Goal: Communication & Community: Answer question/provide support

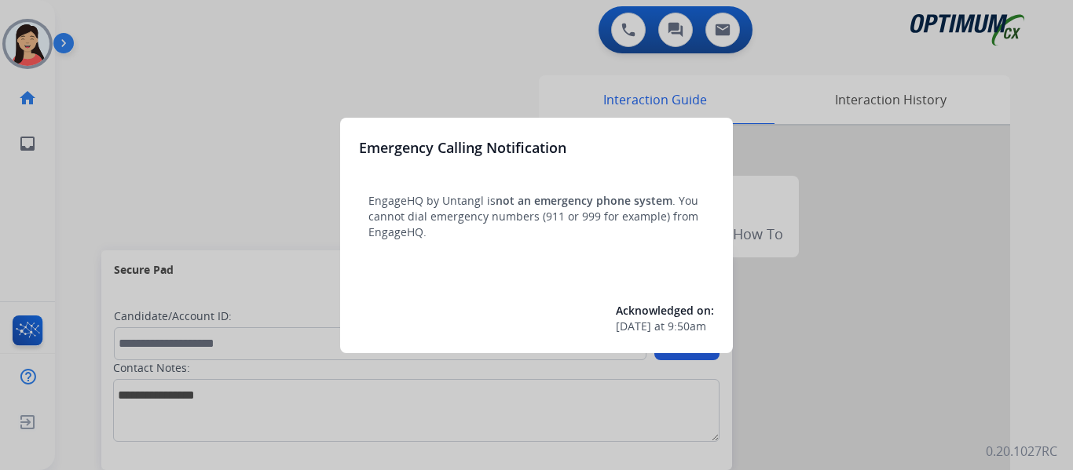
click at [221, 125] on div at bounding box center [536, 235] width 1073 height 470
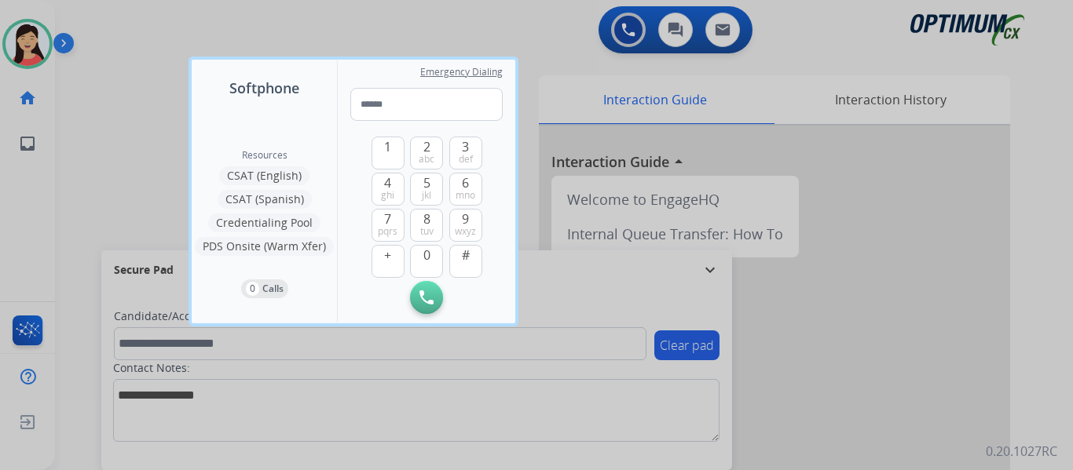
click at [120, 125] on div at bounding box center [536, 235] width 1073 height 470
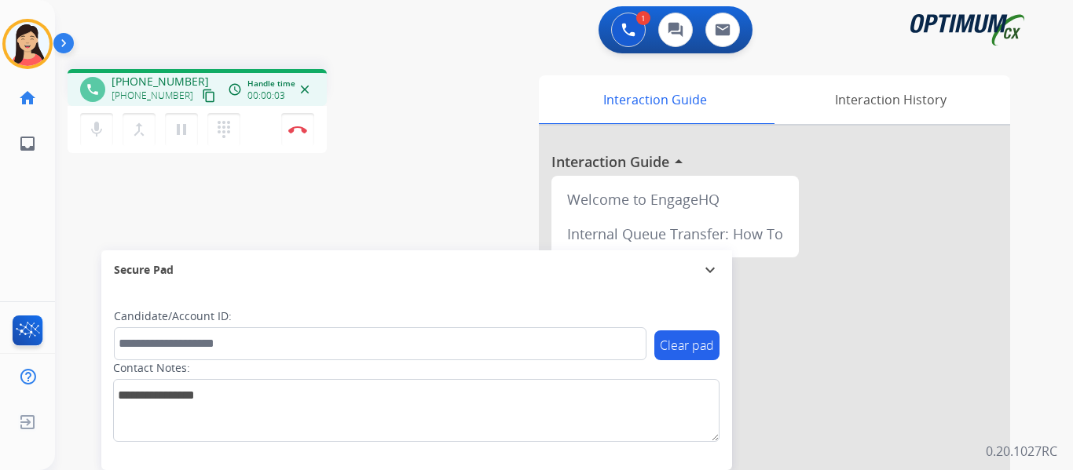
click at [202, 92] on mat-icon "content_copy" at bounding box center [209, 96] width 14 height 14
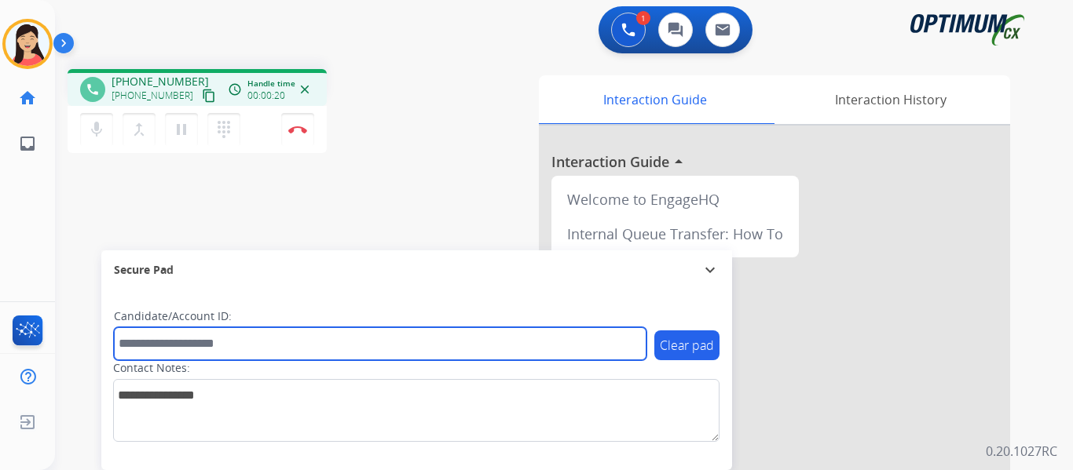
click at [178, 336] on input "text" at bounding box center [380, 344] width 533 height 33
paste input "*******"
type input "*******"
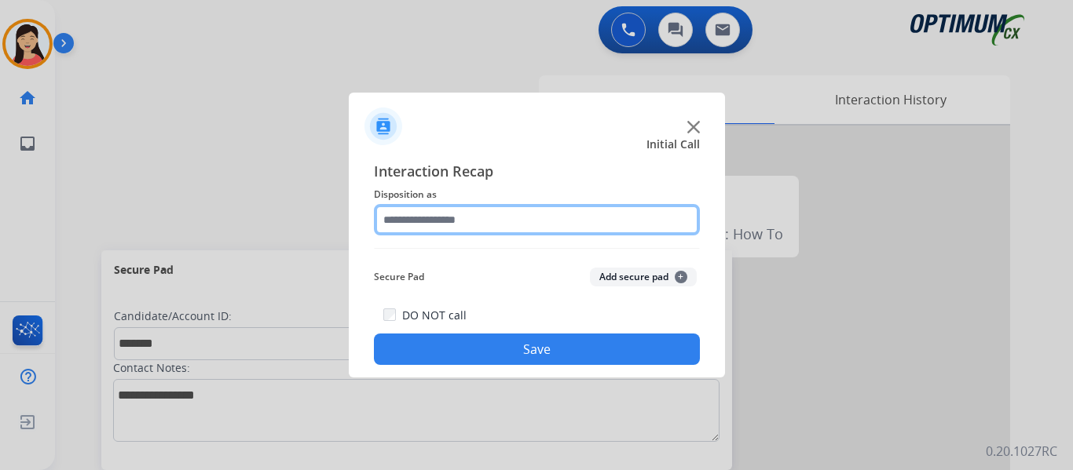
click at [549, 210] on input "text" at bounding box center [537, 219] width 326 height 31
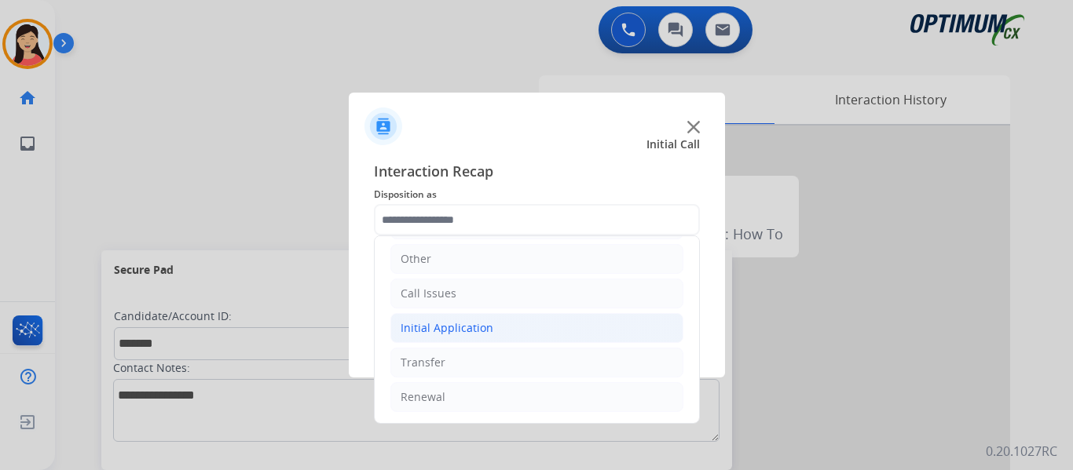
click at [423, 337] on li "Initial Application" at bounding box center [536, 328] width 293 height 30
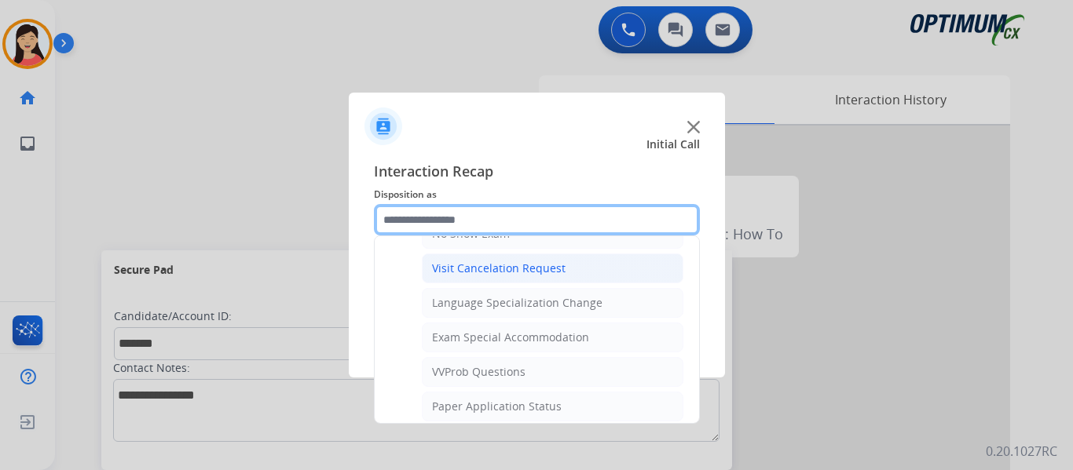
scroll to position [814, 0]
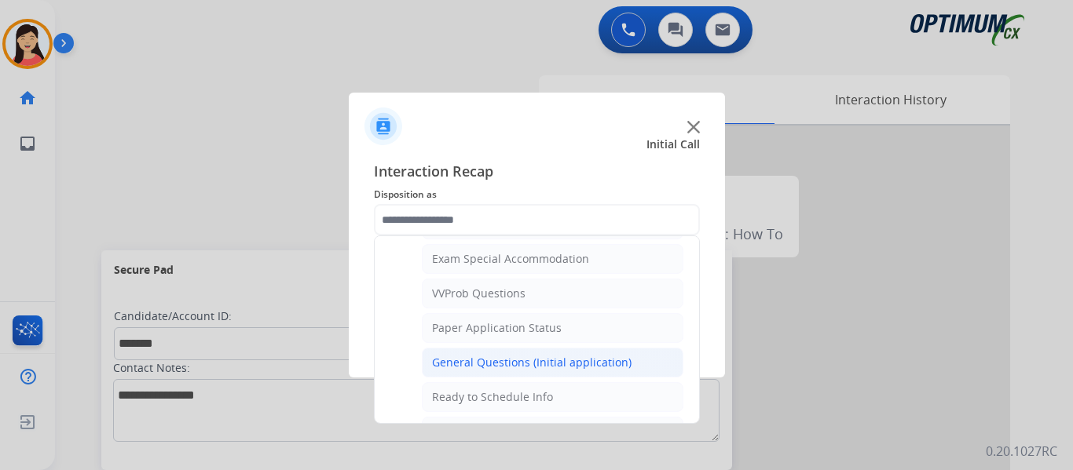
click at [525, 353] on li "General Questions (Initial application)" at bounding box center [553, 363] width 262 height 30
type input "**********"
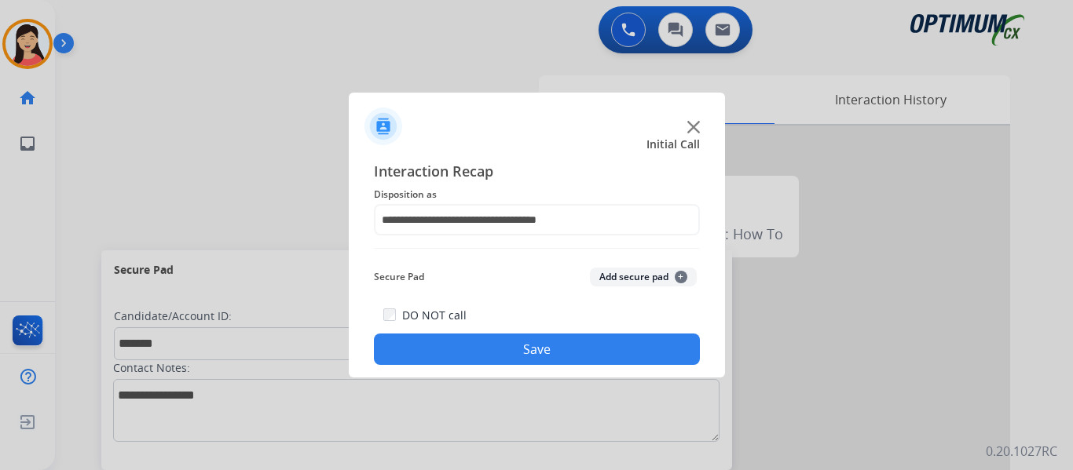
click at [618, 281] on button "Add secure pad +" at bounding box center [643, 277] width 107 height 19
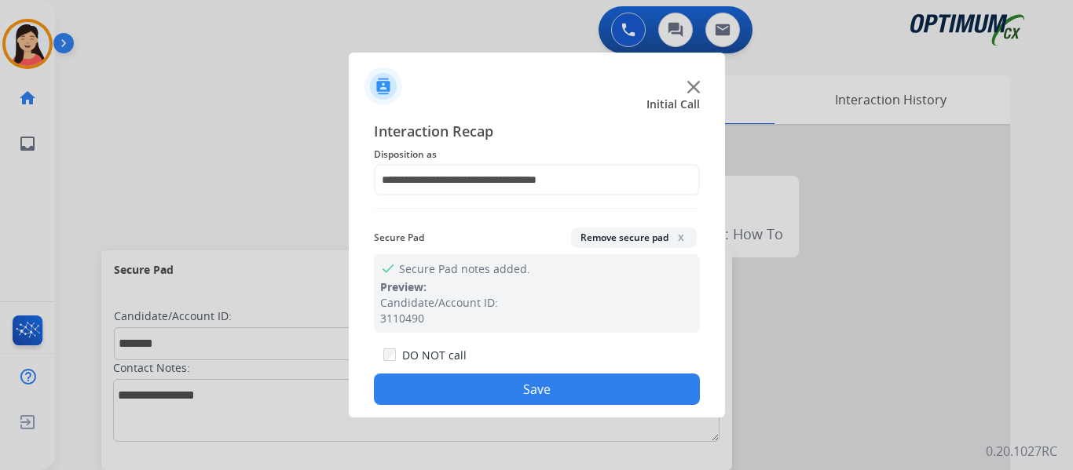
click at [621, 387] on button "Save" at bounding box center [537, 389] width 326 height 31
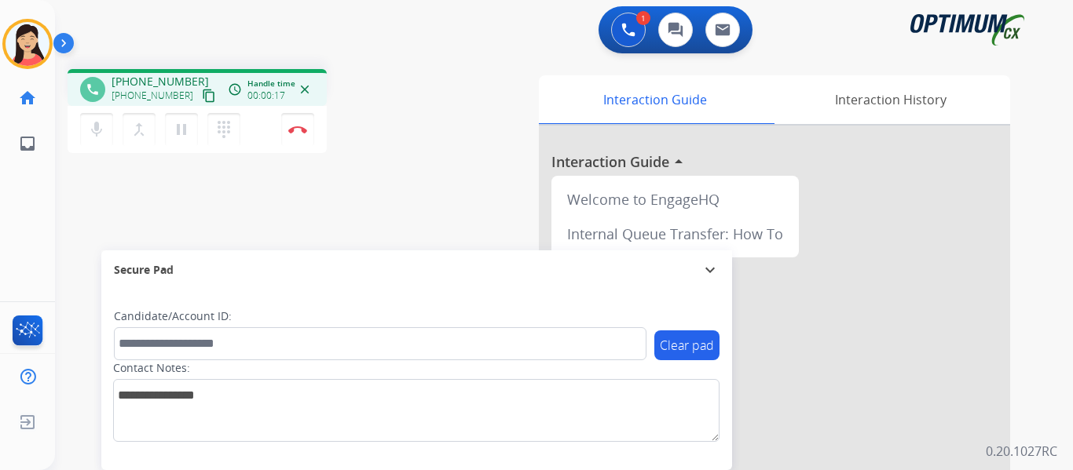
click at [124, 197] on div "phone +14197820986 +14197820986 content_copy access_time Call metrics Queue 00:…" at bounding box center [545, 384] width 980 height 655
click at [200, 104] on button "content_copy" at bounding box center [209, 95] width 19 height 19
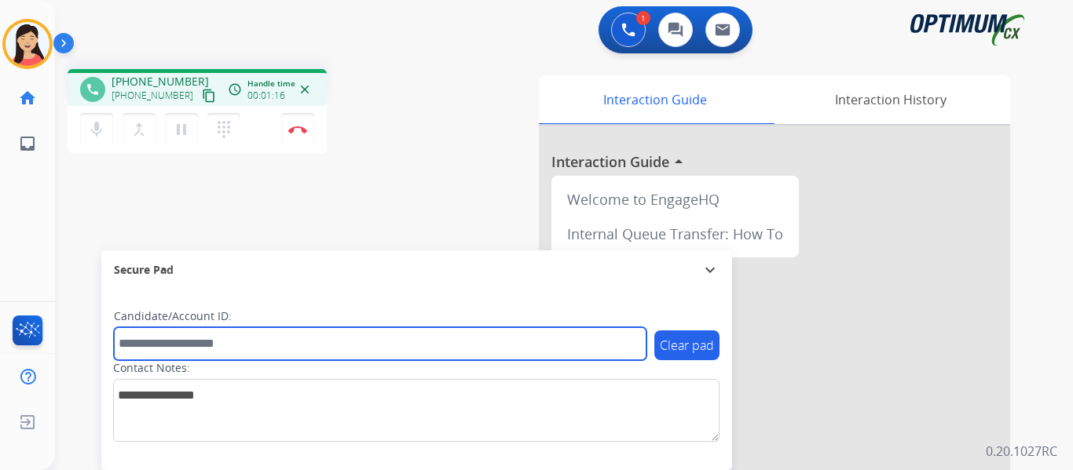
click at [454, 342] on input "text" at bounding box center [380, 344] width 533 height 33
paste input "*******"
type input "*******"
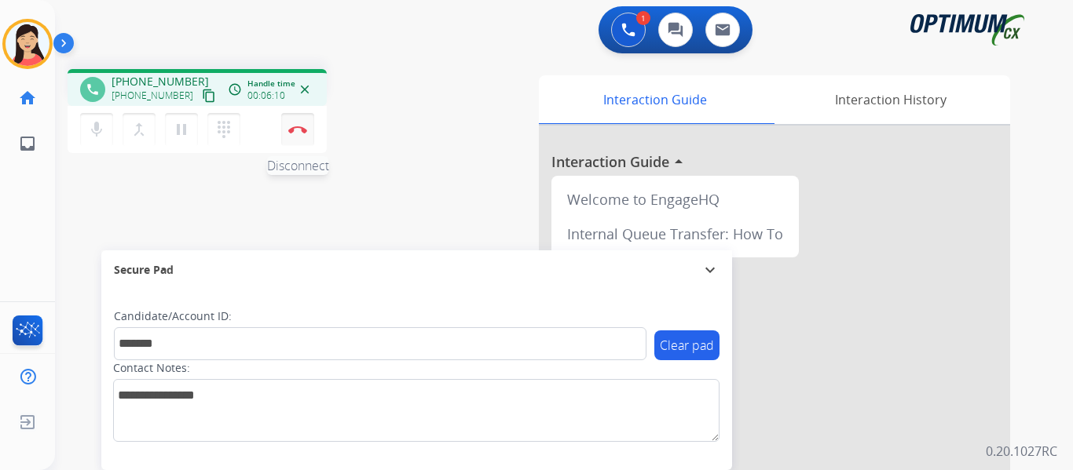
click at [304, 134] on button "Disconnect" at bounding box center [297, 129] width 33 height 33
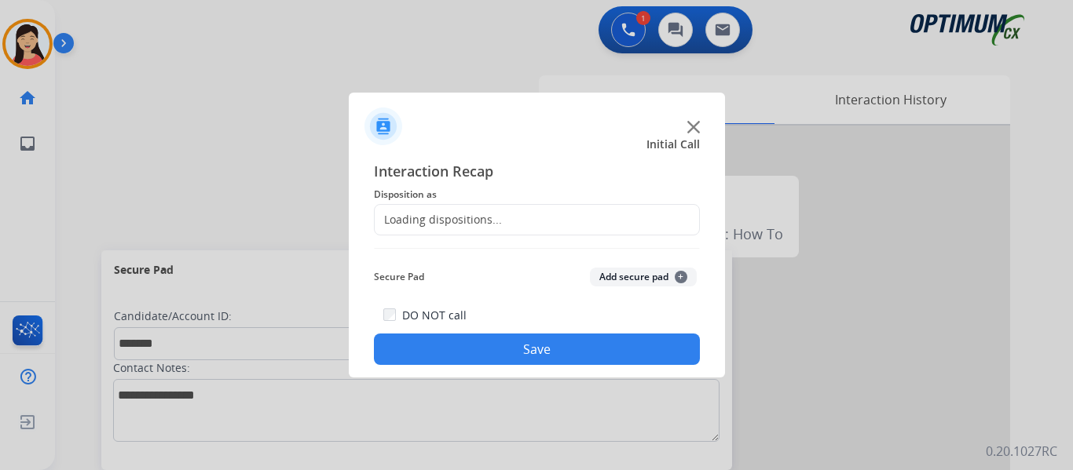
click at [599, 272] on button "Add secure pad +" at bounding box center [643, 277] width 107 height 19
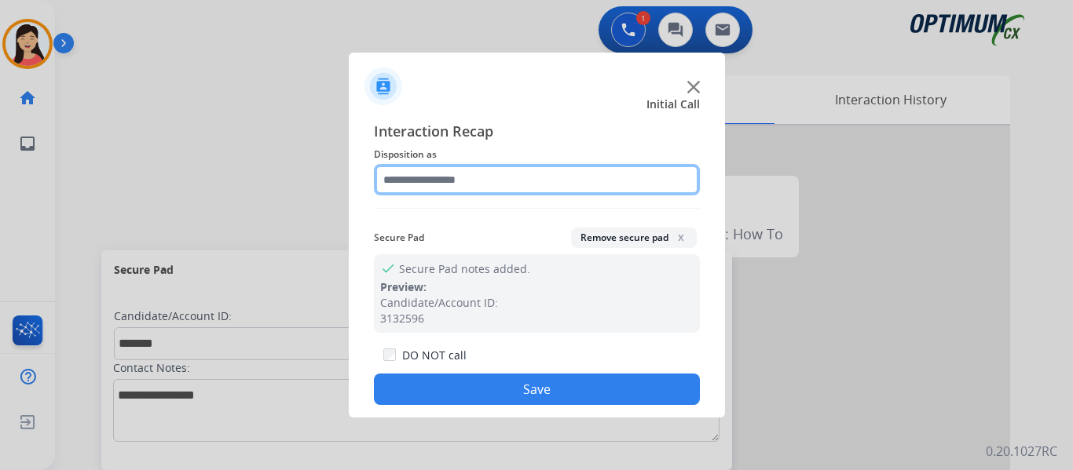
click at [518, 183] on input "text" at bounding box center [537, 179] width 326 height 31
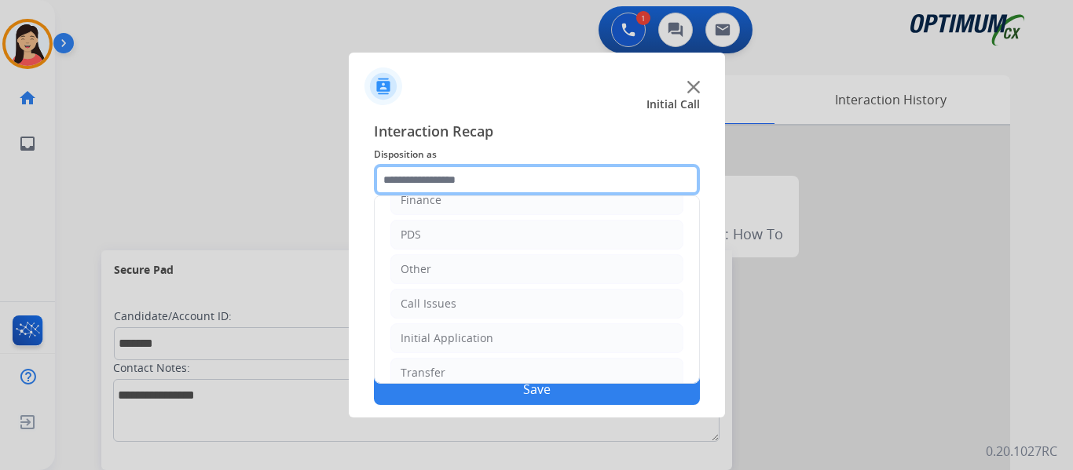
scroll to position [107, 0]
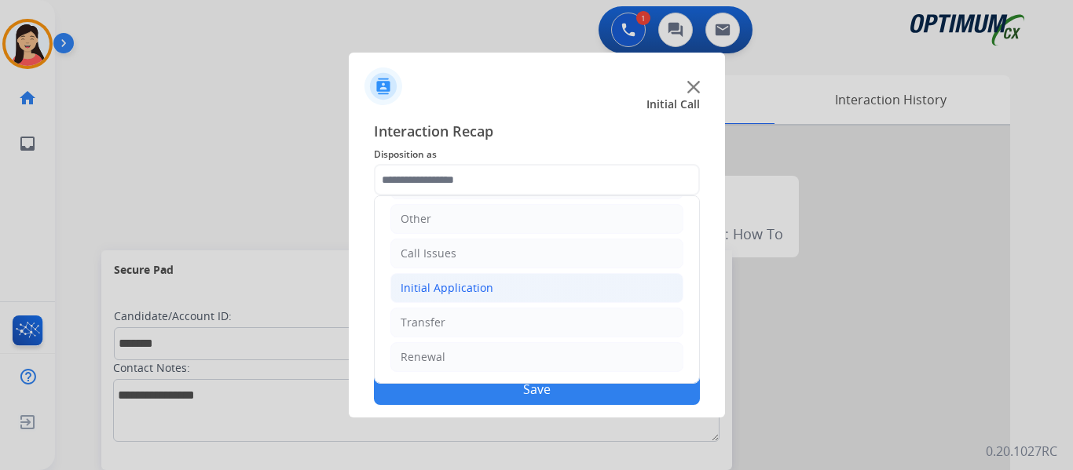
click at [463, 282] on div "Initial Application" at bounding box center [447, 288] width 93 height 16
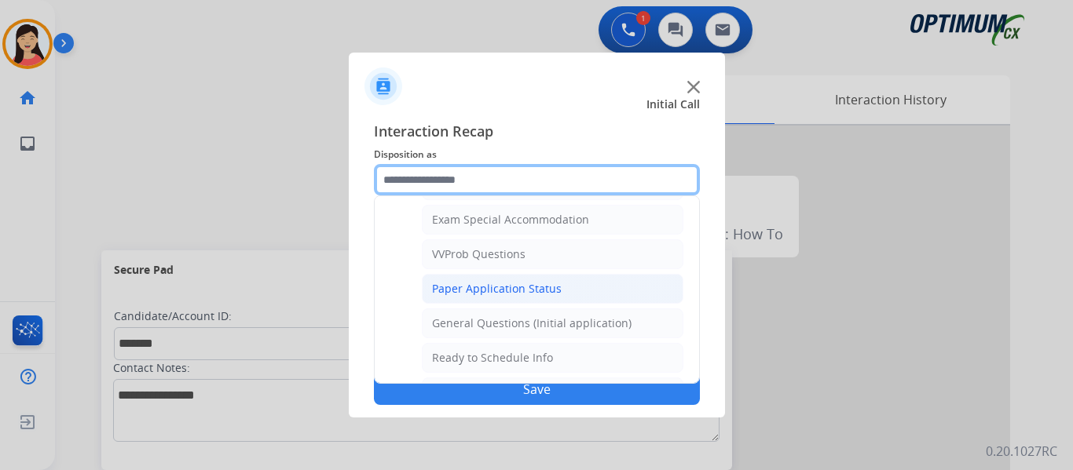
scroll to position [814, 0]
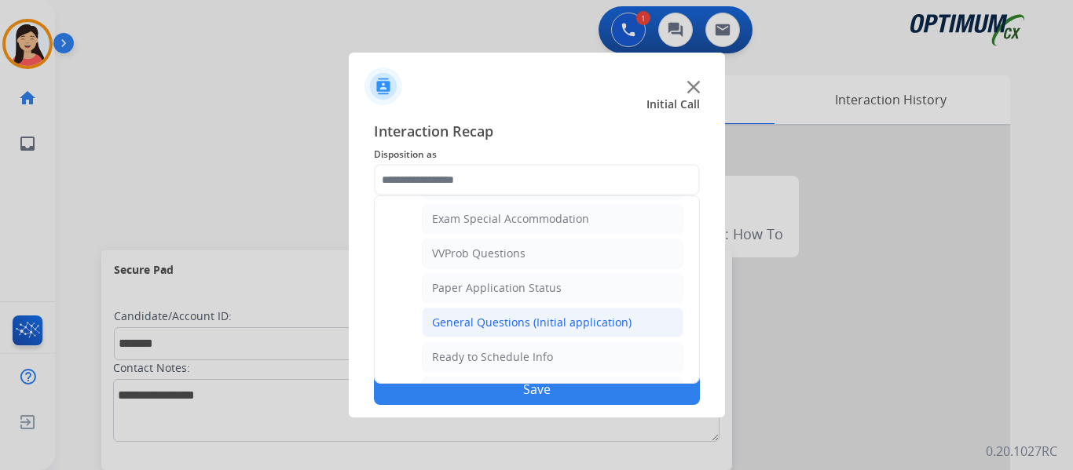
click at [533, 324] on div "General Questions (Initial application)" at bounding box center [532, 323] width 200 height 16
type input "**********"
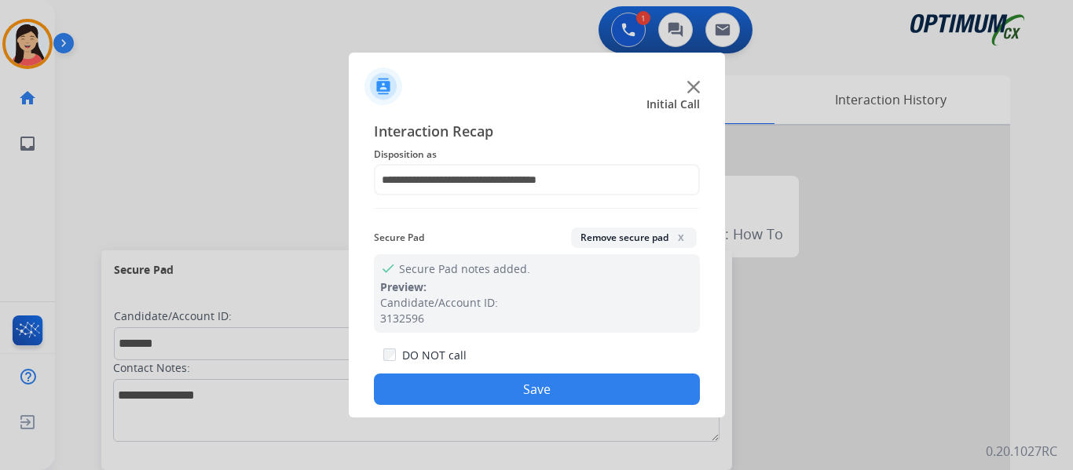
click at [580, 392] on button "Save" at bounding box center [537, 389] width 326 height 31
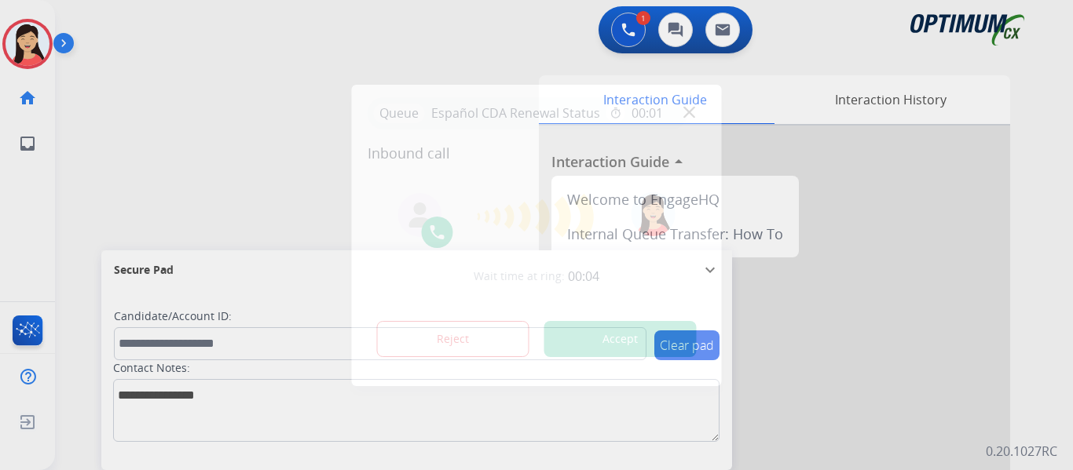
click at [63, 107] on div at bounding box center [536, 235] width 1073 height 470
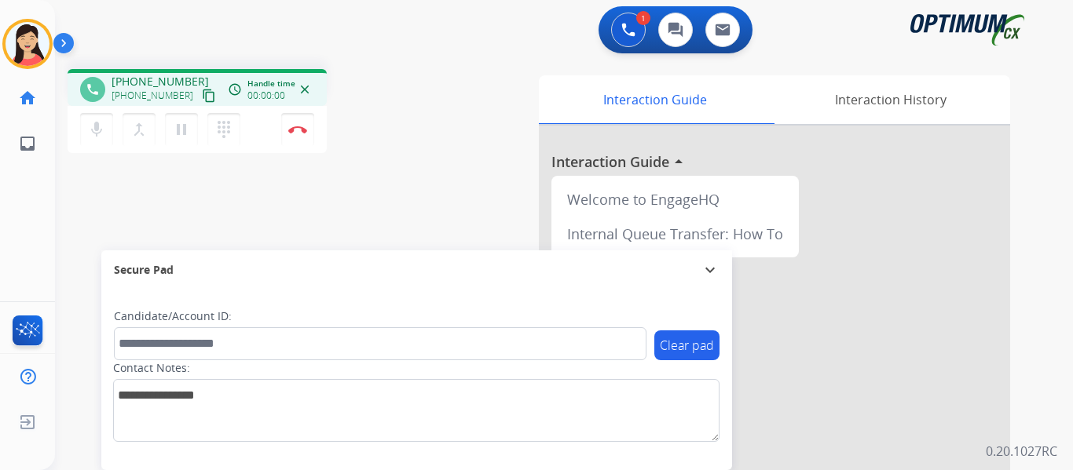
click at [202, 91] on mat-icon "content_copy" at bounding box center [209, 96] width 14 height 14
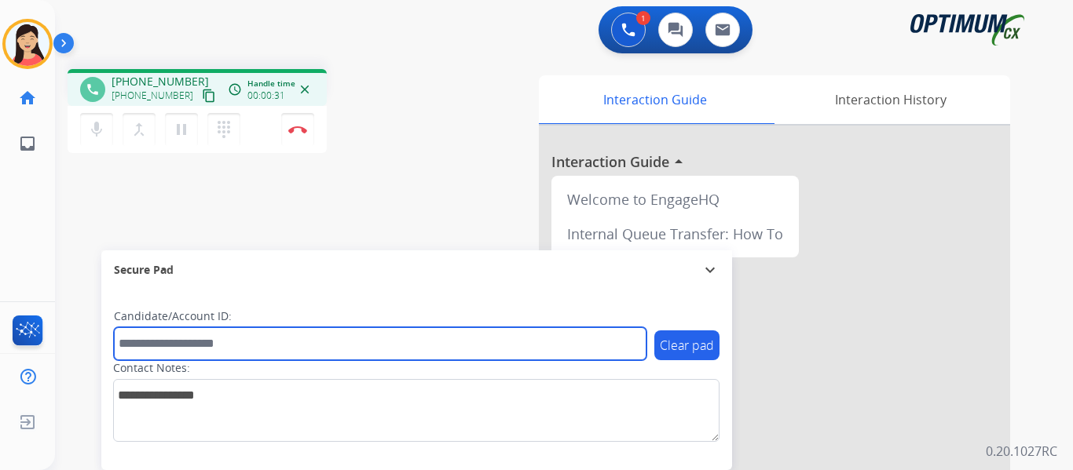
click at [265, 355] on input "text" at bounding box center [380, 344] width 533 height 33
paste input "*******"
type input "*******"
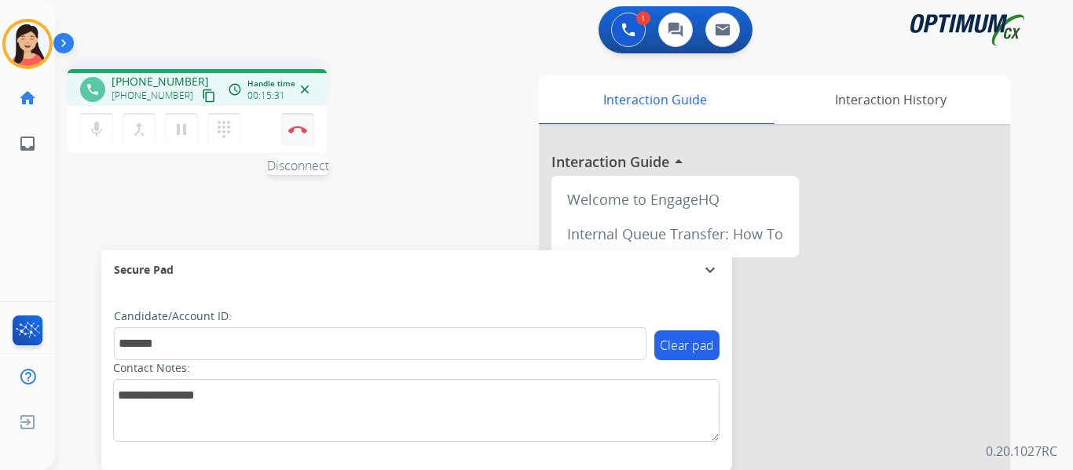
click at [294, 137] on button "Disconnect" at bounding box center [297, 129] width 33 height 33
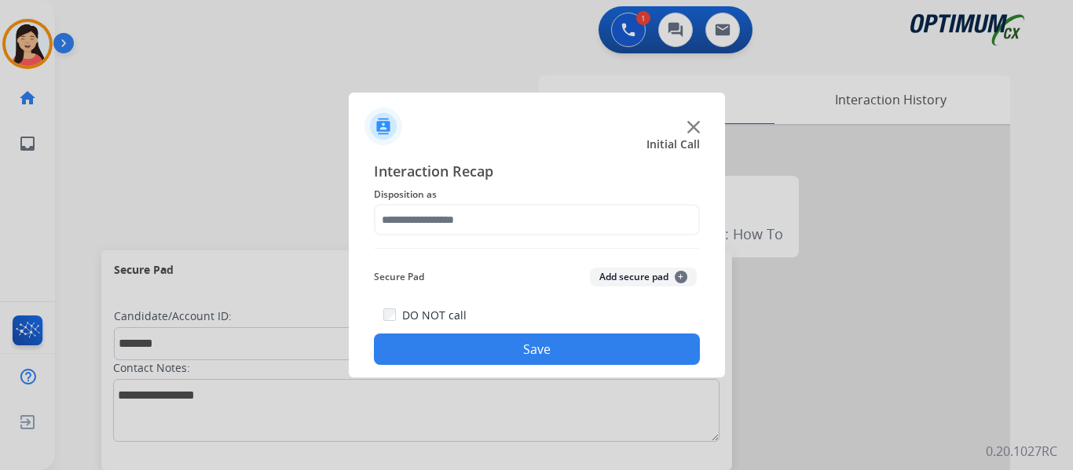
click at [654, 277] on button "Add secure pad +" at bounding box center [643, 277] width 107 height 19
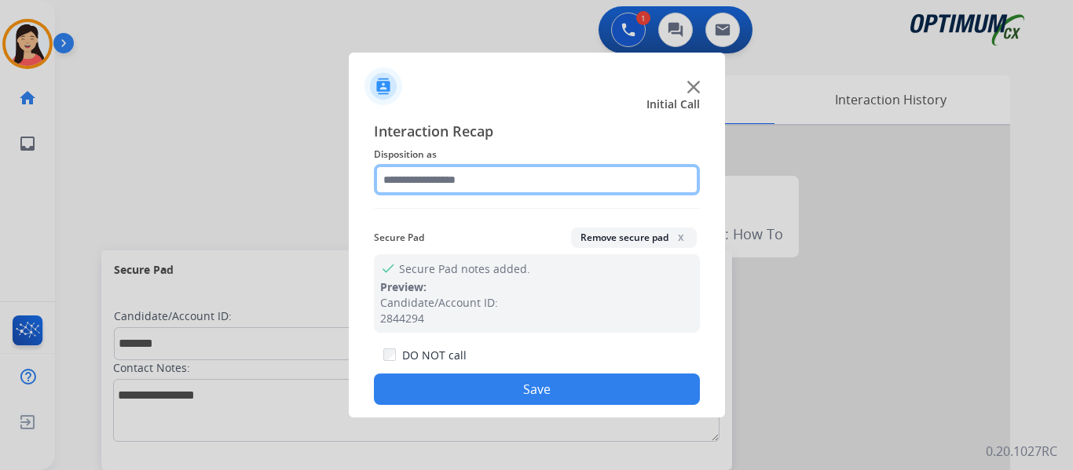
click at [466, 181] on input "text" at bounding box center [537, 179] width 326 height 31
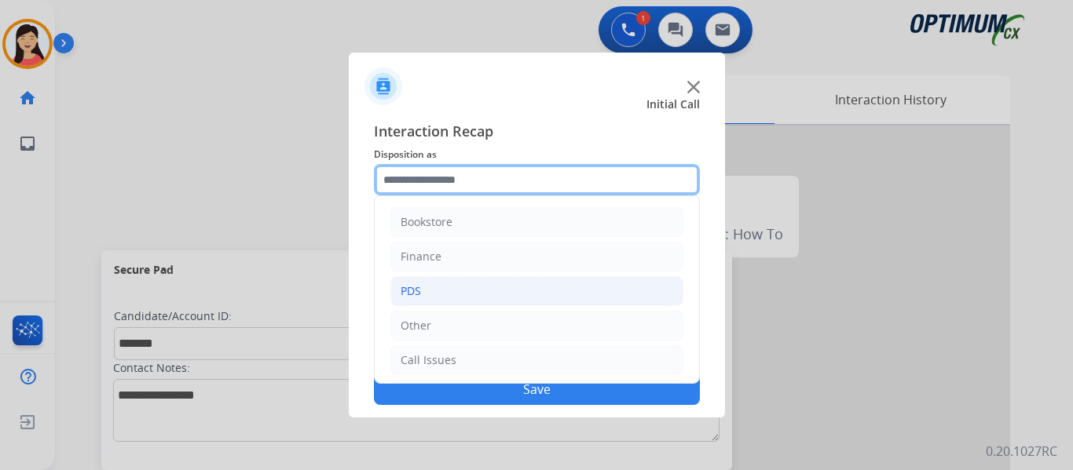
scroll to position [107, 0]
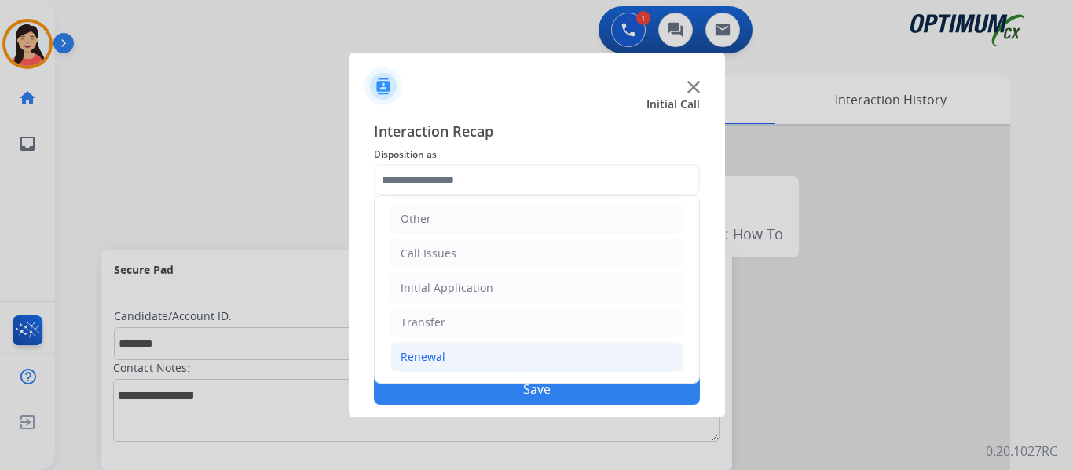
click at [426, 353] on div "Renewal" at bounding box center [423, 358] width 45 height 16
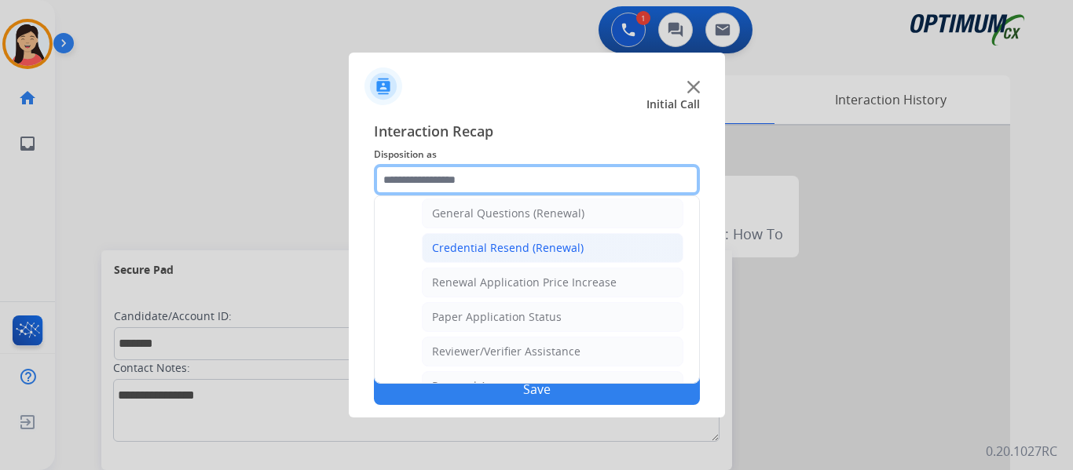
scroll to position [449, 0]
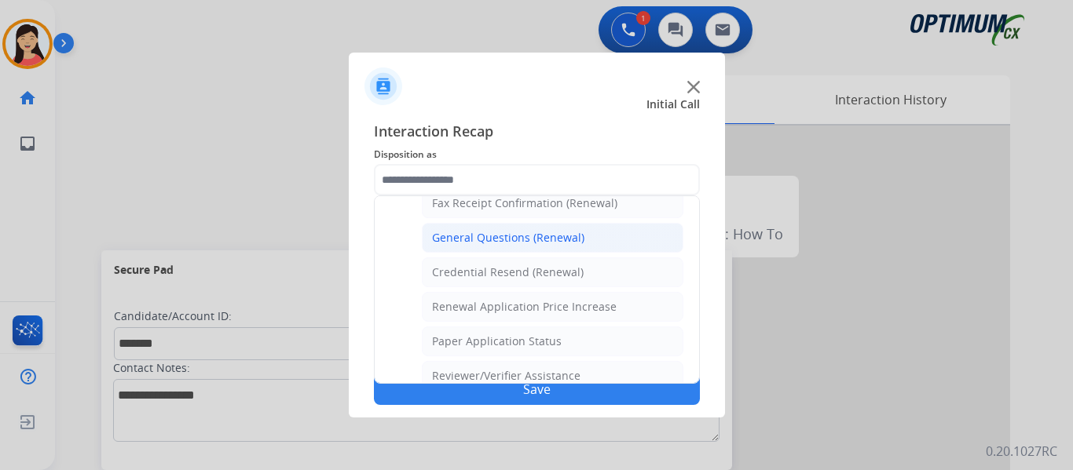
click at [500, 235] on div "General Questions (Renewal)" at bounding box center [508, 238] width 152 height 16
type input "**********"
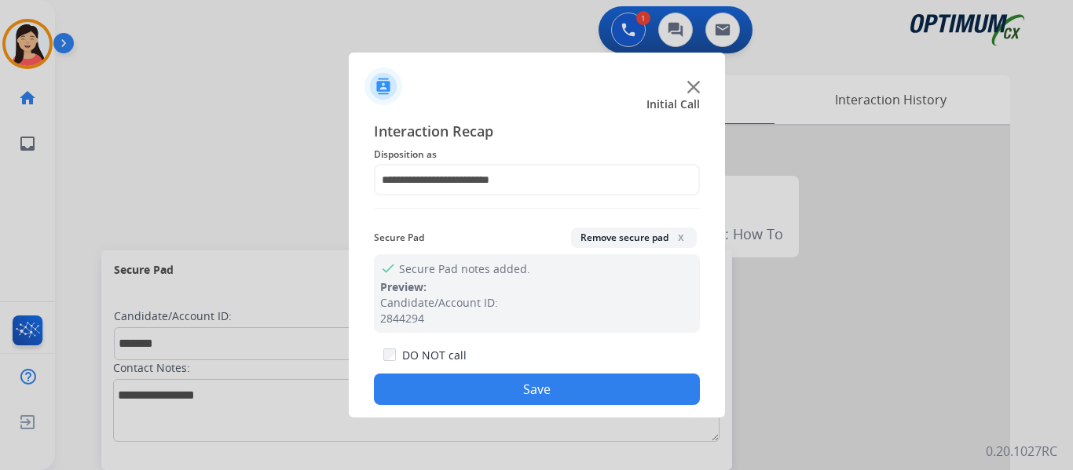
click at [562, 395] on button "Save" at bounding box center [537, 389] width 326 height 31
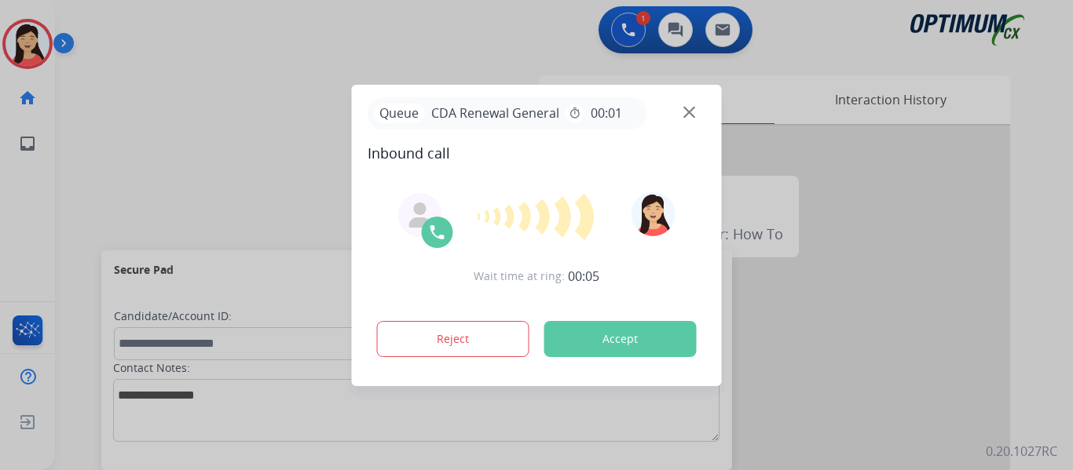
click at [91, 167] on div at bounding box center [536, 235] width 1073 height 470
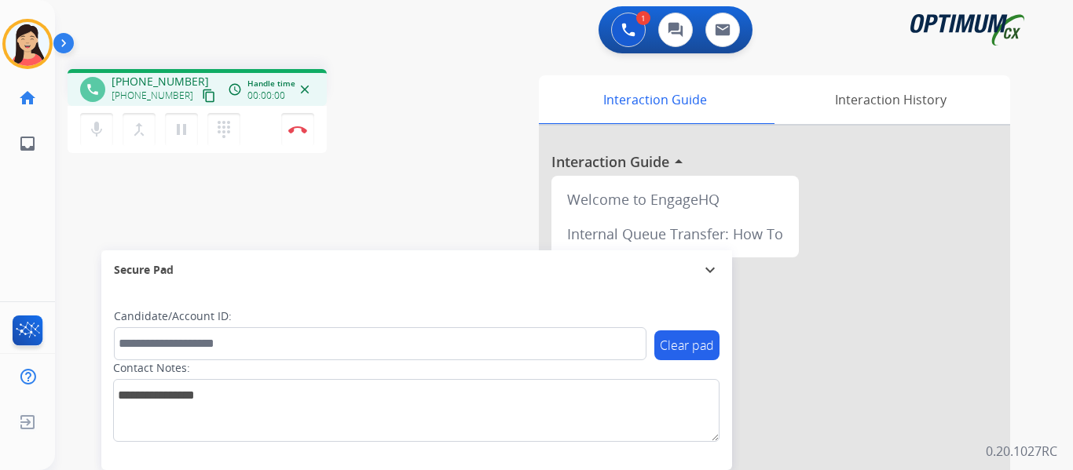
click at [202, 97] on mat-icon "content_copy" at bounding box center [209, 96] width 14 height 14
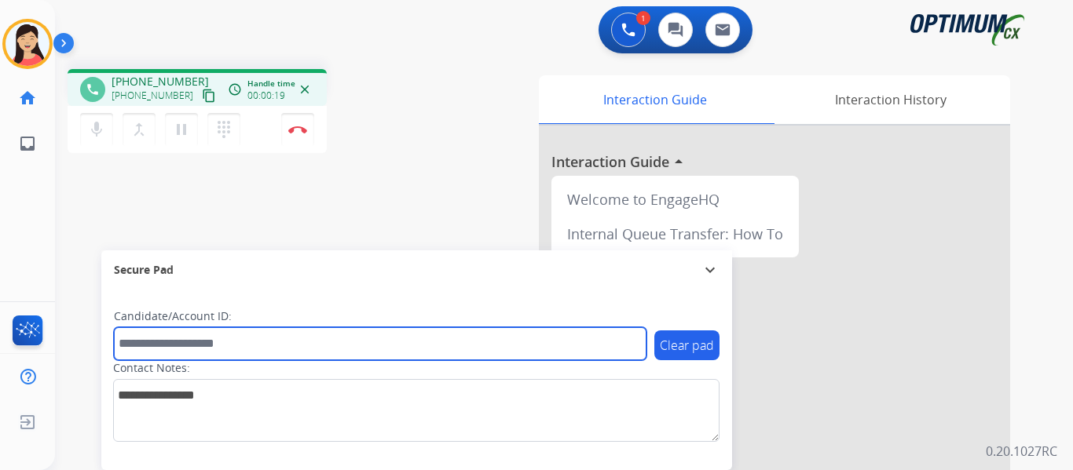
click at [461, 342] on input "text" at bounding box center [380, 344] width 533 height 33
paste input "*******"
type input "*******"
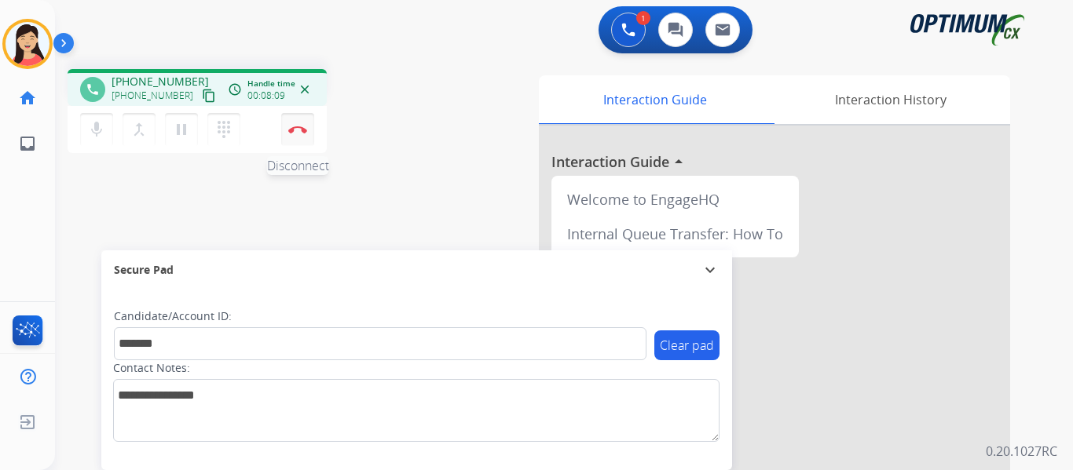
click at [297, 130] on img at bounding box center [297, 130] width 19 height 8
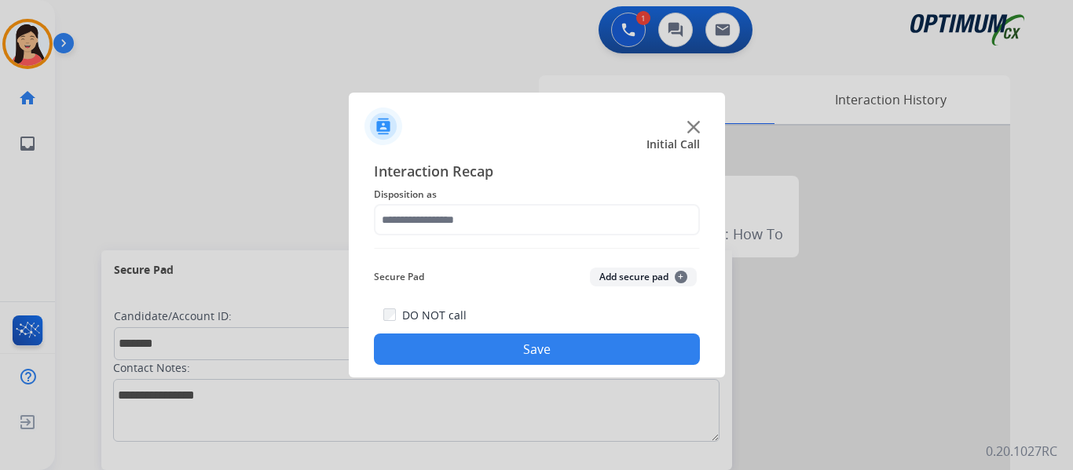
click at [653, 269] on button "Add secure pad +" at bounding box center [643, 277] width 107 height 19
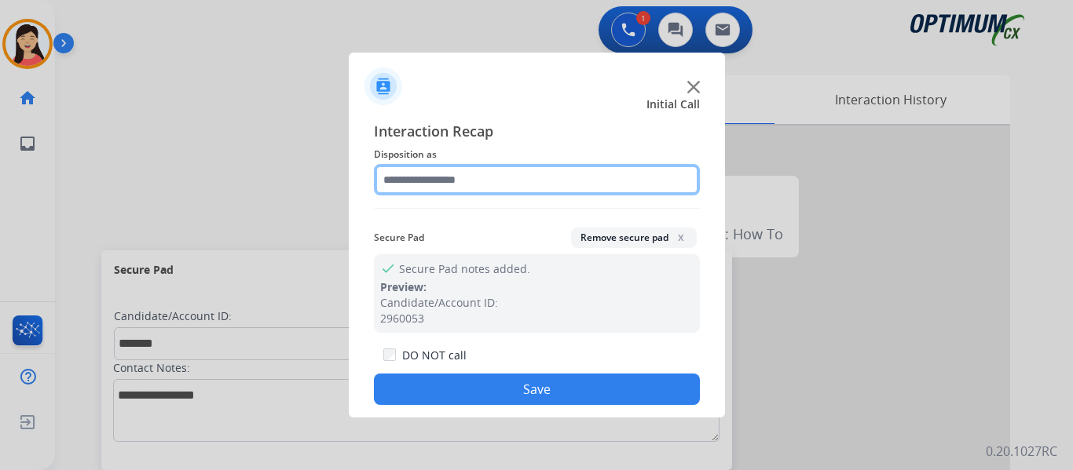
click at [496, 171] on input "text" at bounding box center [537, 179] width 326 height 31
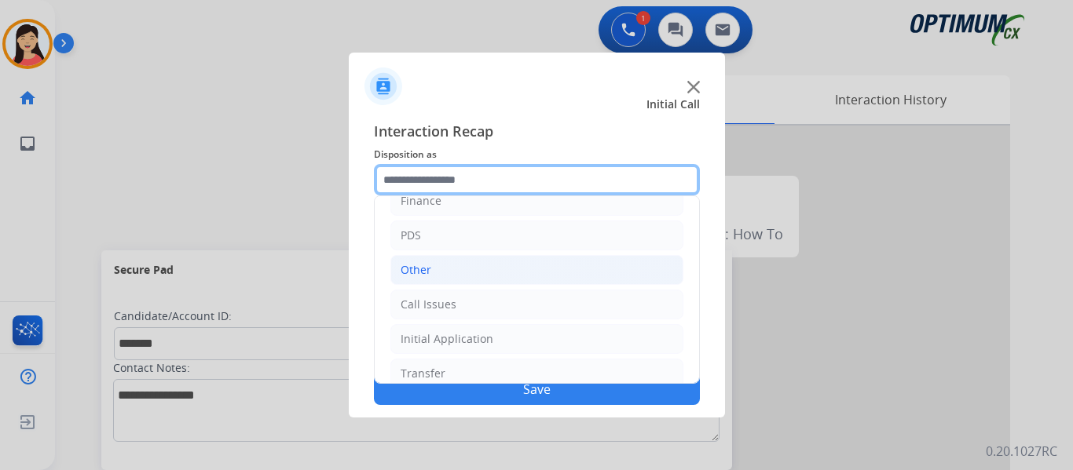
scroll to position [107, 0]
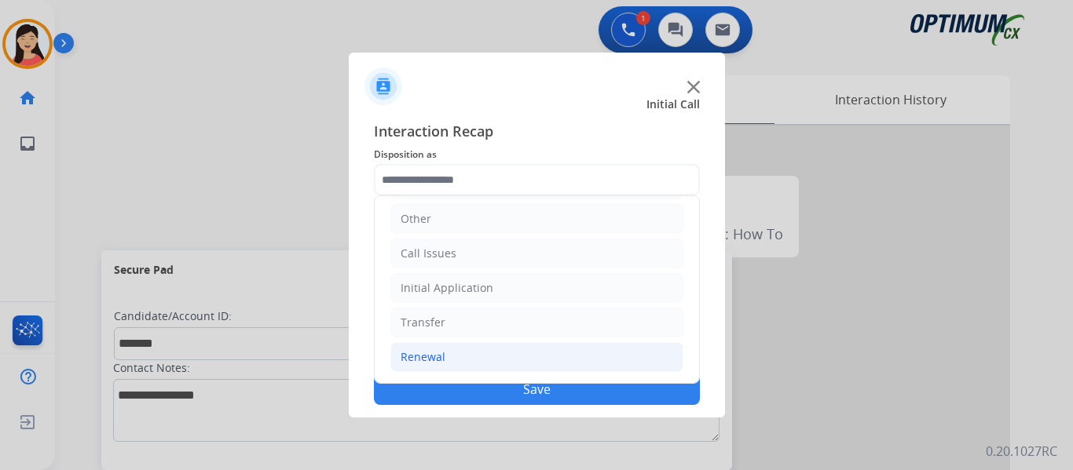
click at [433, 353] on div "Renewal" at bounding box center [423, 358] width 45 height 16
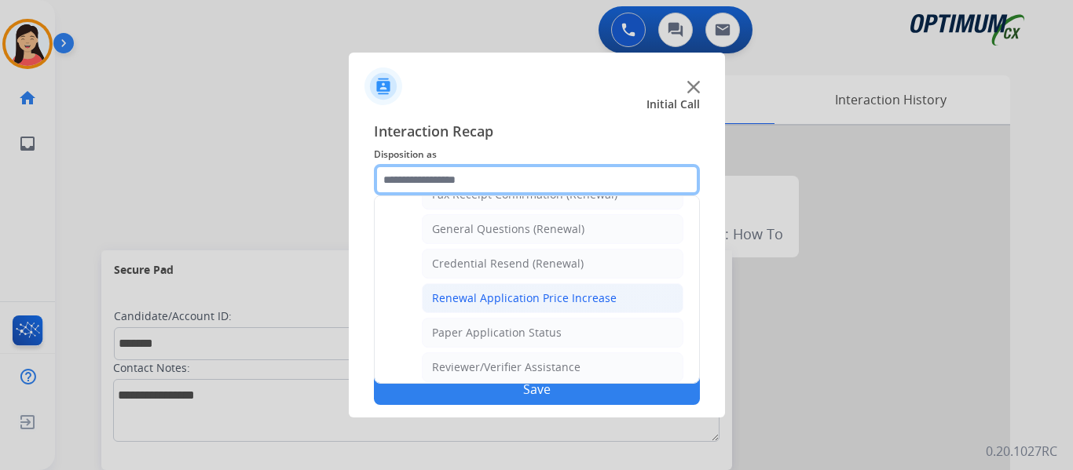
scroll to position [449, 0]
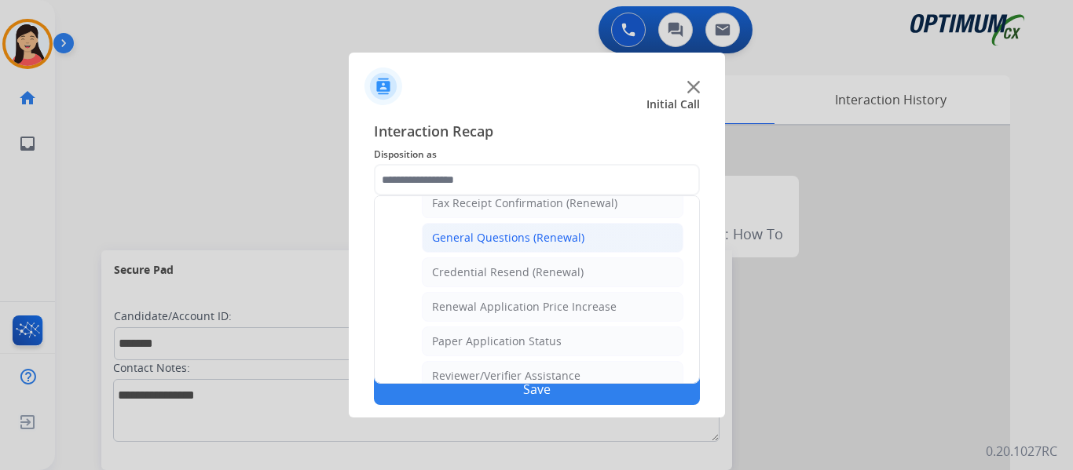
click at [497, 240] on div "General Questions (Renewal)" at bounding box center [508, 238] width 152 height 16
type input "**********"
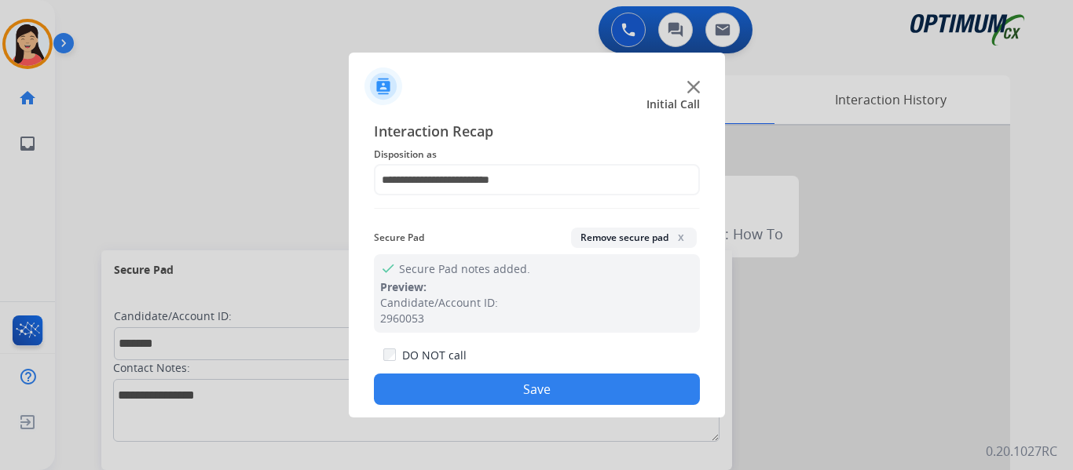
click at [554, 380] on button "Save" at bounding box center [537, 389] width 326 height 31
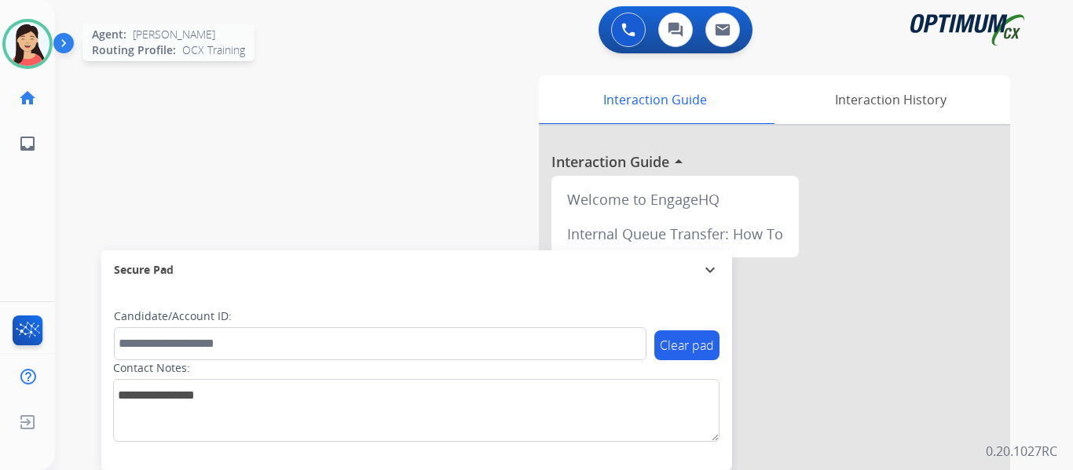
click at [30, 23] on img at bounding box center [27, 44] width 44 height 44
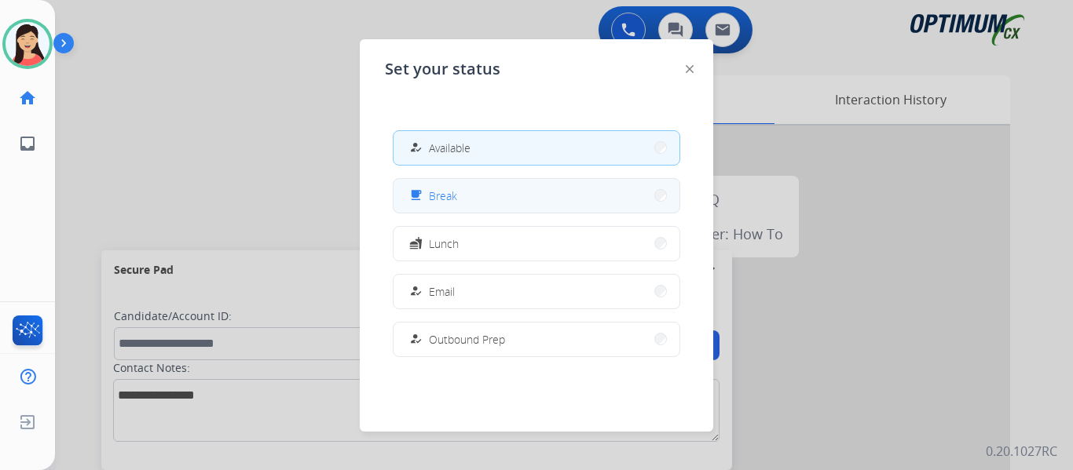
click at [437, 192] on span "Break" at bounding box center [443, 196] width 28 height 16
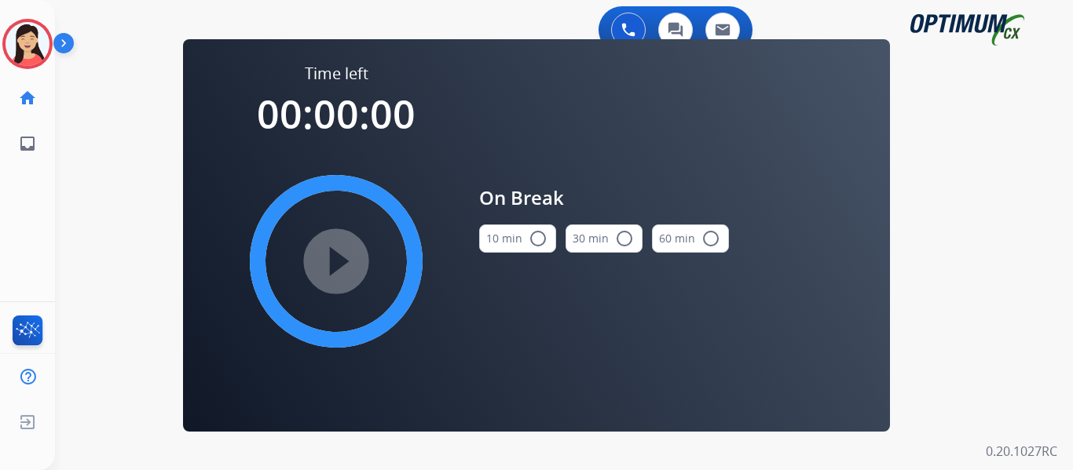
click at [523, 238] on button "10 min radio_button_unchecked" at bounding box center [517, 239] width 77 height 28
click at [343, 252] on mat-icon "play_circle_filled" at bounding box center [336, 261] width 19 height 19
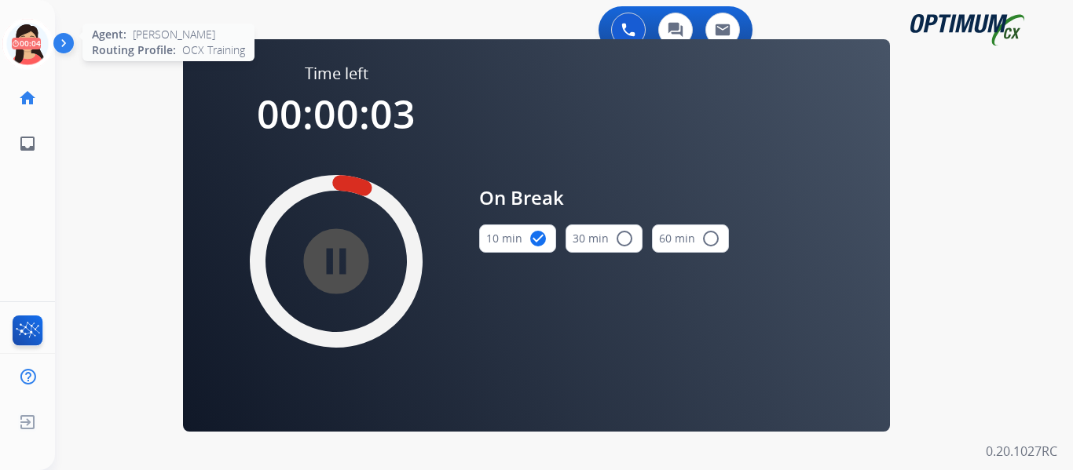
click at [33, 35] on icon at bounding box center [27, 44] width 51 height 51
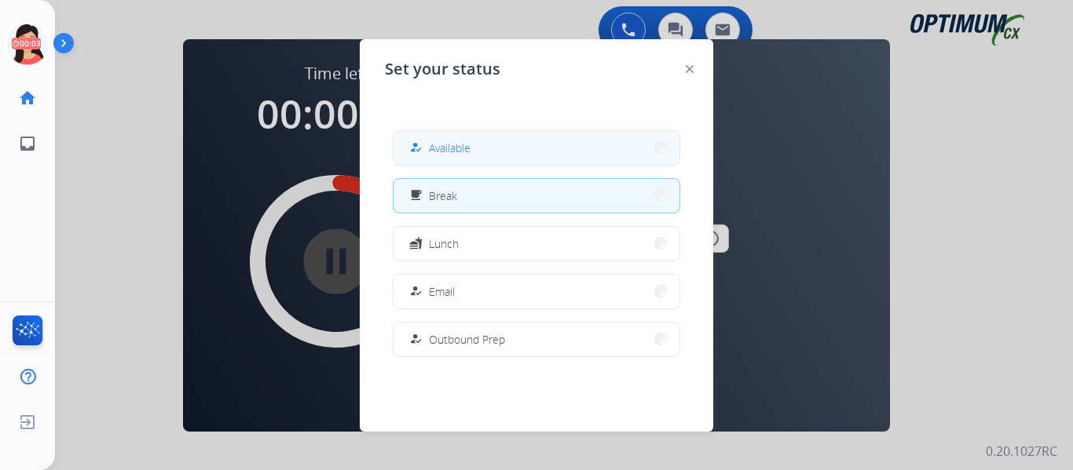
click at [411, 146] on button "how_to_reg Available" at bounding box center [537, 148] width 286 height 34
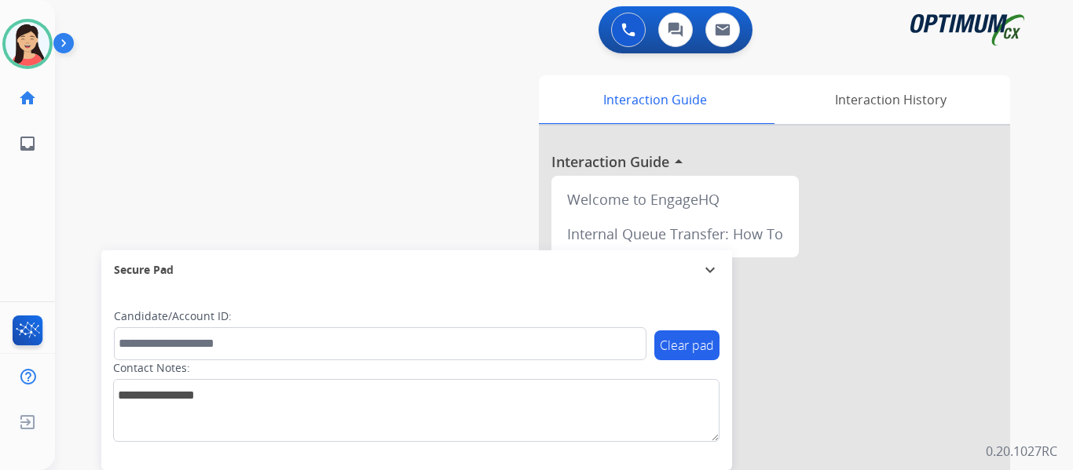
click at [134, 157] on div "swap_horiz Break voice bridge close_fullscreen Connect 3-Way Call merge_type Se…" at bounding box center [545, 384] width 980 height 655
drag, startPoint x: 36, startPoint y: 55, endPoint x: 47, endPoint y: 60, distance: 12.0
click at [36, 55] on img at bounding box center [27, 44] width 44 height 44
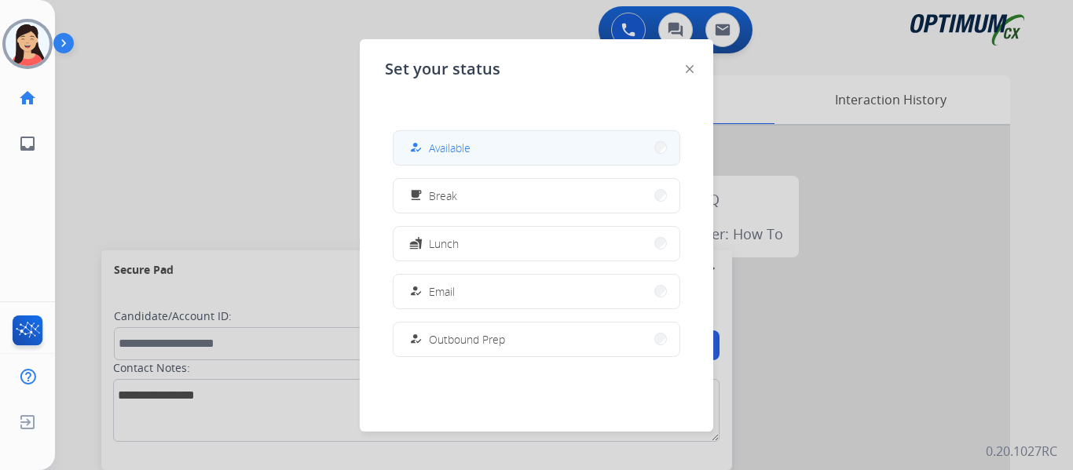
click at [541, 154] on button "how_to_reg Available" at bounding box center [537, 148] width 286 height 34
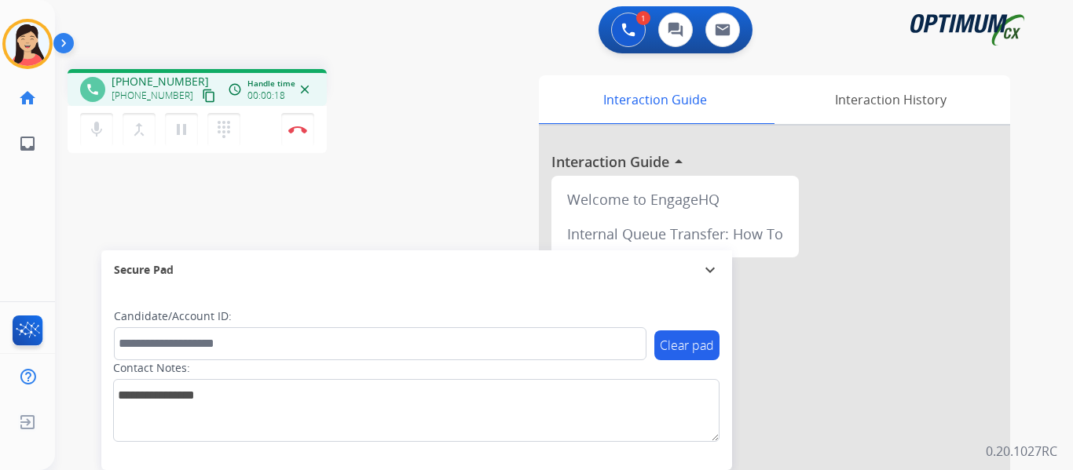
drag, startPoint x: 69, startPoint y: 197, endPoint x: 86, endPoint y: 171, distance: 30.7
click at [69, 197] on div "phone +12242389263 +12242389263 content_copy access_time Call metrics Queue 00:…" at bounding box center [545, 384] width 980 height 655
click at [191, 86] on div "+12242389263 +12242389263 content_copy" at bounding box center [165, 89] width 107 height 31
click at [202, 94] on mat-icon "content_copy" at bounding box center [209, 96] width 14 height 14
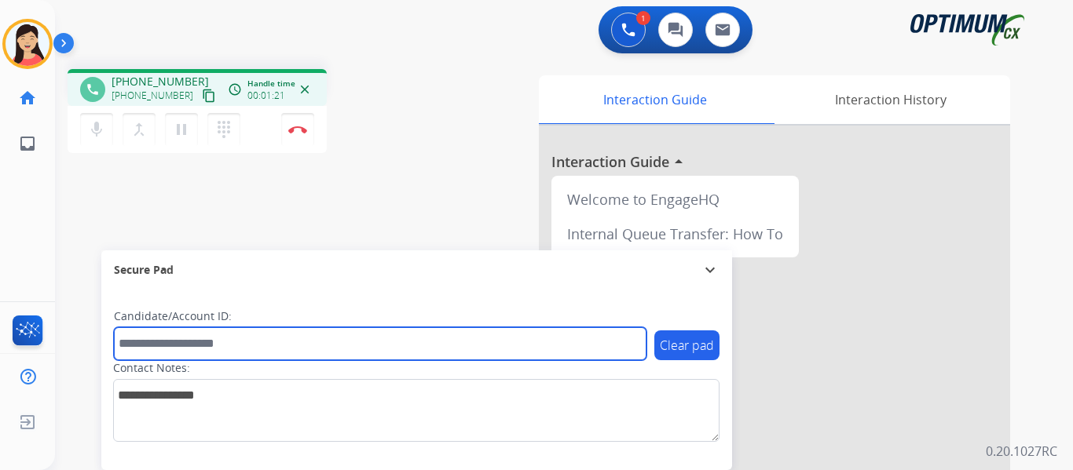
click at [367, 342] on input "text" at bounding box center [380, 344] width 533 height 33
paste input "*******"
type input "*******"
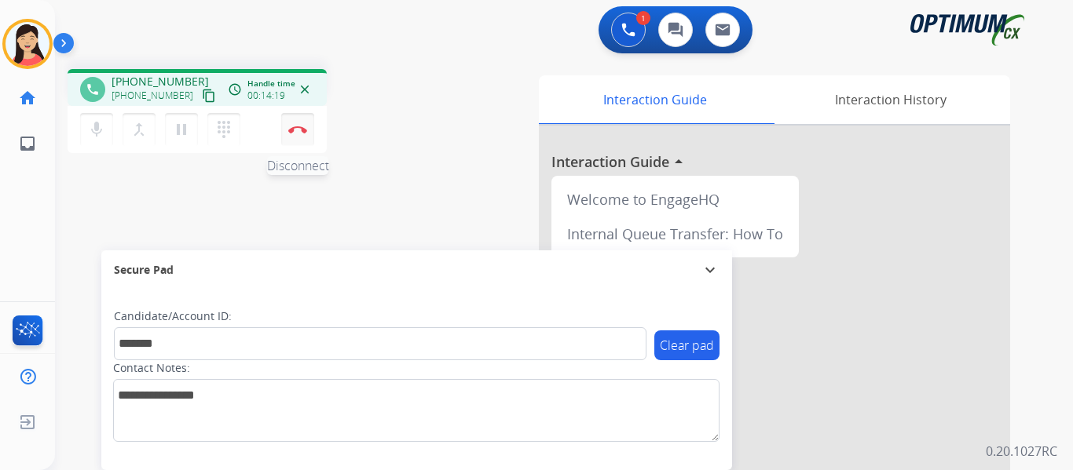
click at [295, 133] on img at bounding box center [297, 130] width 19 height 8
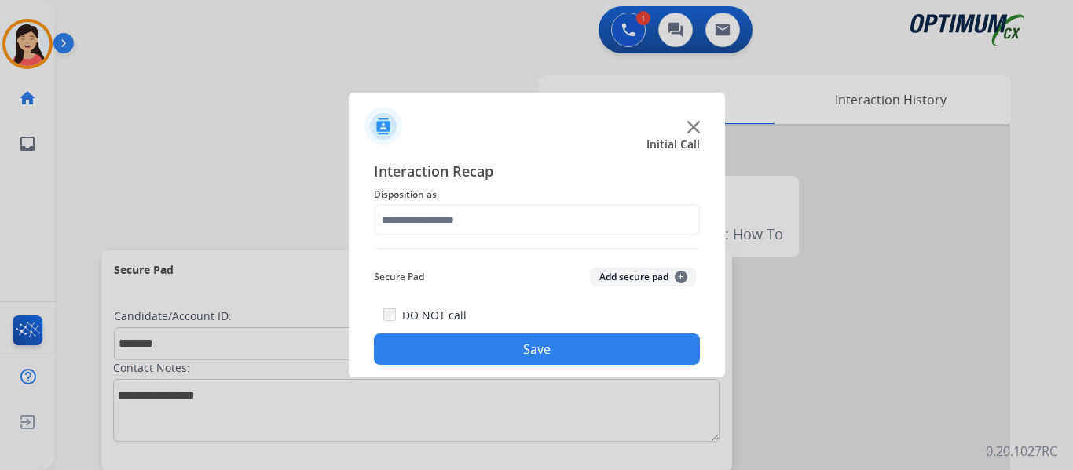
click at [606, 272] on button "Add secure pad +" at bounding box center [643, 277] width 107 height 19
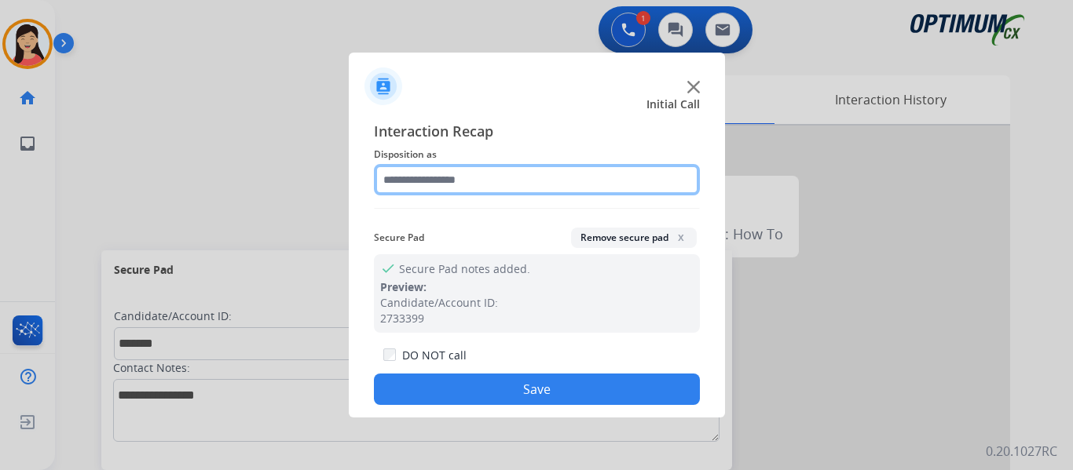
click at [525, 189] on input "text" at bounding box center [537, 179] width 326 height 31
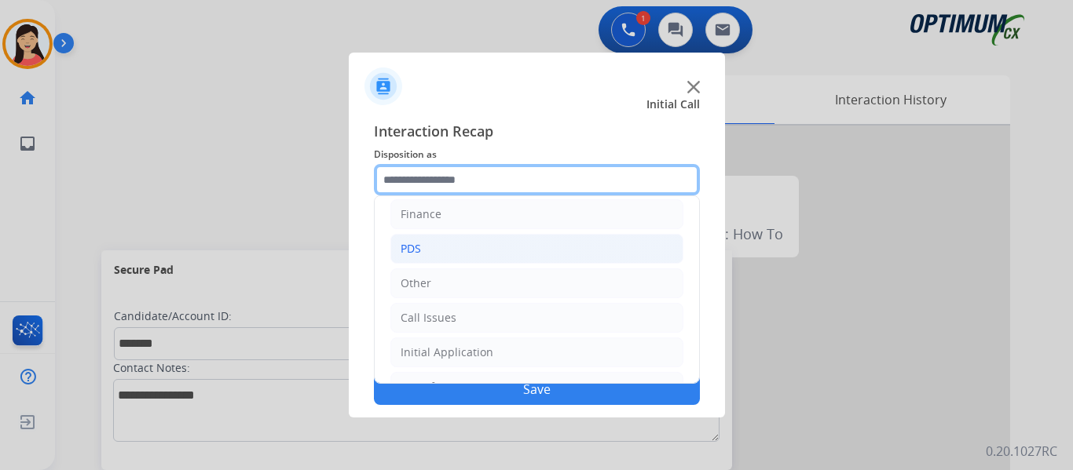
scroll to position [107, 0]
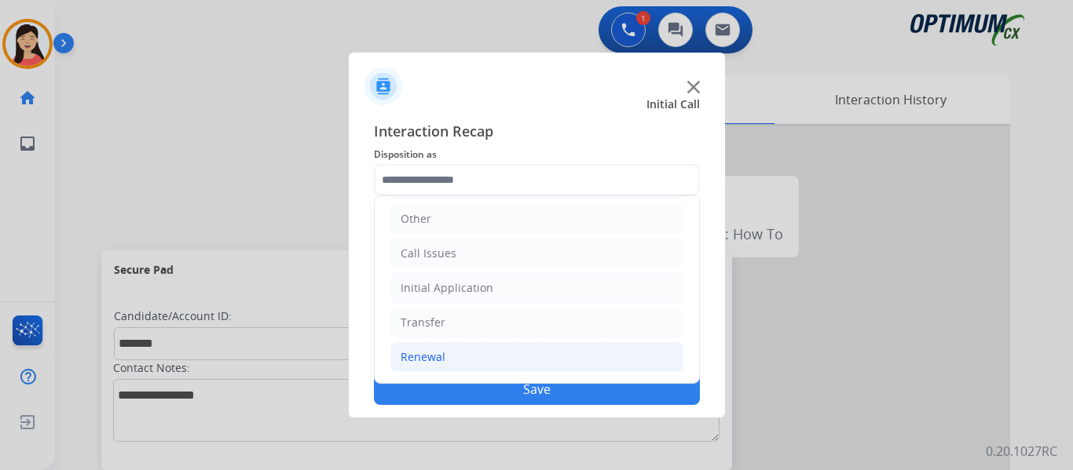
click at [461, 350] on li "Renewal" at bounding box center [536, 357] width 293 height 30
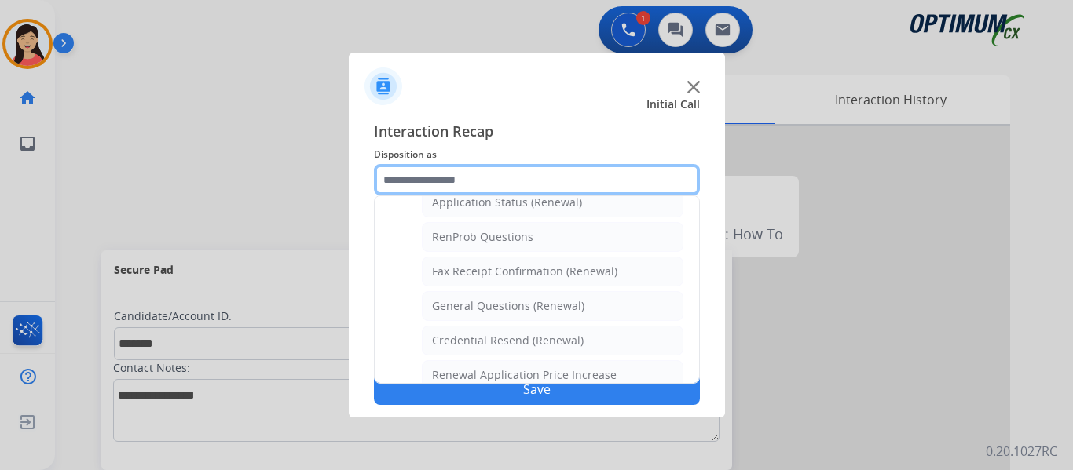
scroll to position [606, 0]
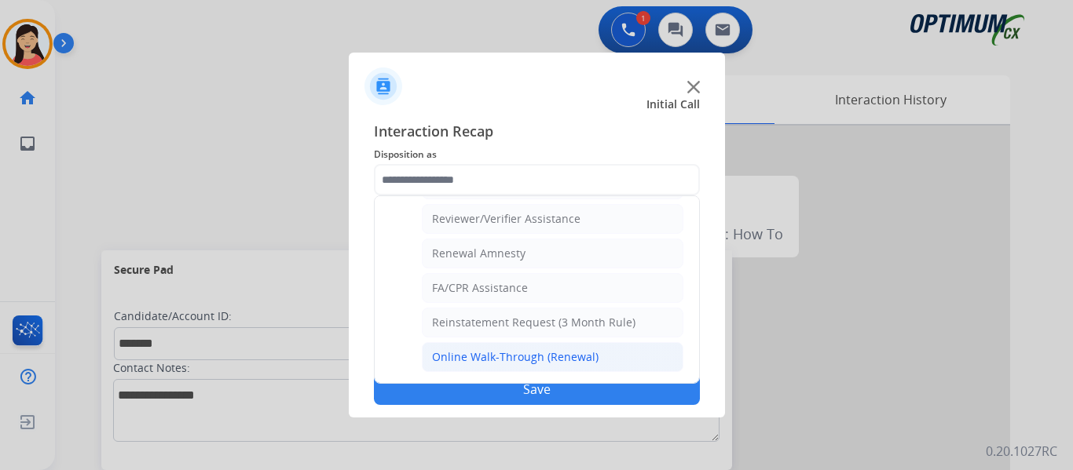
click at [473, 353] on div "Online Walk-Through (Renewal)" at bounding box center [515, 358] width 167 height 16
type input "**********"
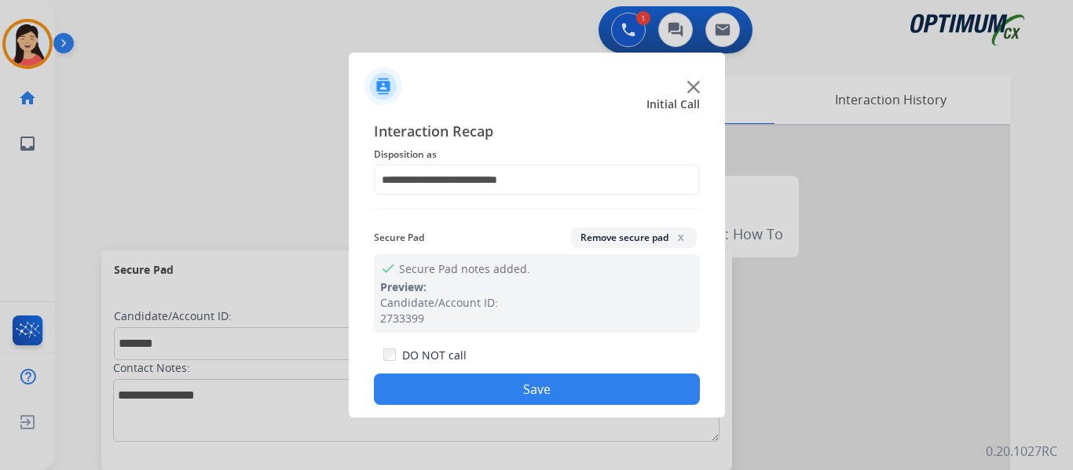
click at [514, 381] on button "Save" at bounding box center [537, 389] width 326 height 31
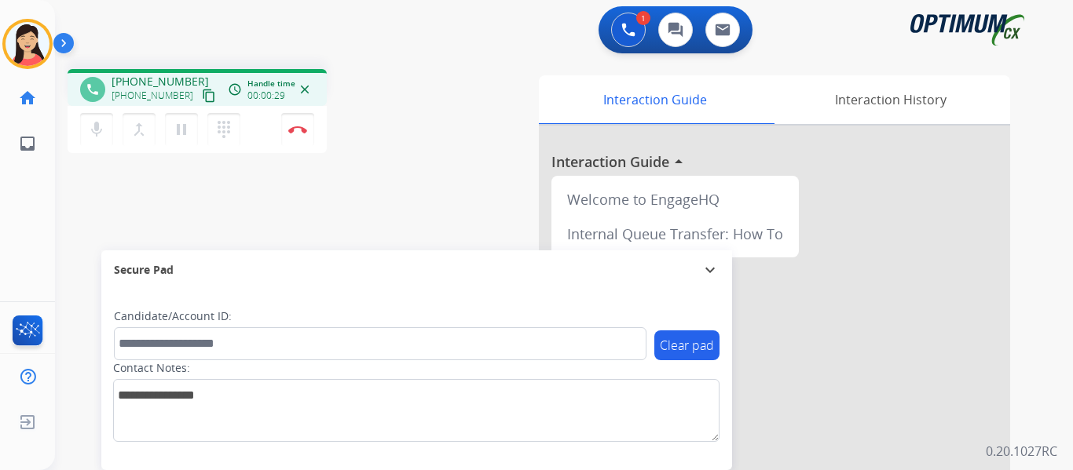
click at [202, 96] on mat-icon "content_copy" at bounding box center [209, 96] width 14 height 14
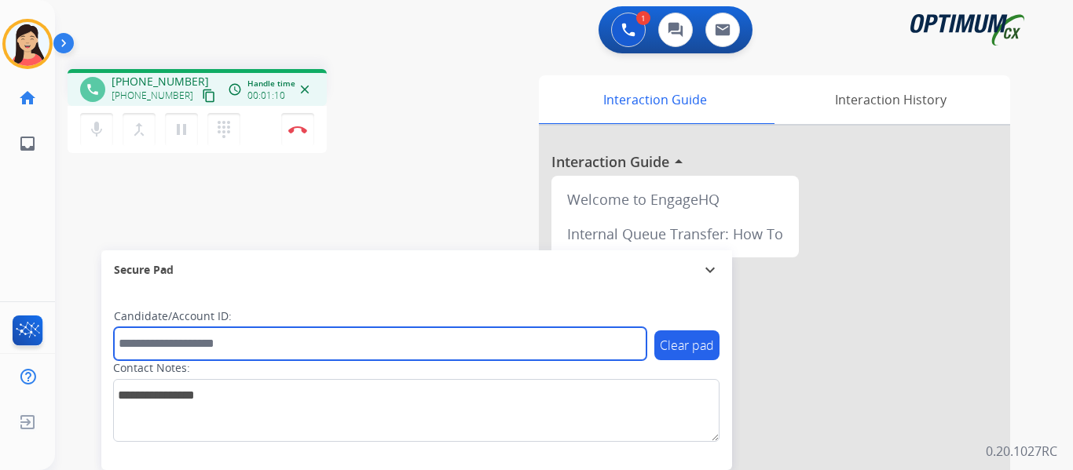
click at [300, 349] on input "text" at bounding box center [380, 344] width 533 height 33
paste input "*******"
type input "*******"
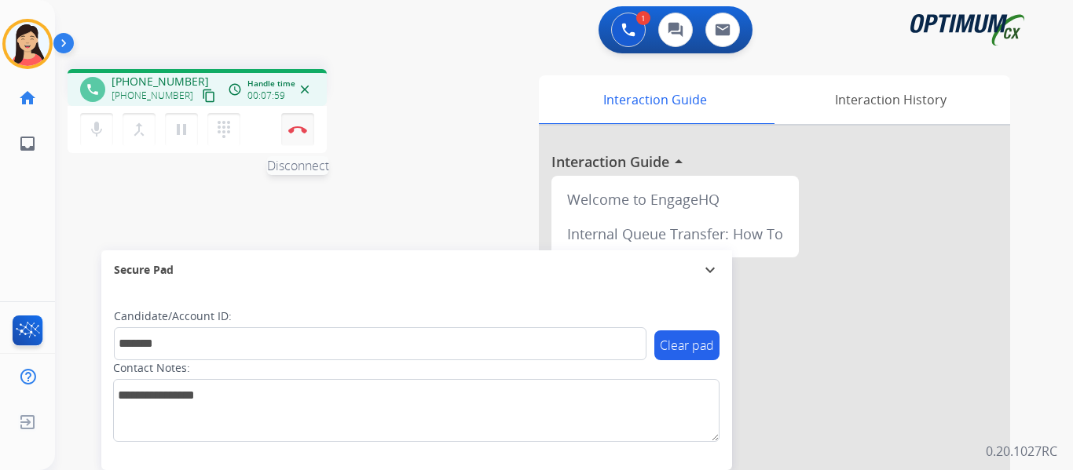
click at [296, 130] on img at bounding box center [297, 130] width 19 height 8
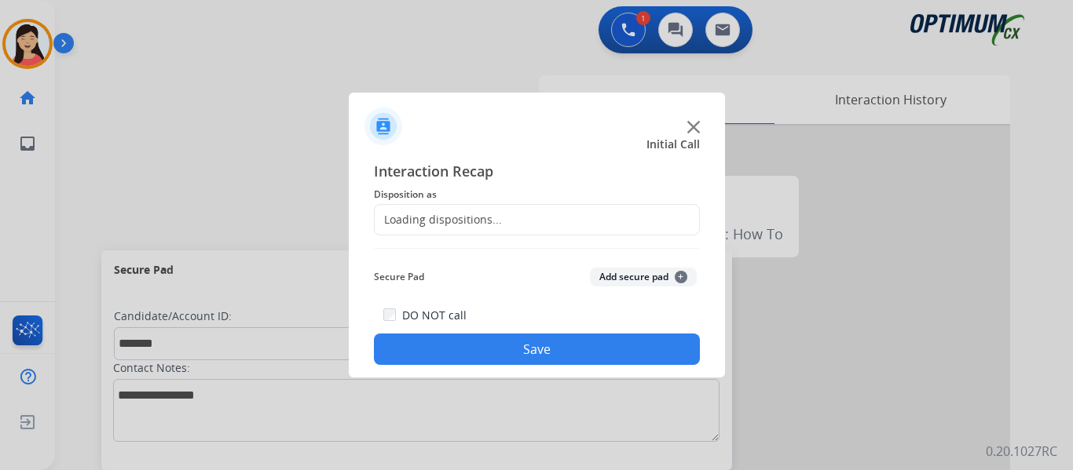
click at [650, 280] on button "Add secure pad +" at bounding box center [643, 277] width 107 height 19
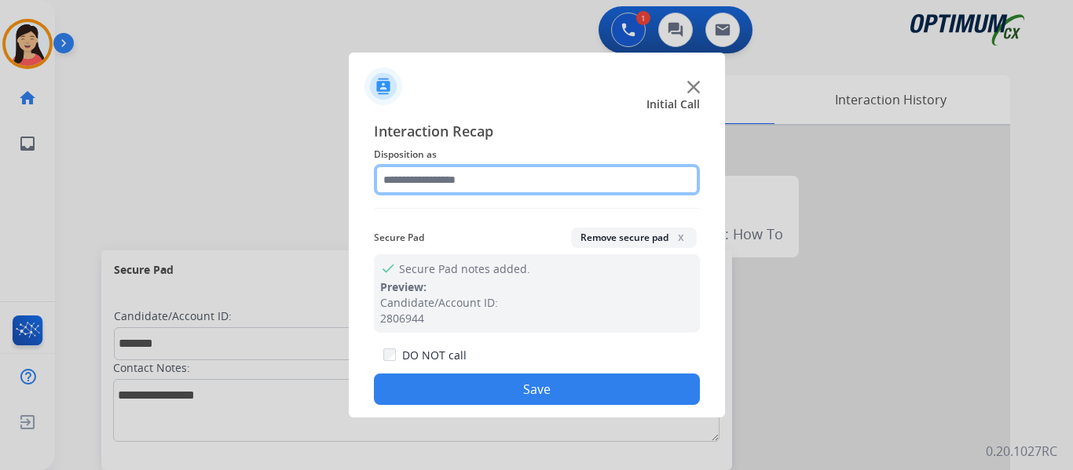
click at [533, 188] on input "text" at bounding box center [537, 179] width 326 height 31
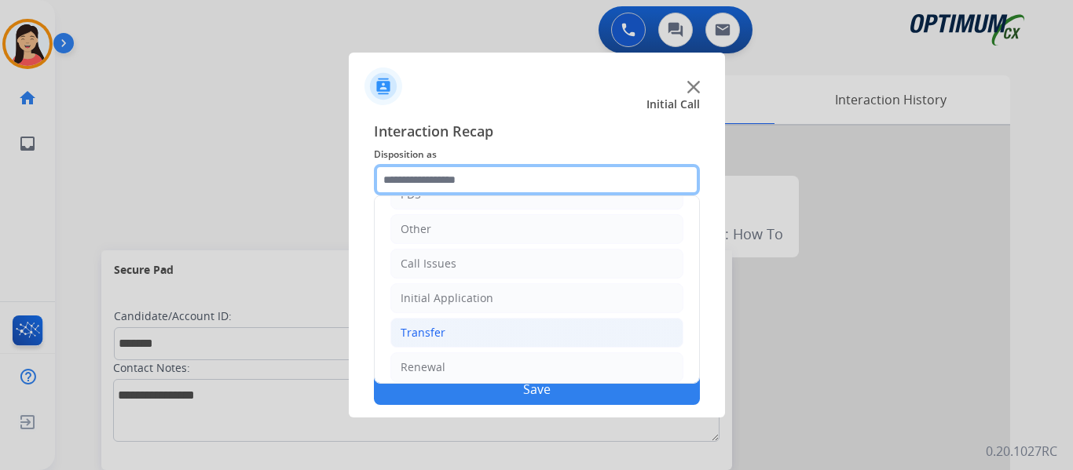
scroll to position [107, 0]
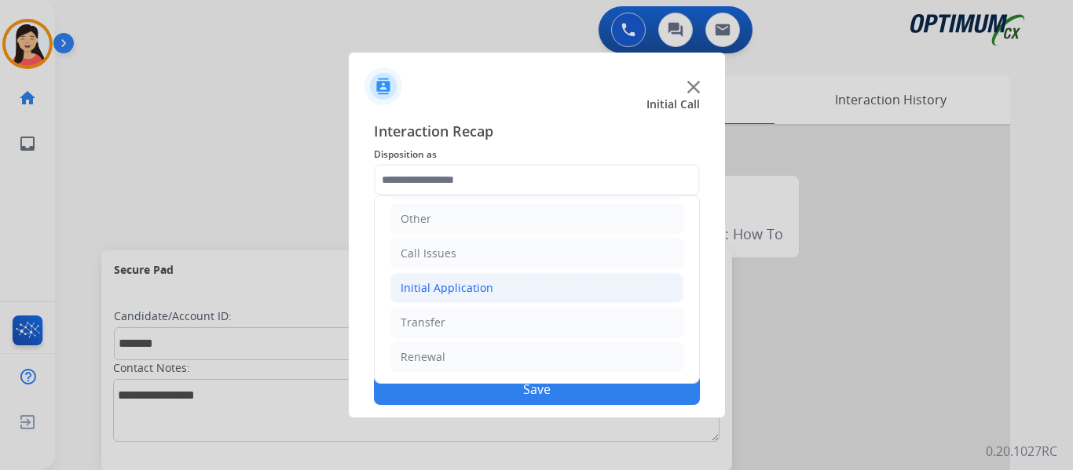
click at [493, 289] on li "Initial Application" at bounding box center [536, 288] width 293 height 30
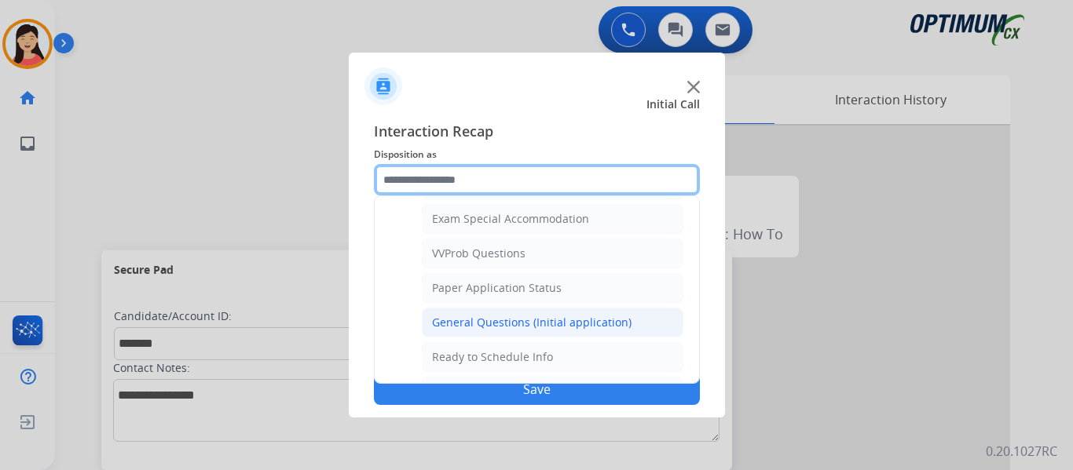
scroll to position [892, 0]
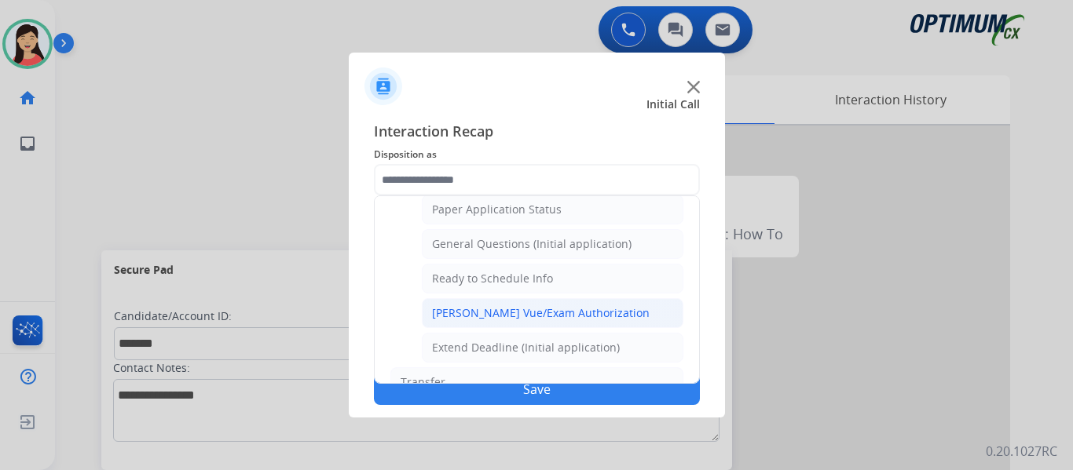
click at [533, 314] on div "[PERSON_NAME] Vue/Exam Authorization" at bounding box center [541, 314] width 218 height 16
type input "**********"
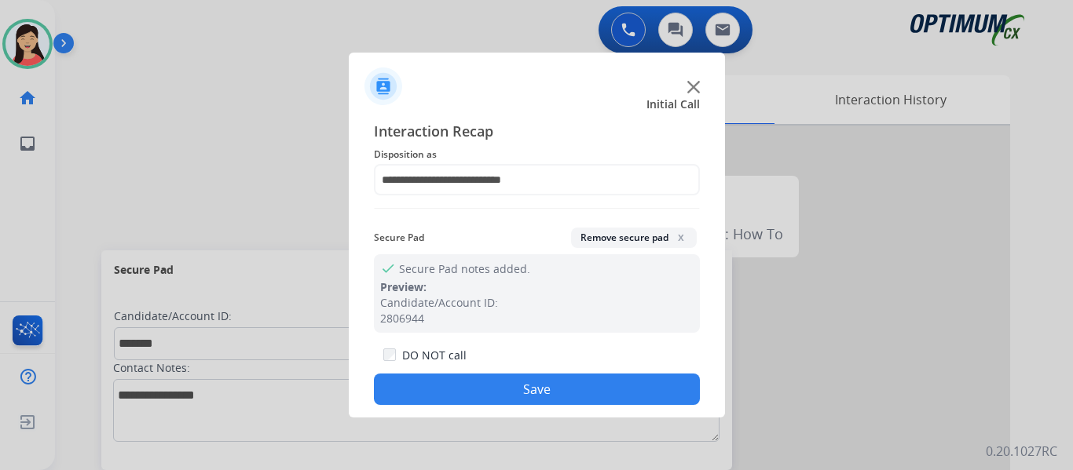
click at [601, 395] on button "Save" at bounding box center [537, 389] width 326 height 31
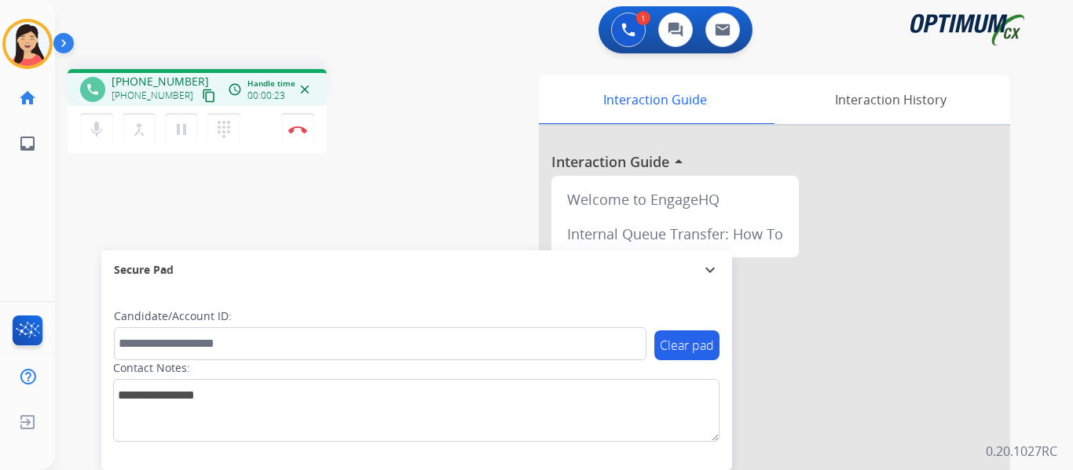
click at [202, 96] on mat-icon "content_copy" at bounding box center [209, 96] width 14 height 14
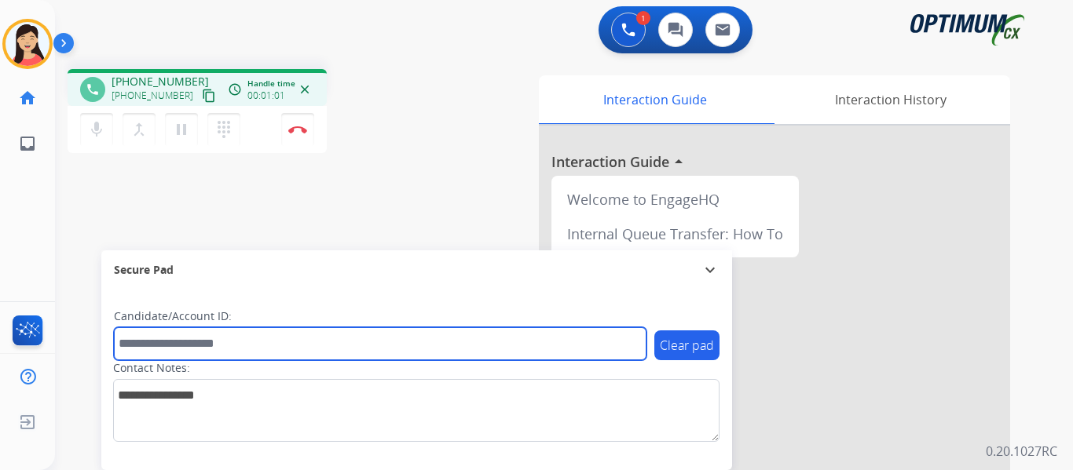
click at [425, 350] on input "text" at bounding box center [380, 344] width 533 height 33
paste input "*******"
type input "*******"
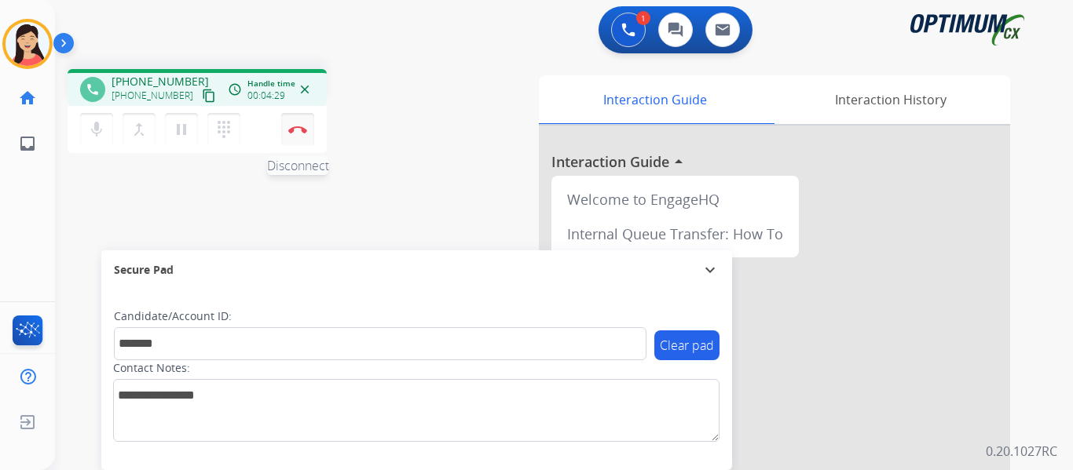
click at [298, 133] on img at bounding box center [297, 130] width 19 height 8
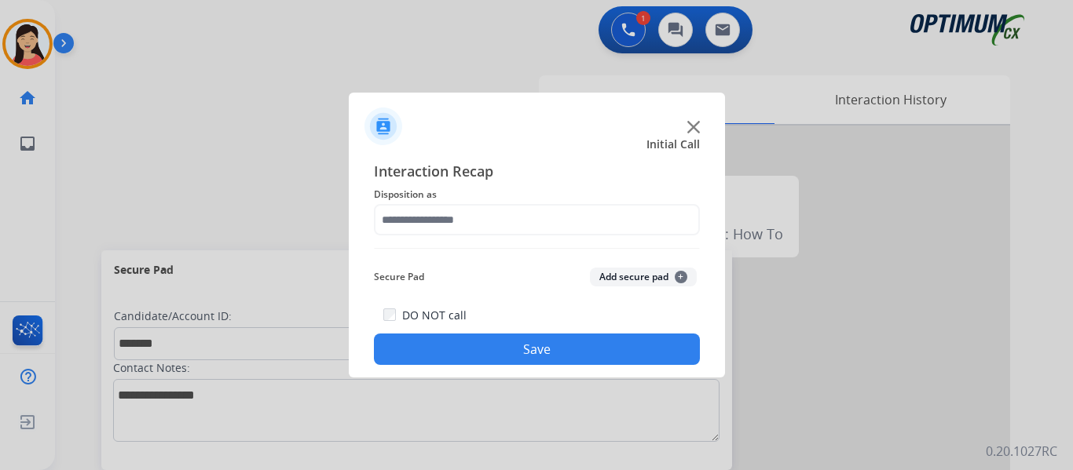
click at [624, 280] on button "Add secure pad +" at bounding box center [643, 277] width 107 height 19
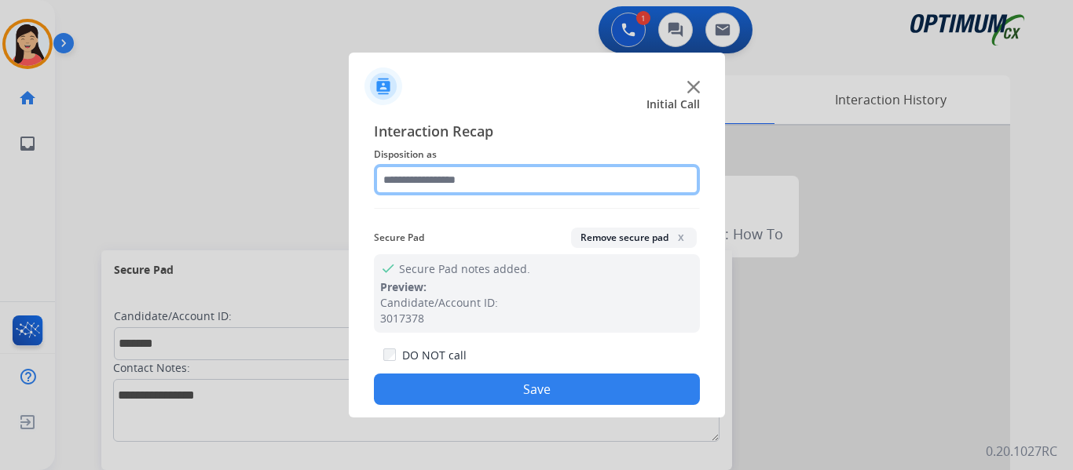
click at [466, 195] on input "text" at bounding box center [537, 179] width 326 height 31
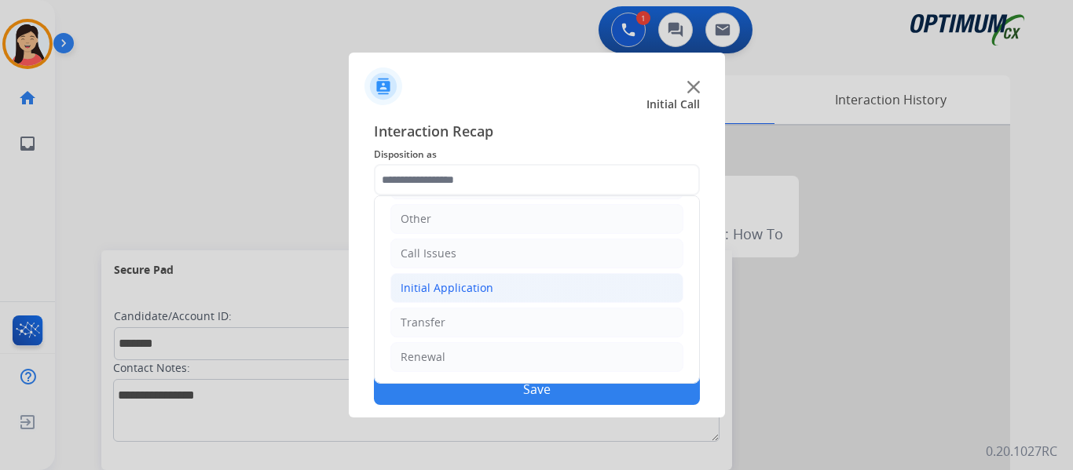
click at [452, 298] on li "Initial Application" at bounding box center [536, 288] width 293 height 30
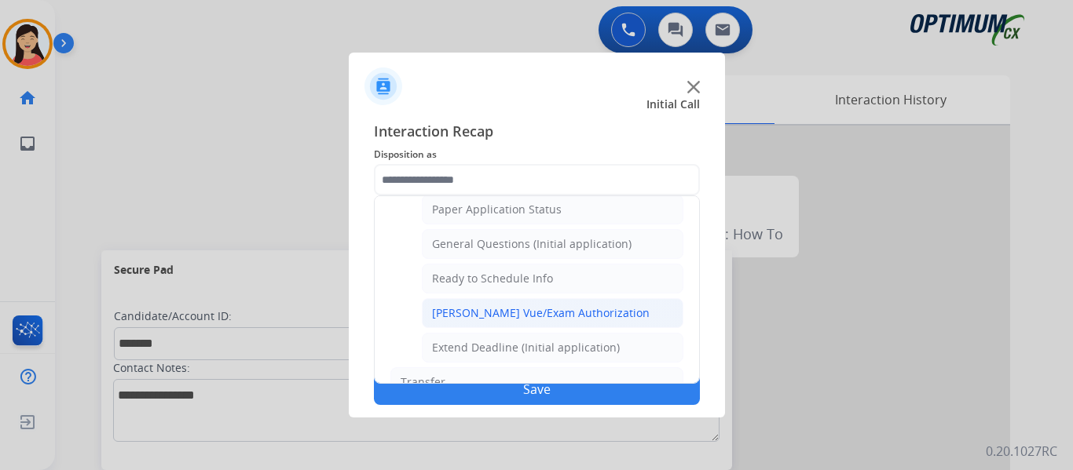
click at [567, 314] on div "[PERSON_NAME] Vue/Exam Authorization" at bounding box center [541, 314] width 218 height 16
type input "**********"
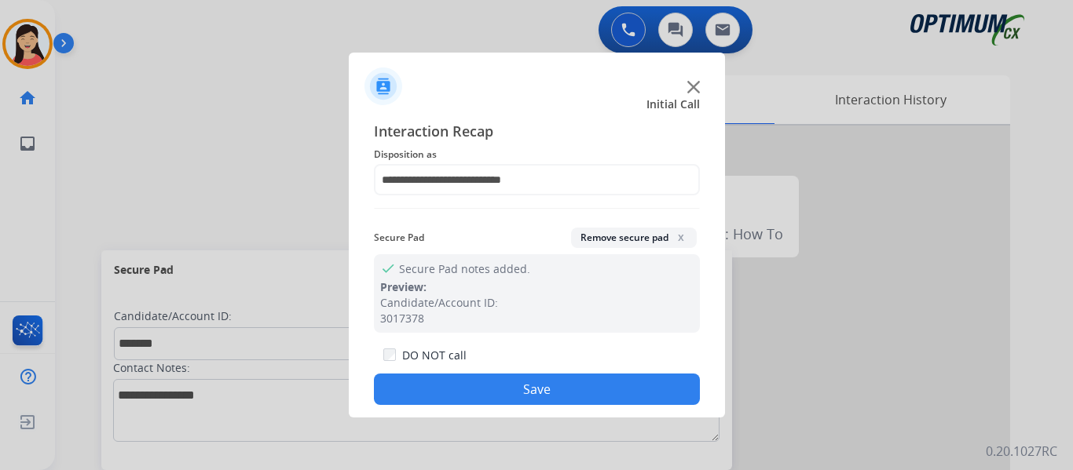
click at [639, 398] on button "Save" at bounding box center [537, 389] width 326 height 31
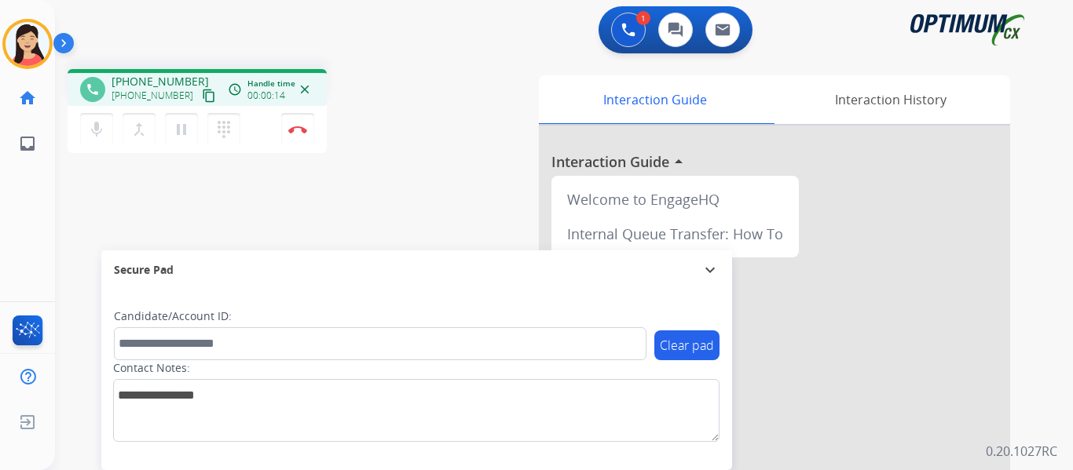
click at [202, 92] on mat-icon "content_copy" at bounding box center [209, 96] width 14 height 14
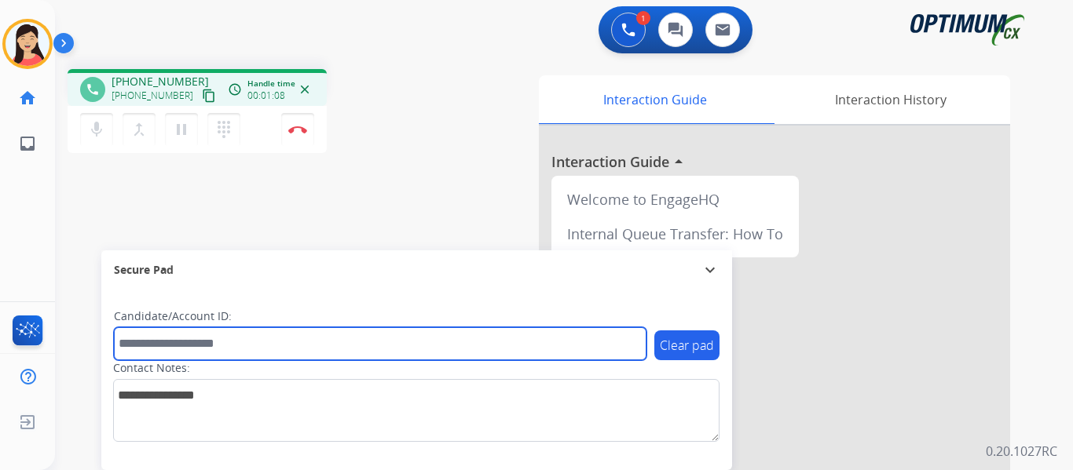
click at [360, 340] on input "text" at bounding box center [380, 344] width 533 height 33
paste input "*******"
type input "*******"
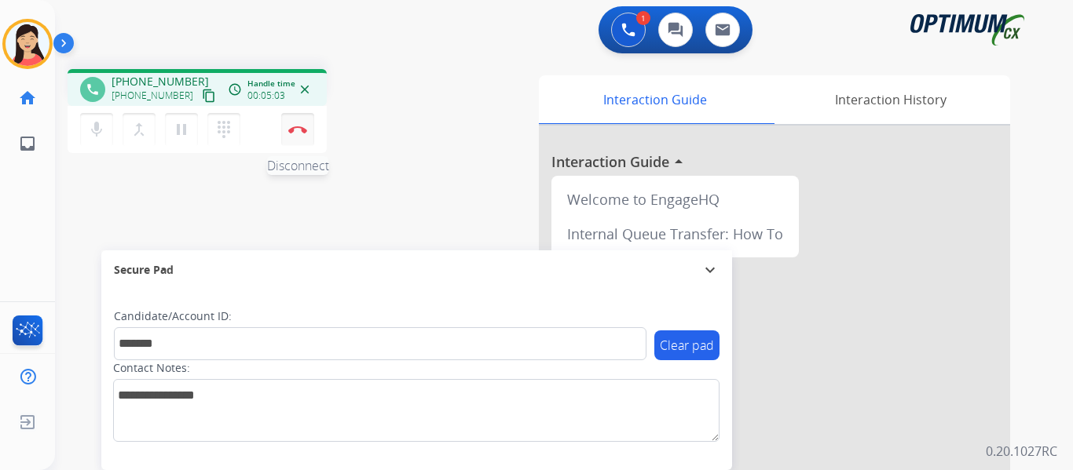
click at [301, 130] on img at bounding box center [297, 130] width 19 height 8
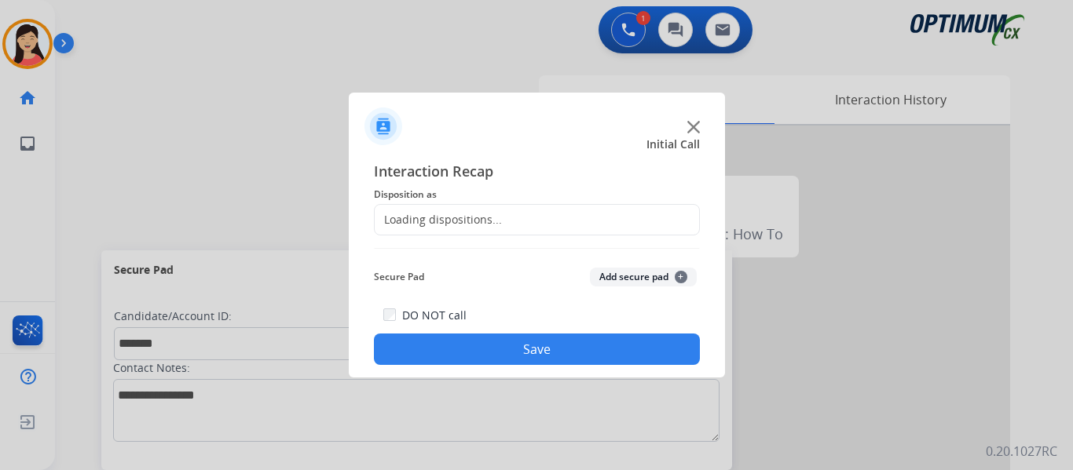
click at [602, 275] on button "Add secure pad +" at bounding box center [643, 277] width 107 height 19
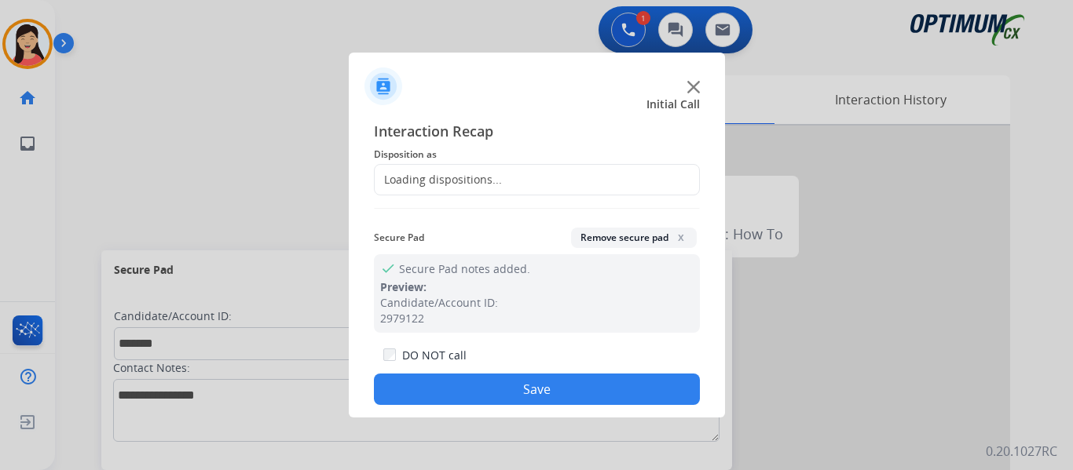
click at [502, 185] on div "Loading dispositions..." at bounding box center [537, 179] width 326 height 31
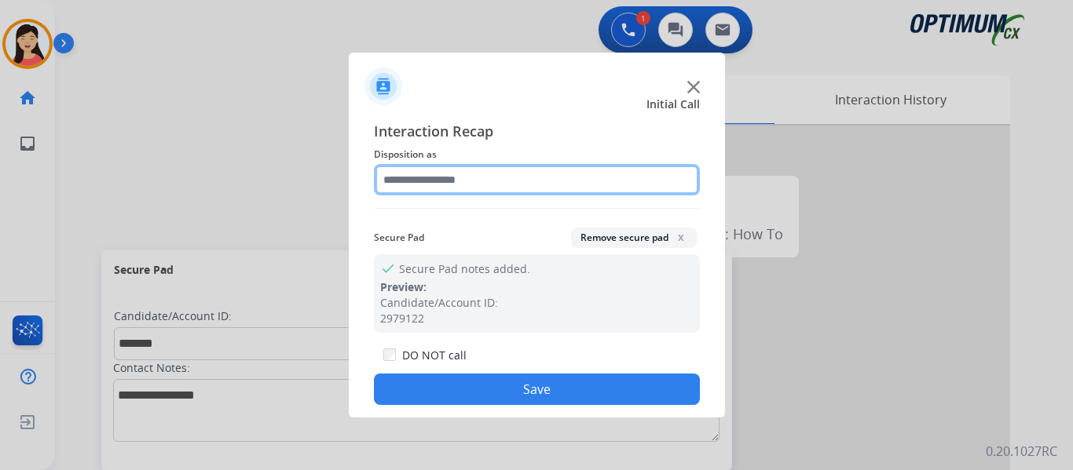
click at [491, 179] on input "text" at bounding box center [537, 179] width 326 height 31
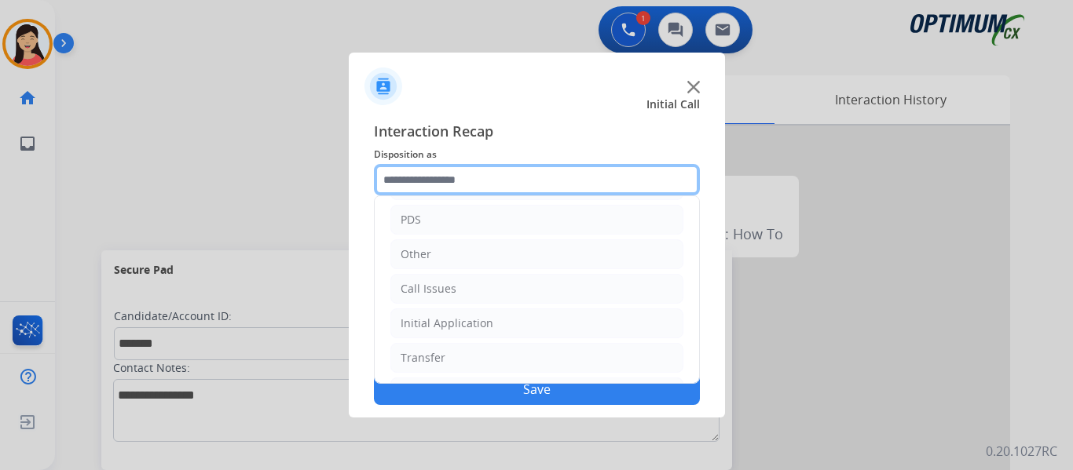
scroll to position [107, 0]
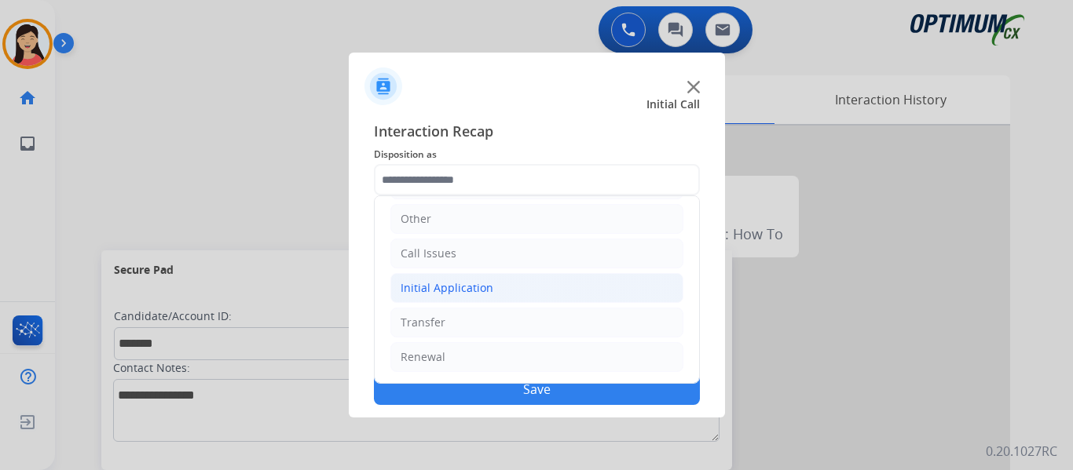
click at [463, 287] on div "Initial Application" at bounding box center [447, 288] width 93 height 16
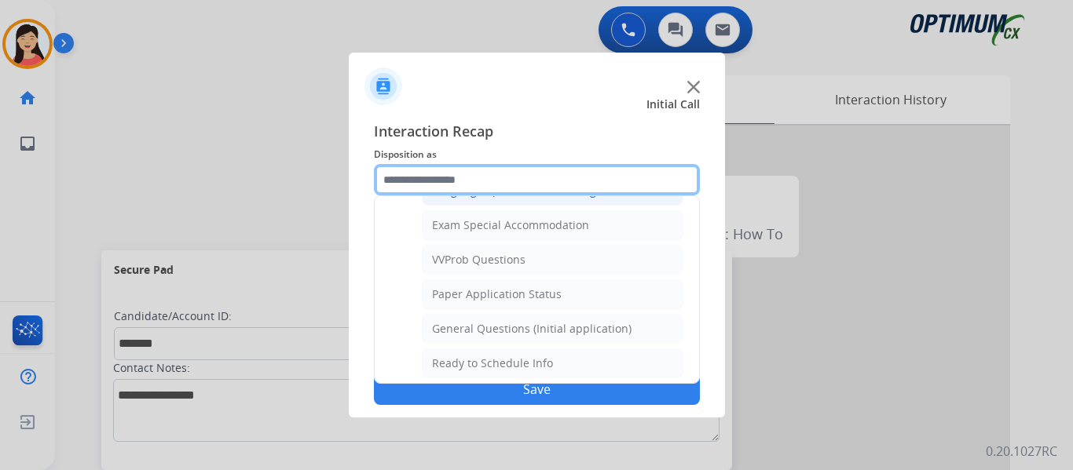
scroll to position [844, 0]
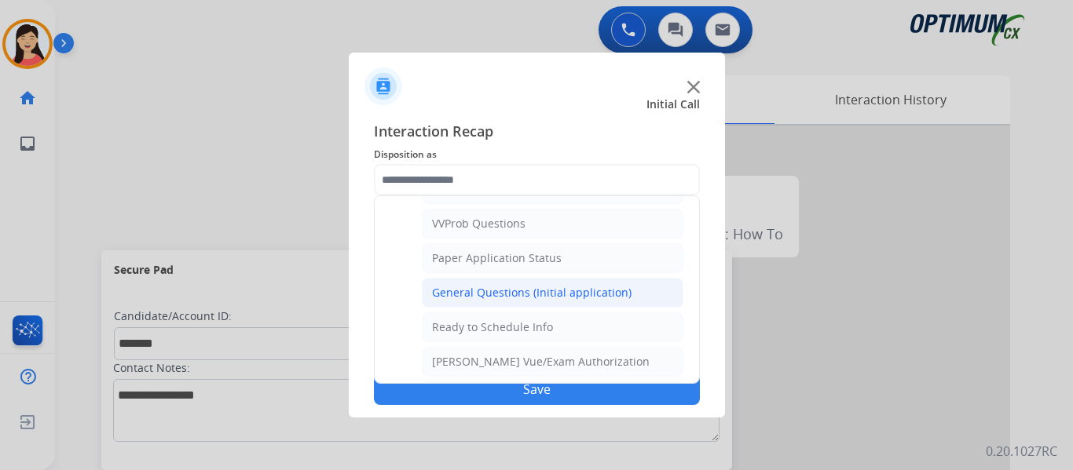
click at [522, 297] on div "General Questions (Initial application)" at bounding box center [532, 293] width 200 height 16
type input "**********"
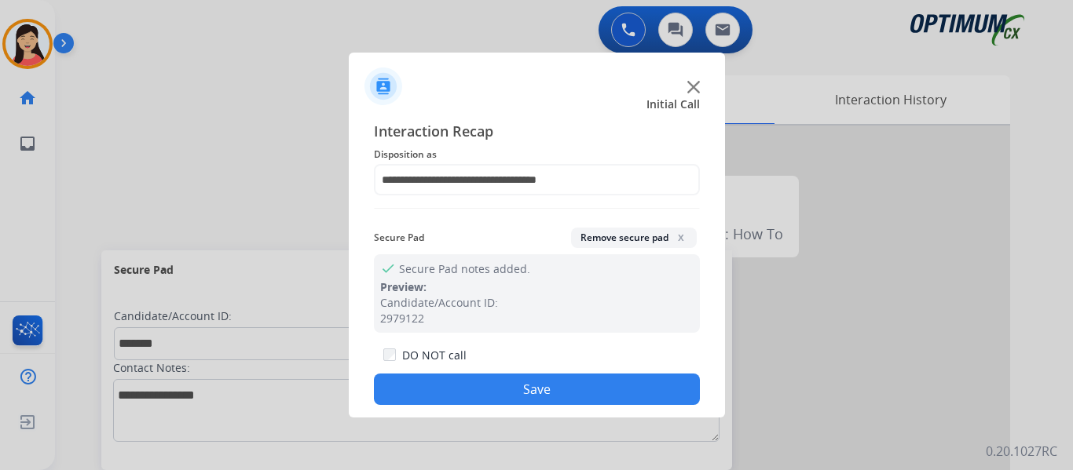
drag, startPoint x: 573, startPoint y: 401, endPoint x: 584, endPoint y: 408, distance: 13.7
click at [573, 401] on button "Save" at bounding box center [537, 389] width 326 height 31
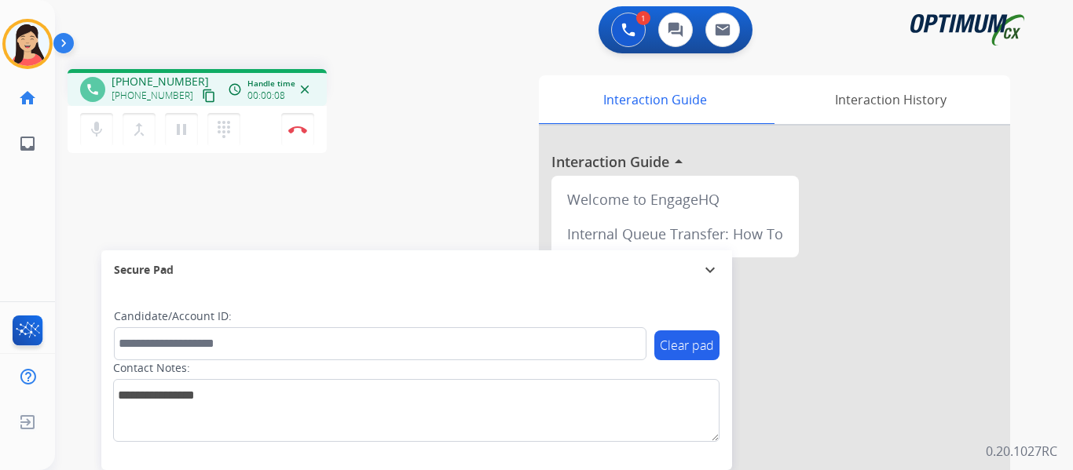
drag, startPoint x: 192, startPoint y: 94, endPoint x: 248, endPoint y: 103, distance: 56.4
click at [202, 94] on mat-icon "content_copy" at bounding box center [209, 96] width 14 height 14
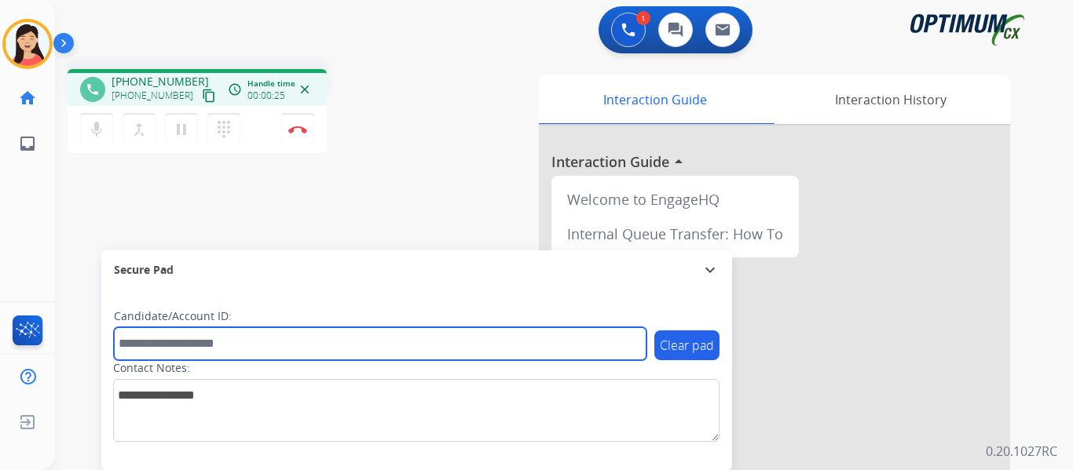
click at [438, 339] on input "text" at bounding box center [380, 344] width 533 height 33
paste input "*******"
type input "*******"
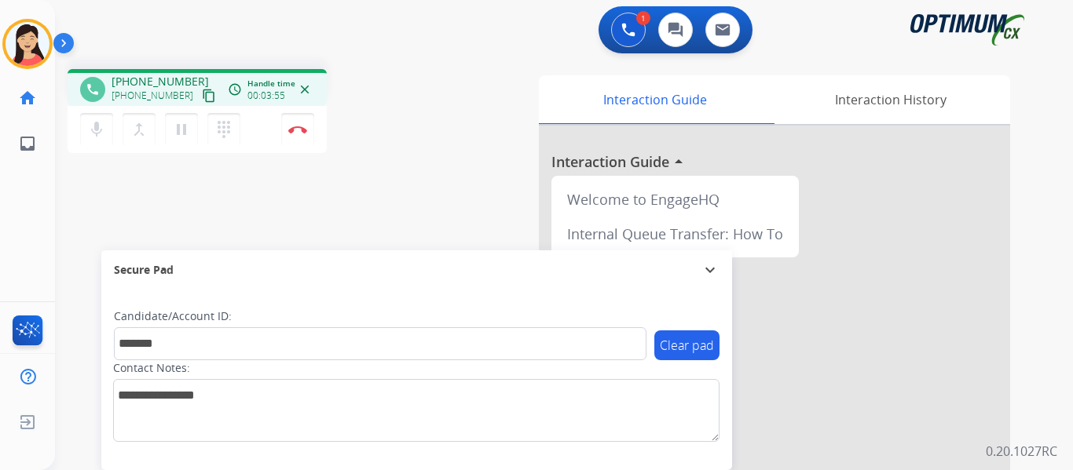
click at [109, 177] on div "phone +15037613028 +15037613028 content_copy access_time Call metrics Queue 00:…" at bounding box center [545, 384] width 980 height 655
click at [181, 131] on mat-icon "pause" at bounding box center [181, 129] width 19 height 19
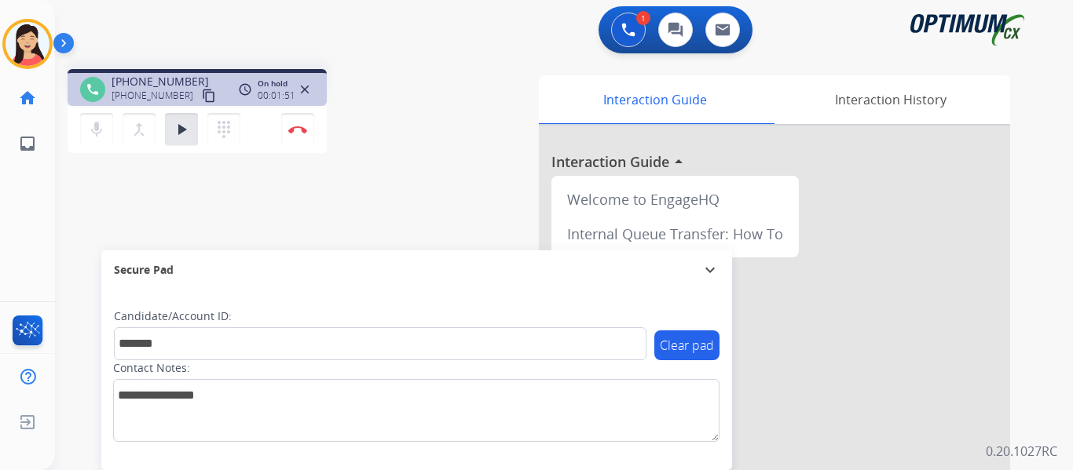
click at [137, 185] on div "phone +15037613028 +15037613028 content_copy access_time Call metrics Queue 00:…" at bounding box center [545, 384] width 980 height 655
click at [184, 120] on mat-icon "play_arrow" at bounding box center [181, 129] width 19 height 19
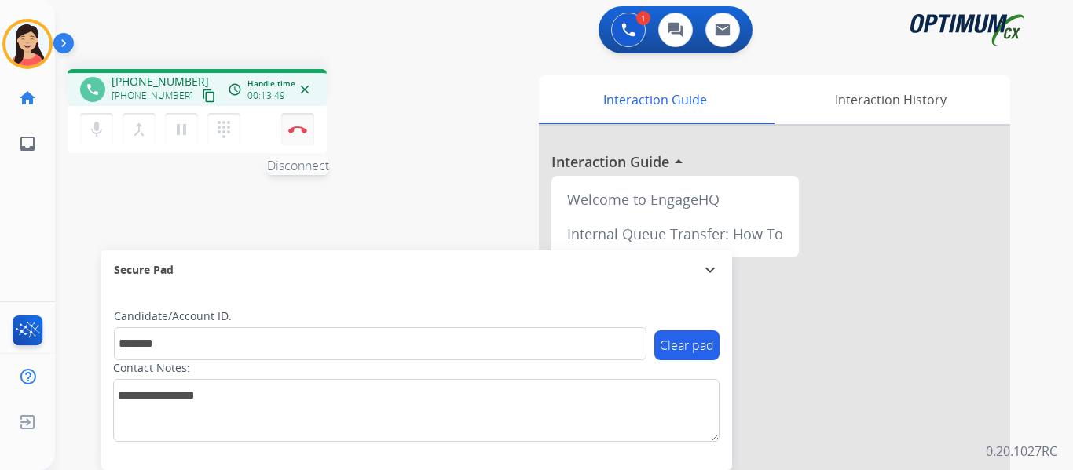
click at [294, 134] on button "Disconnect" at bounding box center [297, 129] width 33 height 33
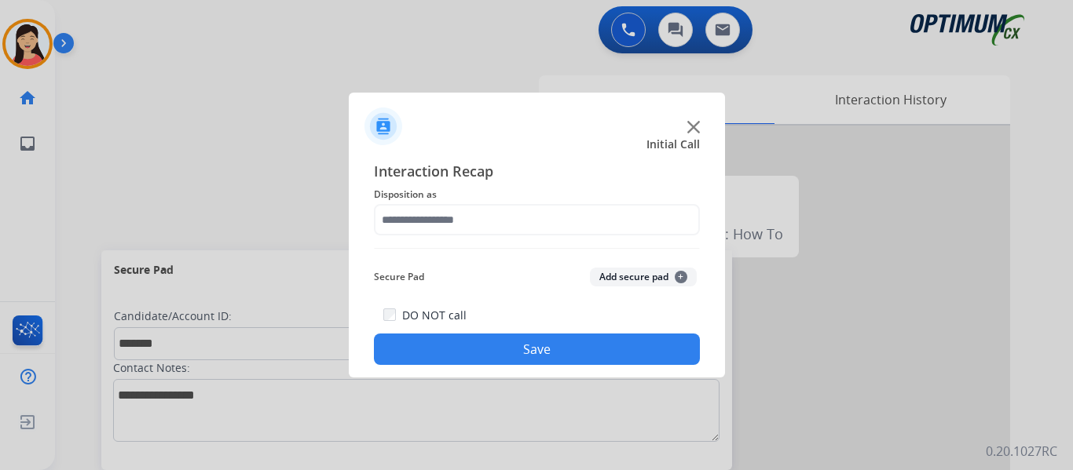
click at [614, 271] on button "Add secure pad +" at bounding box center [643, 277] width 107 height 19
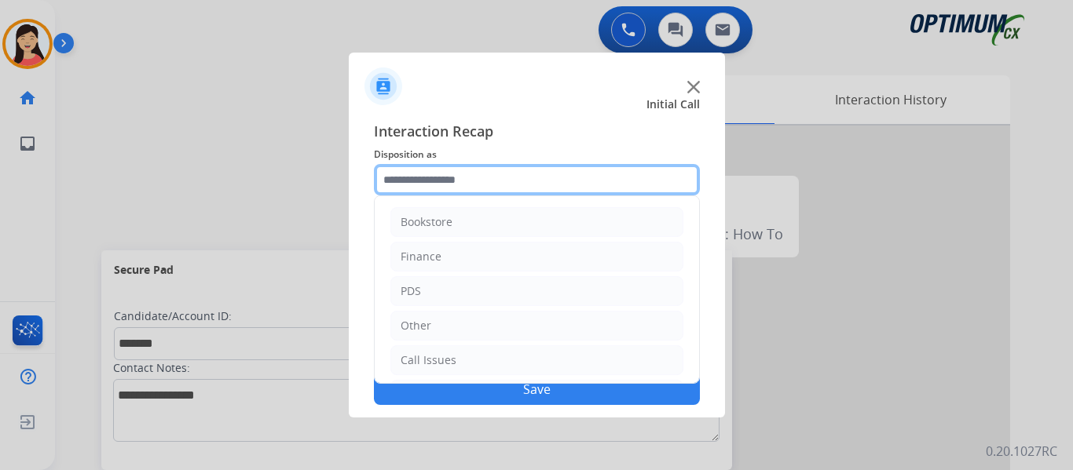
click at [507, 187] on input "text" at bounding box center [537, 179] width 326 height 31
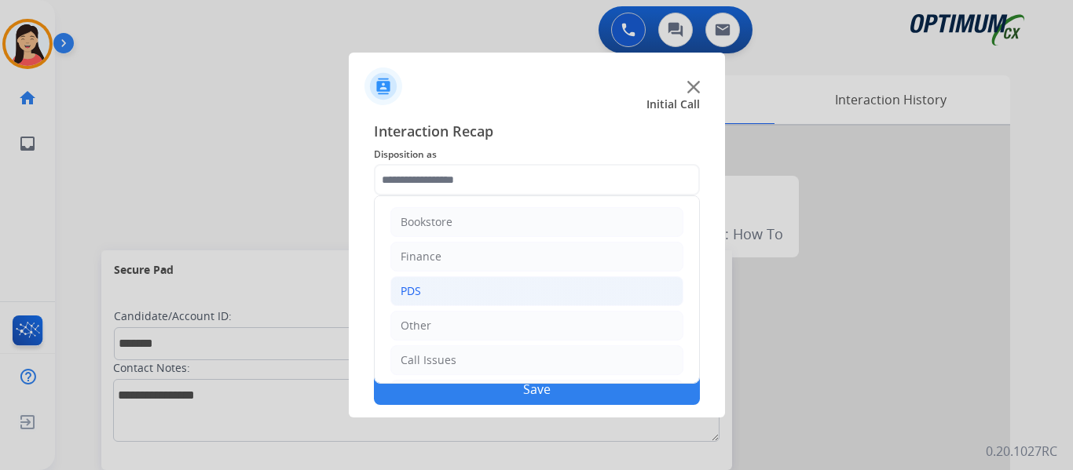
click at [424, 281] on li "PDS" at bounding box center [536, 291] width 293 height 30
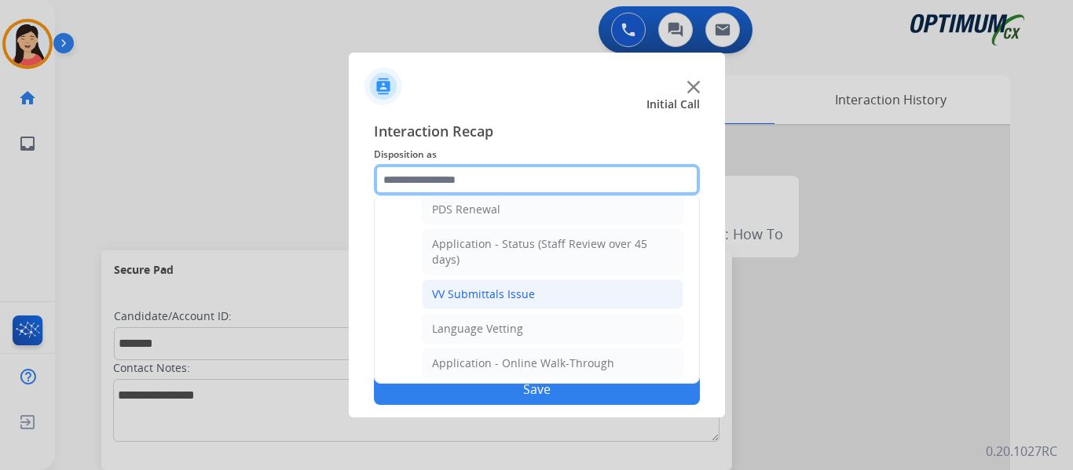
scroll to position [314, 0]
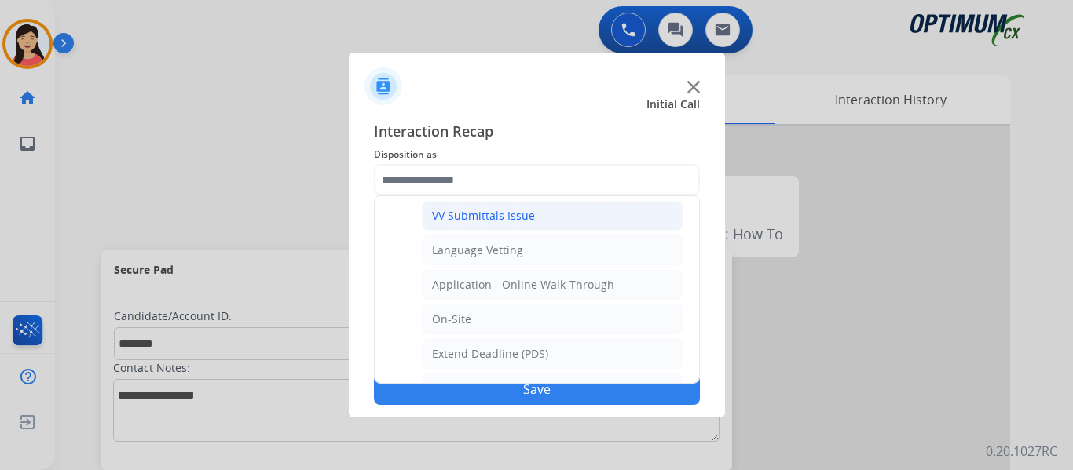
click at [504, 226] on li "VV Submittals Issue" at bounding box center [553, 216] width 262 height 30
type input "**********"
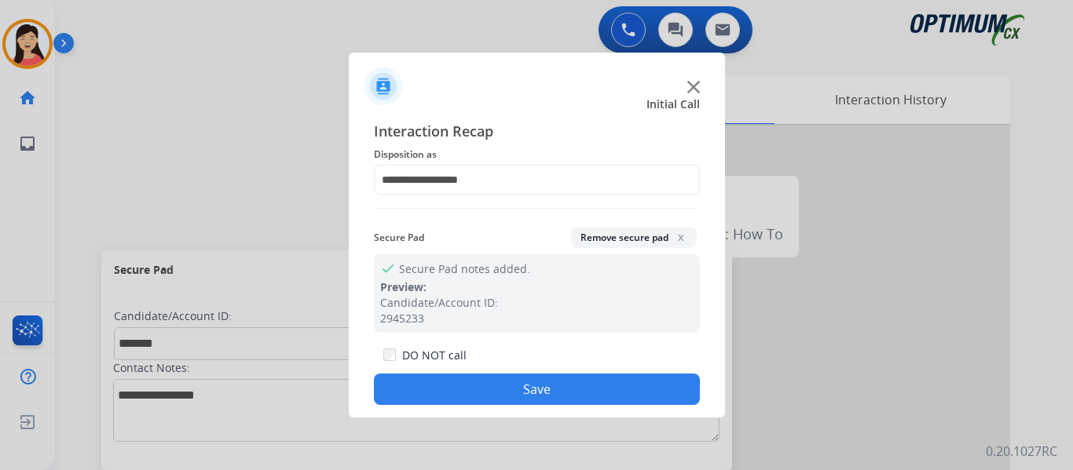
click at [618, 386] on button "Save" at bounding box center [537, 389] width 326 height 31
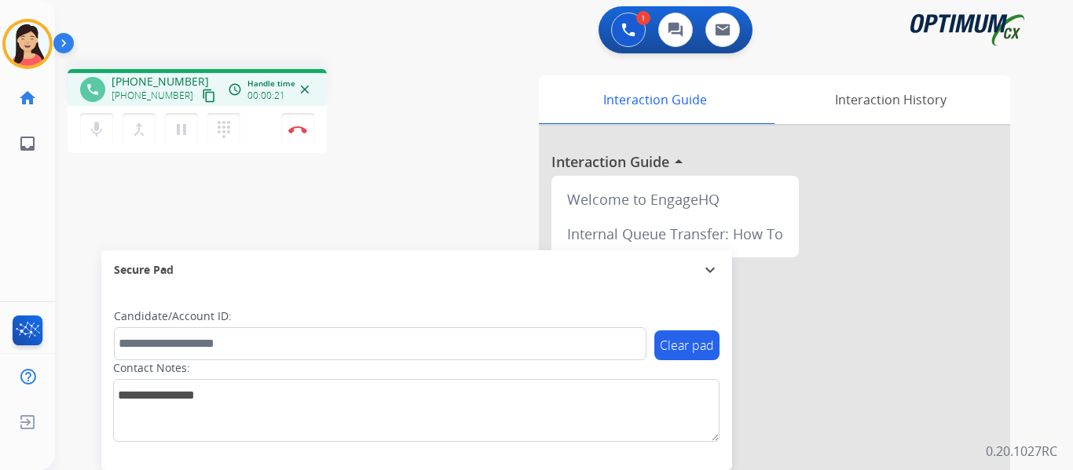
click at [202, 95] on mat-icon "content_copy" at bounding box center [209, 96] width 14 height 14
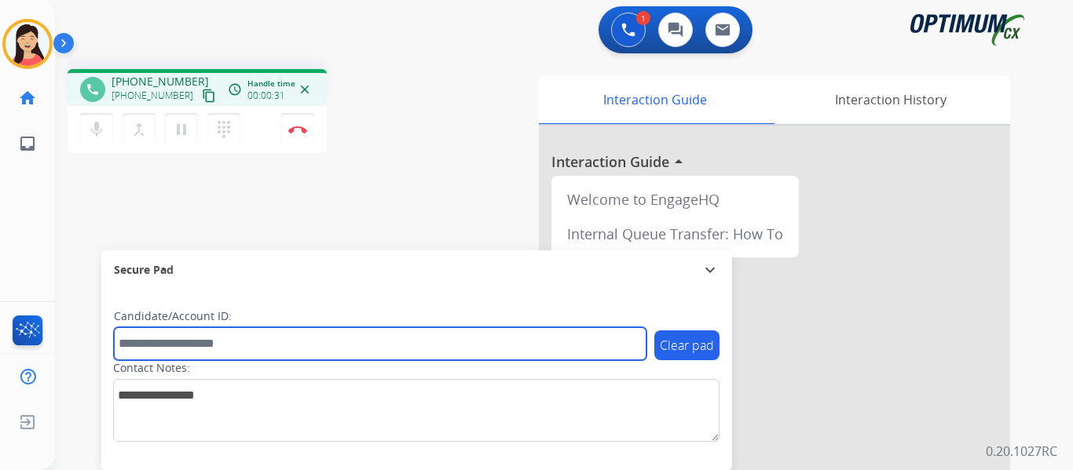
click at [475, 331] on input "text" at bounding box center [380, 344] width 533 height 33
paste input "*******"
type input "*******"
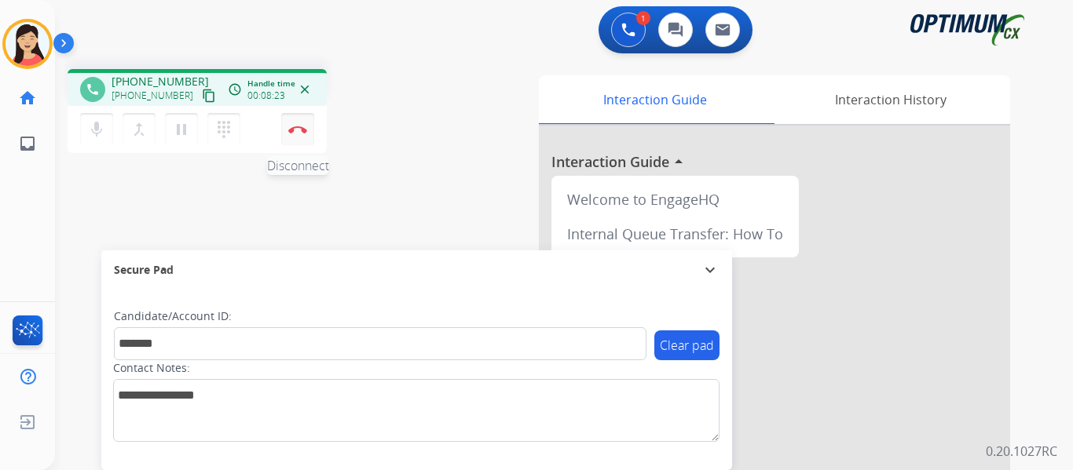
click at [298, 130] on img at bounding box center [297, 130] width 19 height 8
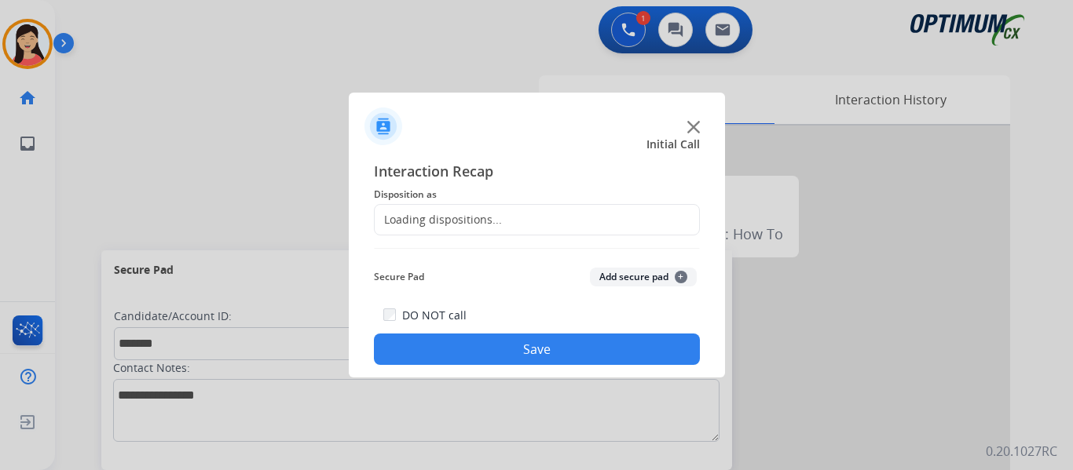
click at [650, 277] on button "Add secure pad +" at bounding box center [643, 277] width 107 height 19
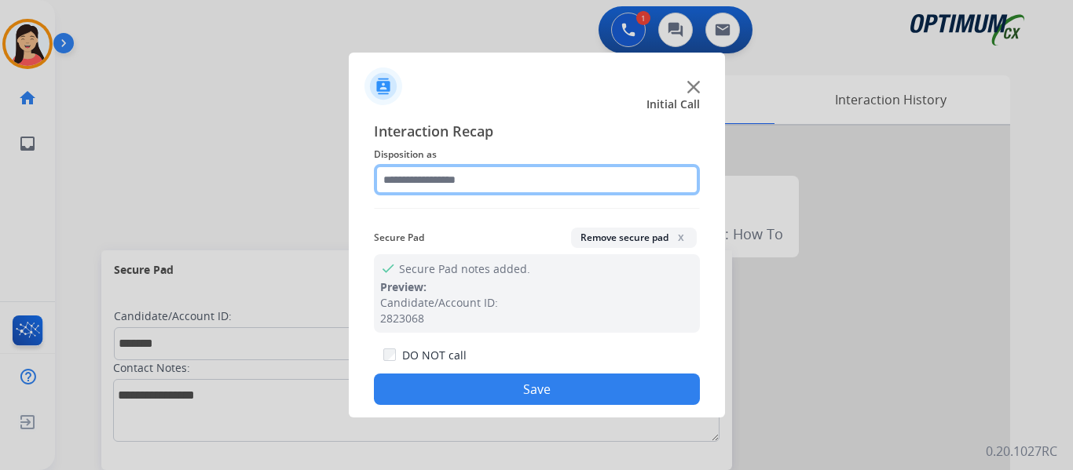
click at [481, 173] on input "text" at bounding box center [537, 179] width 326 height 31
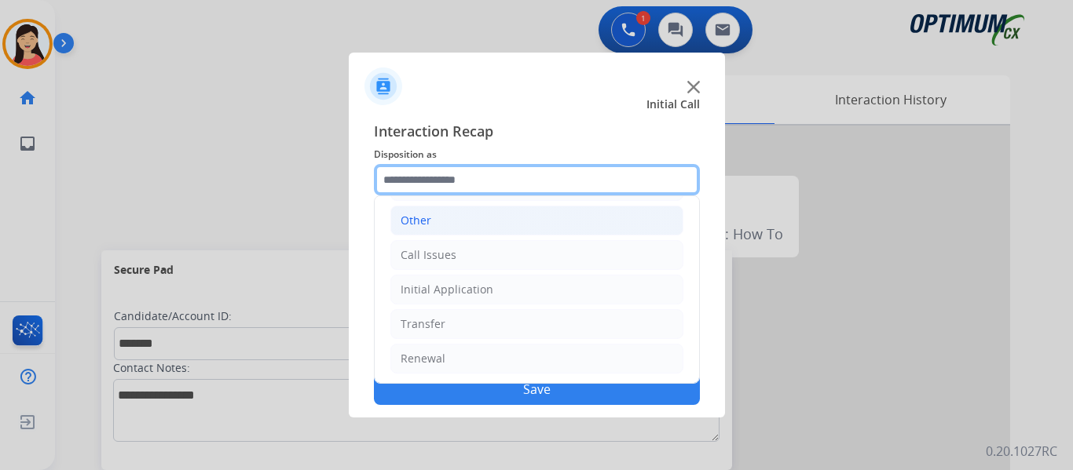
scroll to position [107, 0]
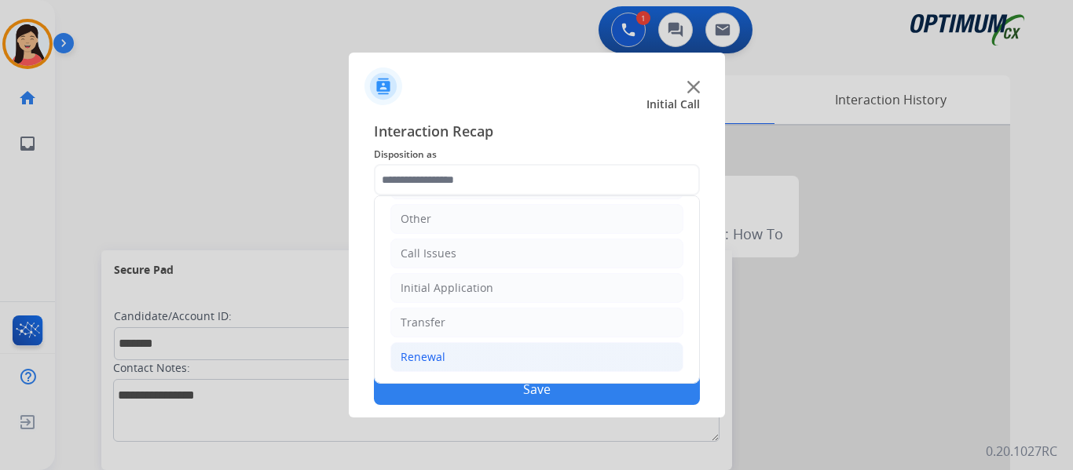
click at [446, 361] on li "Renewal" at bounding box center [536, 357] width 293 height 30
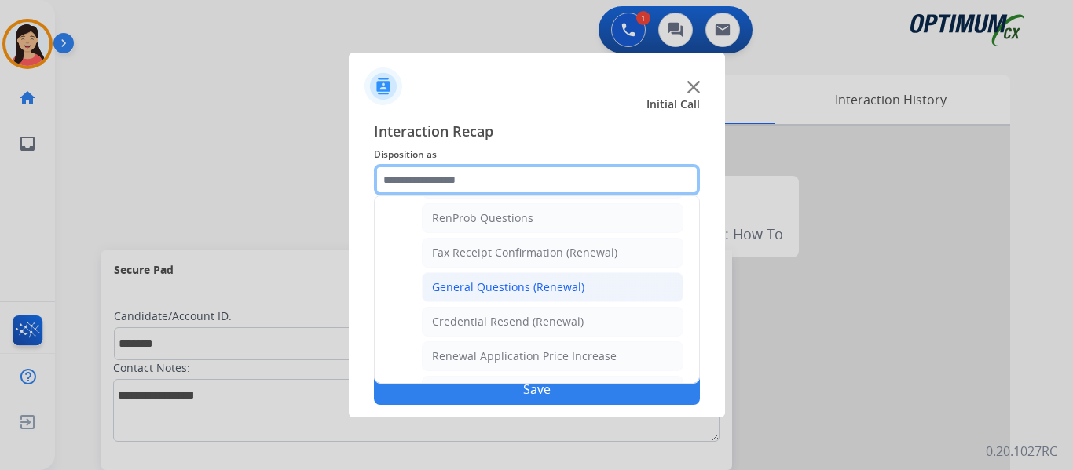
scroll to position [372, 0]
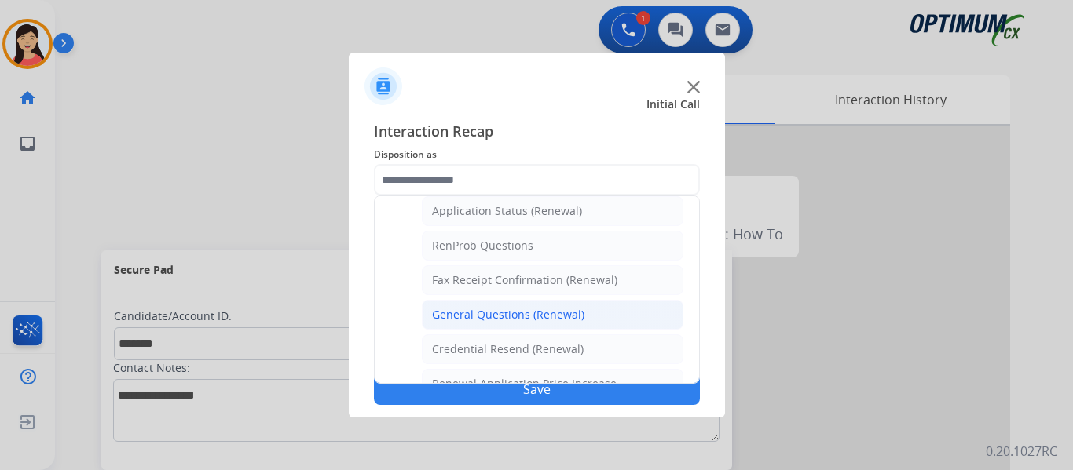
click at [588, 318] on li "General Questions (Renewal)" at bounding box center [553, 315] width 262 height 30
type input "**********"
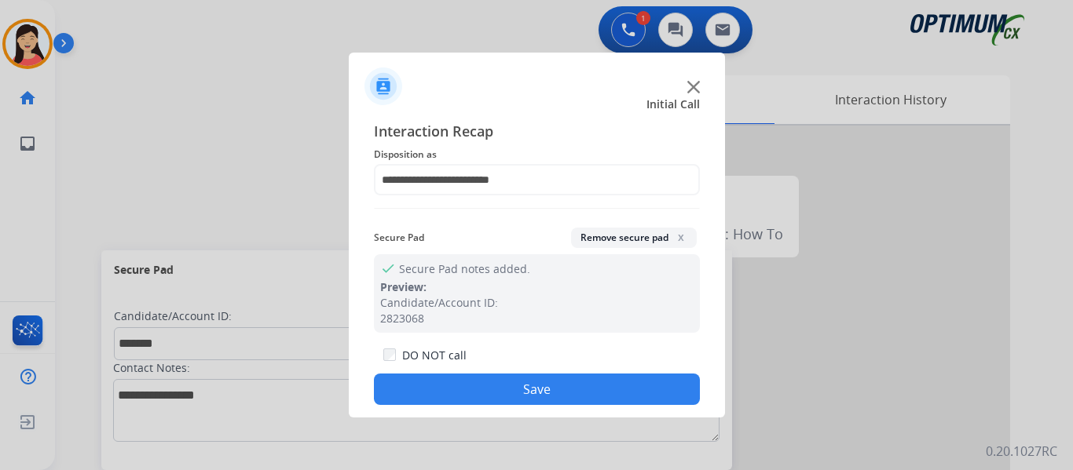
click at [603, 382] on button "Save" at bounding box center [537, 389] width 326 height 31
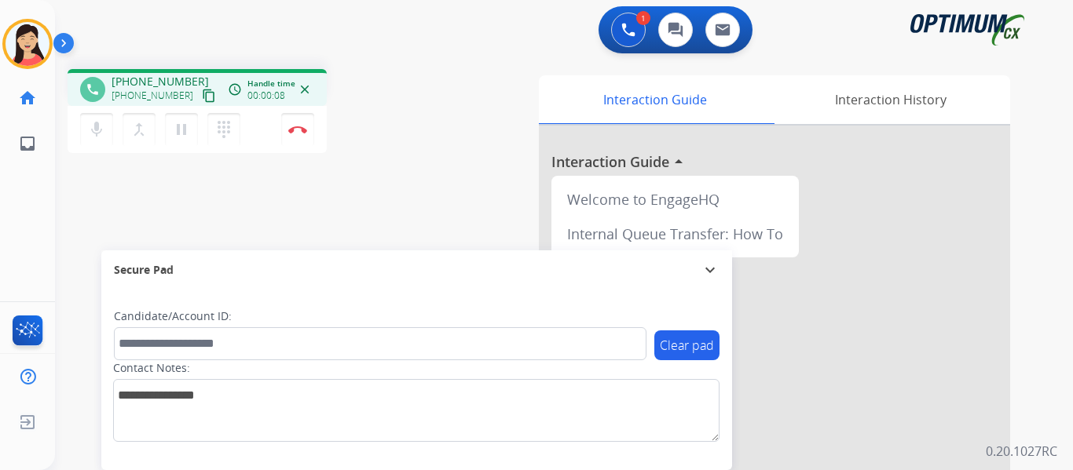
click at [202, 100] on mat-icon "content_copy" at bounding box center [209, 96] width 14 height 14
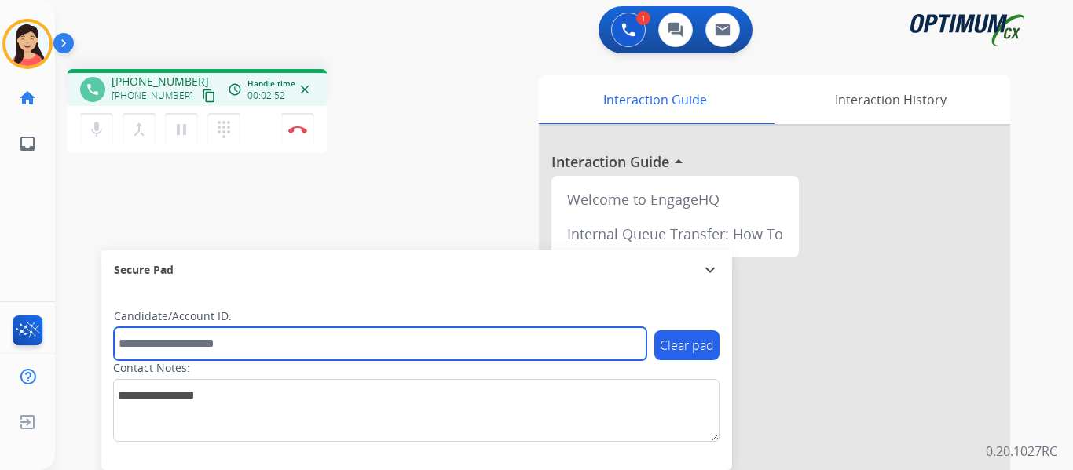
click at [275, 346] on input "text" at bounding box center [380, 344] width 533 height 33
paste input "*******"
type input "*******"
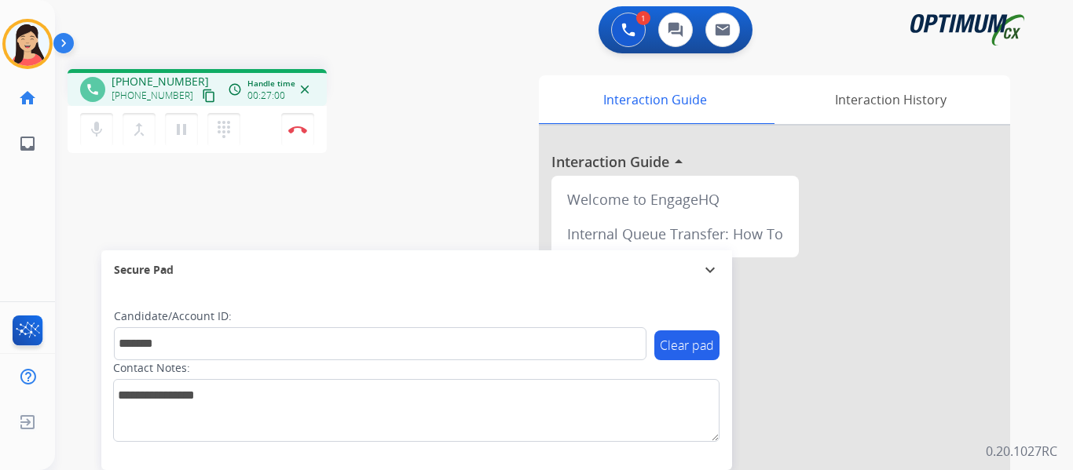
drag, startPoint x: 291, startPoint y: 130, endPoint x: 541, endPoint y: 283, distance: 293.3
click at [291, 130] on img at bounding box center [297, 130] width 19 height 8
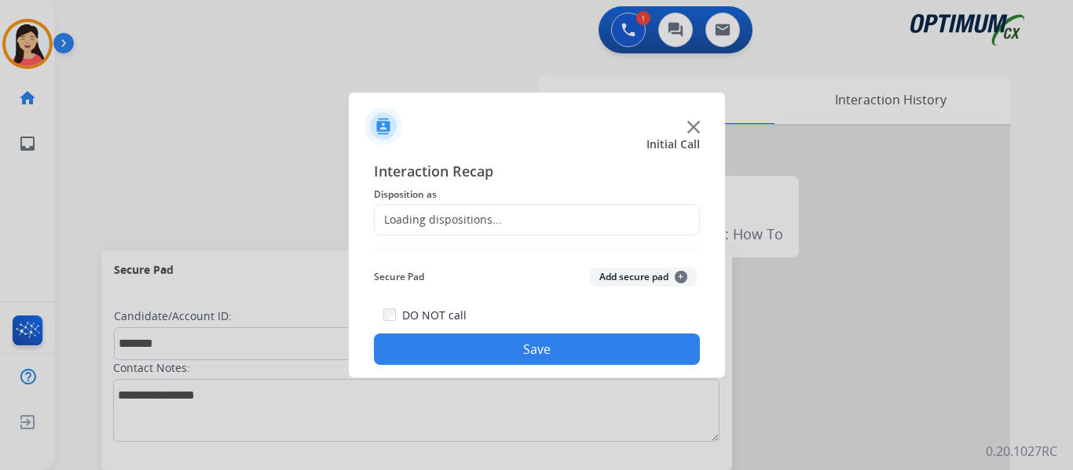
click at [652, 270] on button "Add secure pad +" at bounding box center [643, 277] width 107 height 19
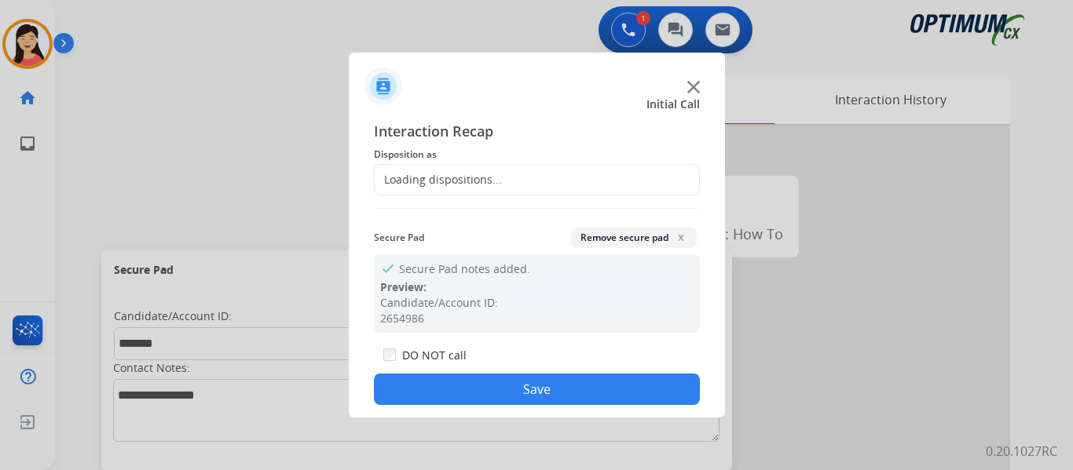
click at [520, 177] on div "Loading dispositions..." at bounding box center [537, 179] width 326 height 31
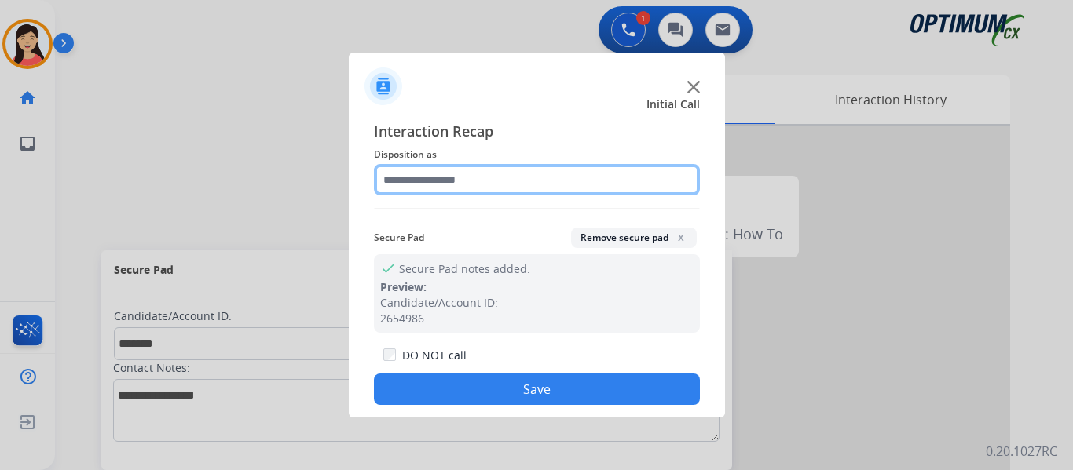
click at [510, 181] on input "text" at bounding box center [537, 179] width 326 height 31
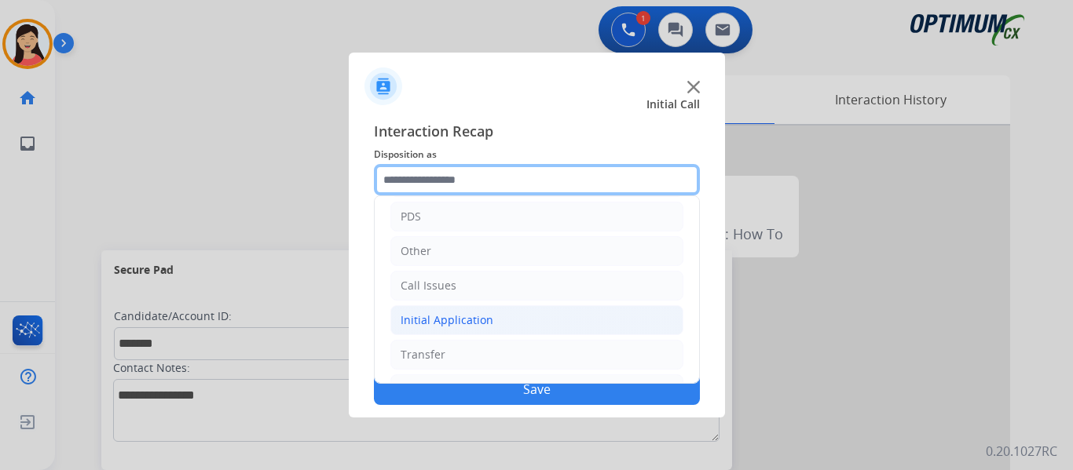
scroll to position [107, 0]
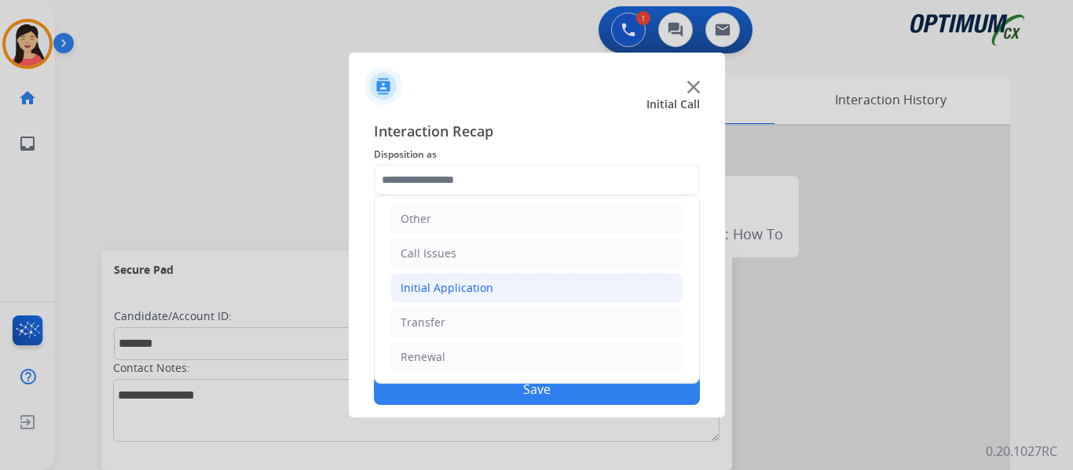
click at [493, 288] on li "Initial Application" at bounding box center [536, 288] width 293 height 30
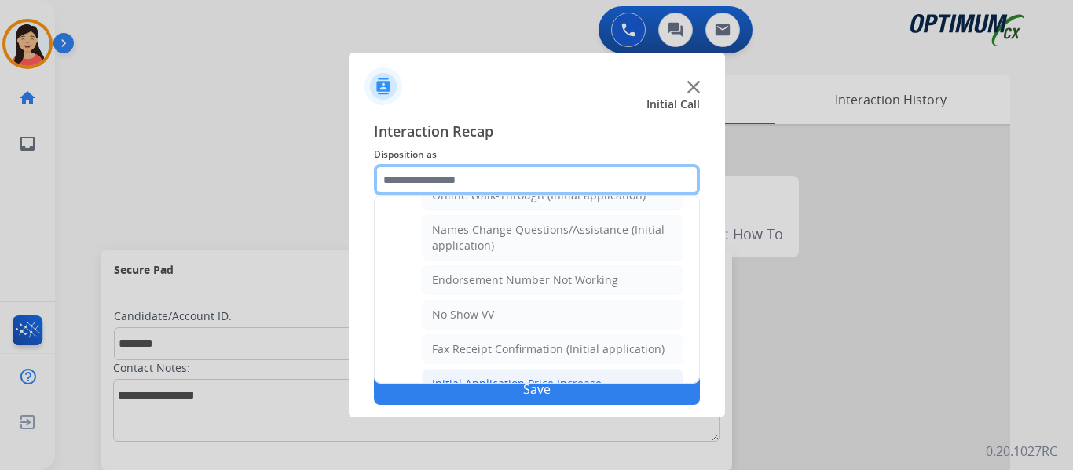
scroll to position [294, 0]
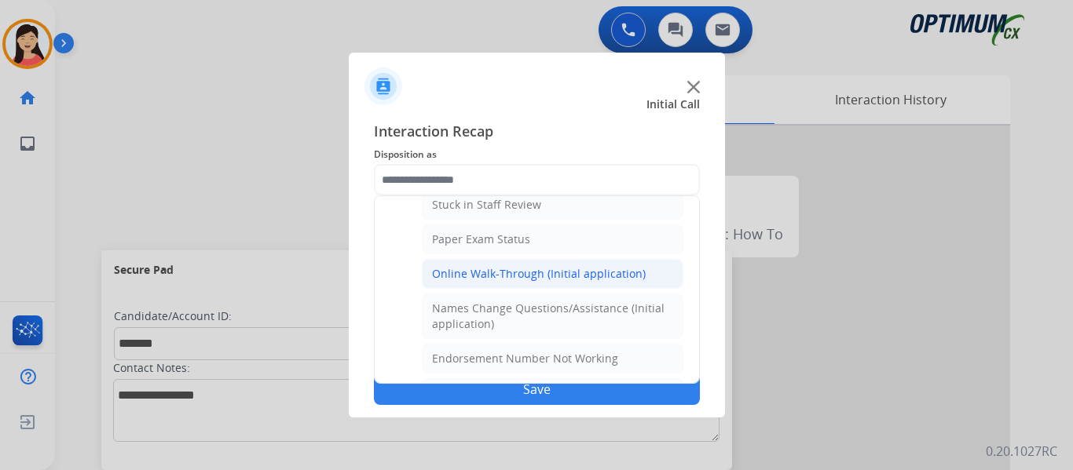
click at [502, 278] on div "Online Walk-Through (Initial application)" at bounding box center [539, 274] width 214 height 16
type input "**********"
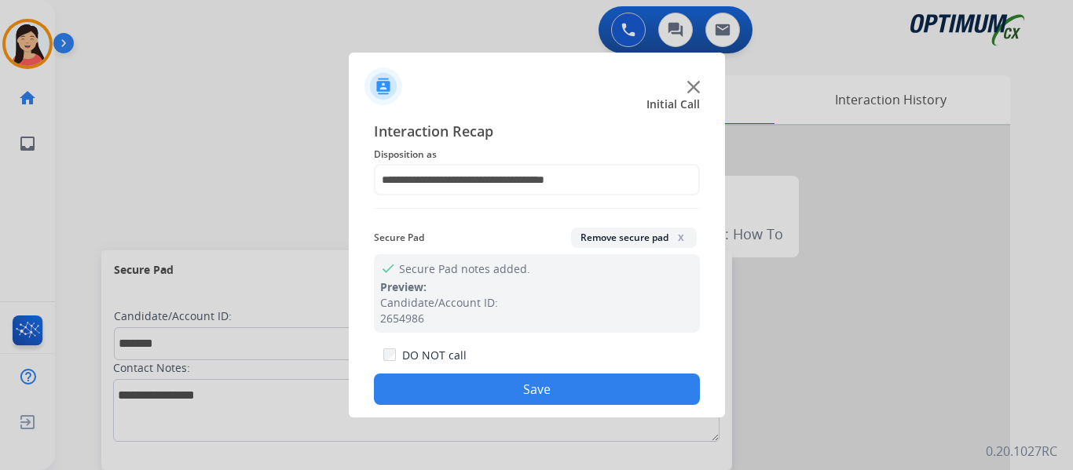
click at [593, 390] on button "Save" at bounding box center [537, 389] width 326 height 31
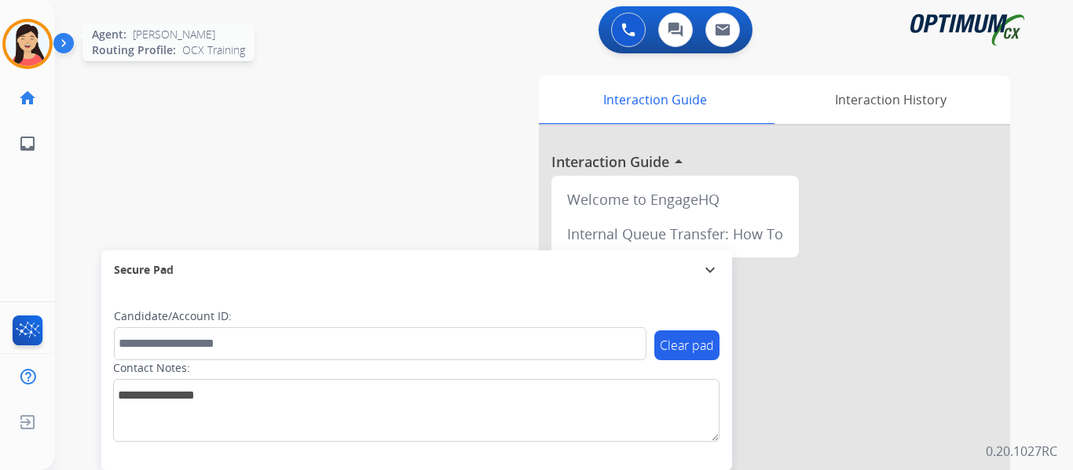
click at [30, 48] on img at bounding box center [27, 44] width 44 height 44
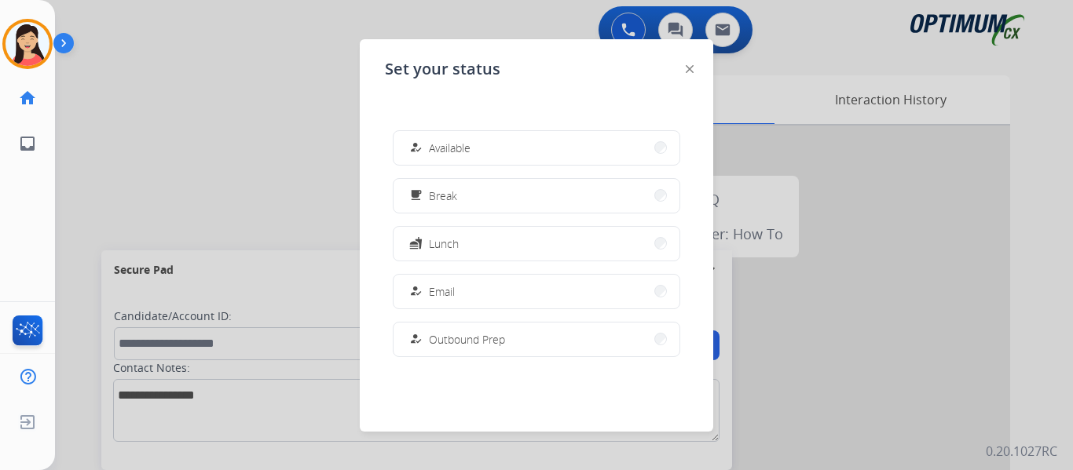
scroll to position [392, 0]
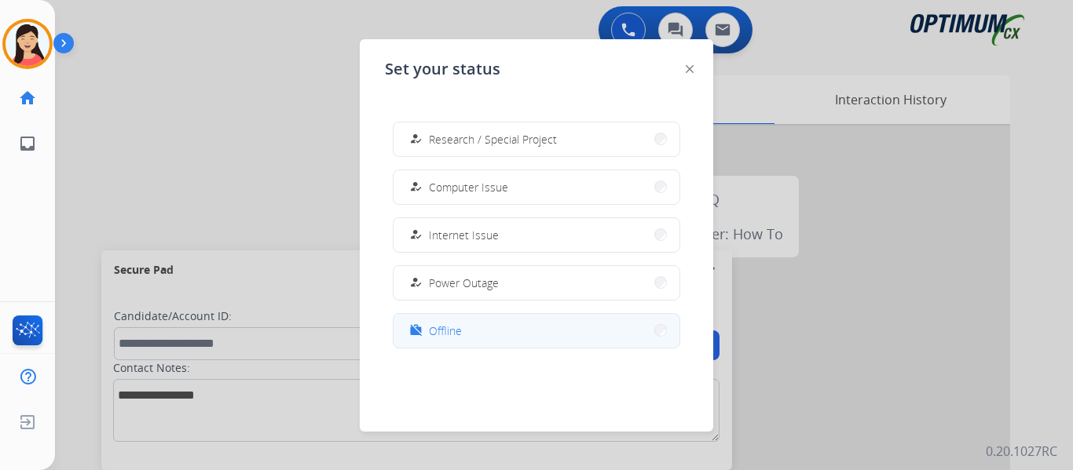
click at [481, 335] on button "work_off Offline" at bounding box center [537, 331] width 286 height 34
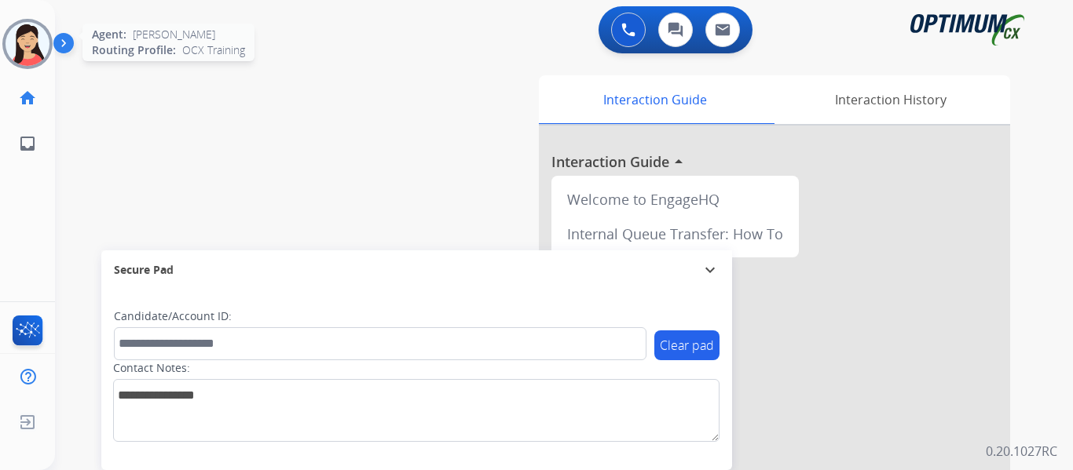
click at [34, 27] on img at bounding box center [27, 44] width 44 height 44
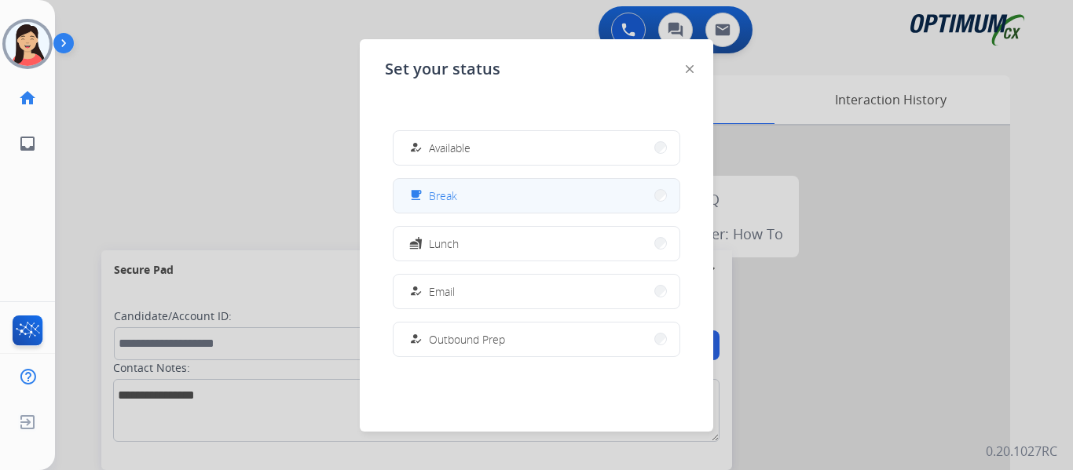
scroll to position [79, 0]
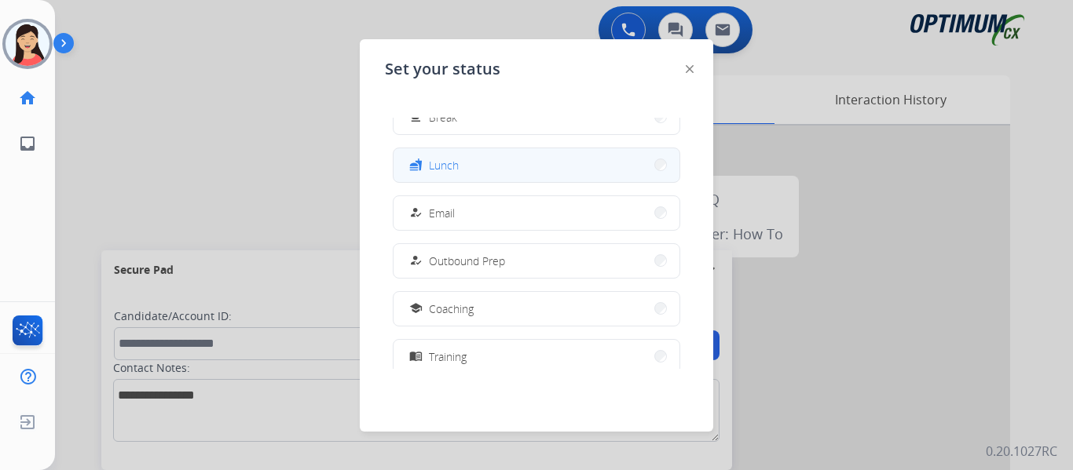
click at [469, 167] on button "fastfood Lunch" at bounding box center [537, 165] width 286 height 34
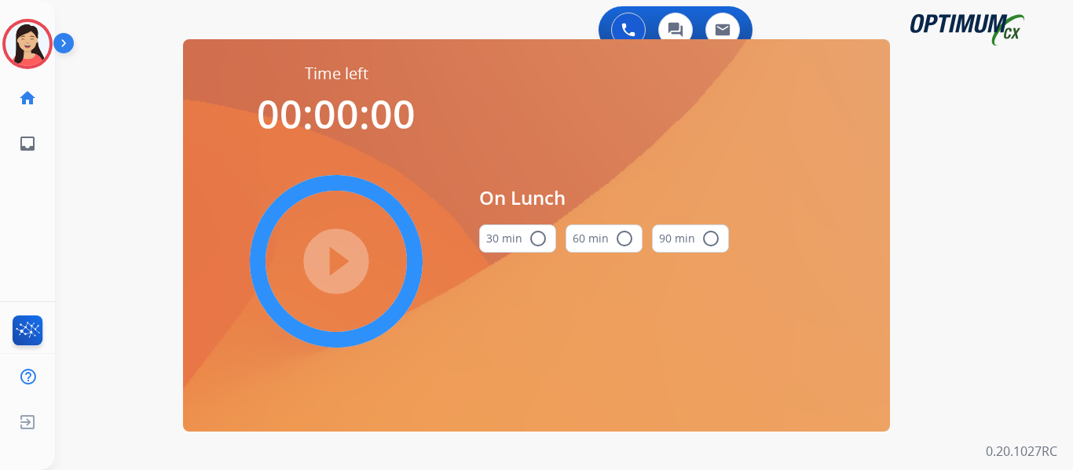
click at [493, 237] on button "30 min radio_button_unchecked" at bounding box center [517, 239] width 77 height 28
click at [346, 255] on mat-icon "play_circle_filled" at bounding box center [336, 261] width 19 height 19
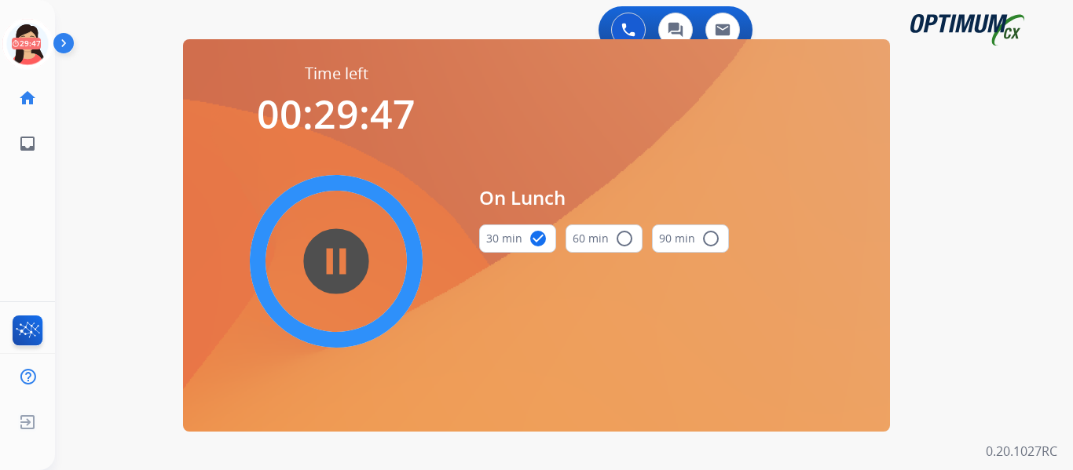
click at [136, 265] on div "0 Voice Interactions 0 Chat Interactions 0 Email Interactions swap_horiz Break …" at bounding box center [564, 235] width 1018 height 470
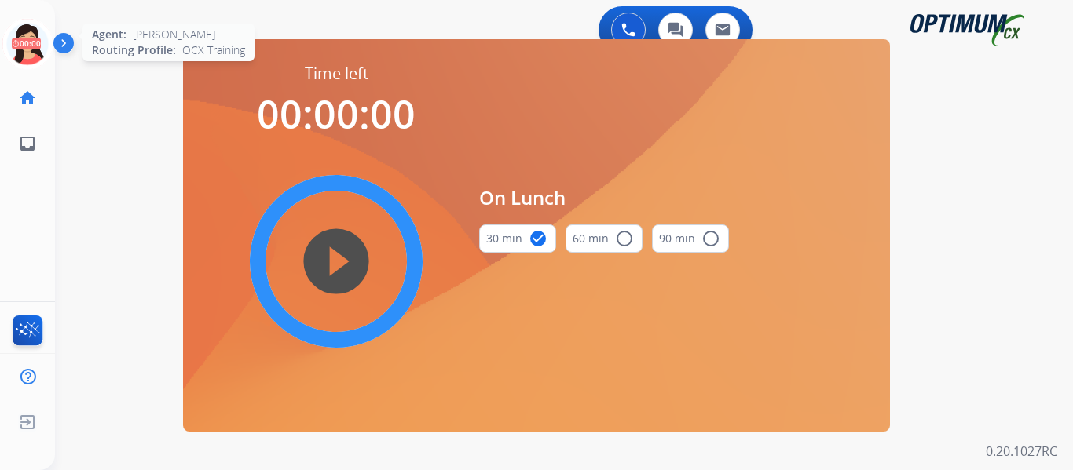
click at [41, 42] on icon at bounding box center [27, 44] width 51 height 51
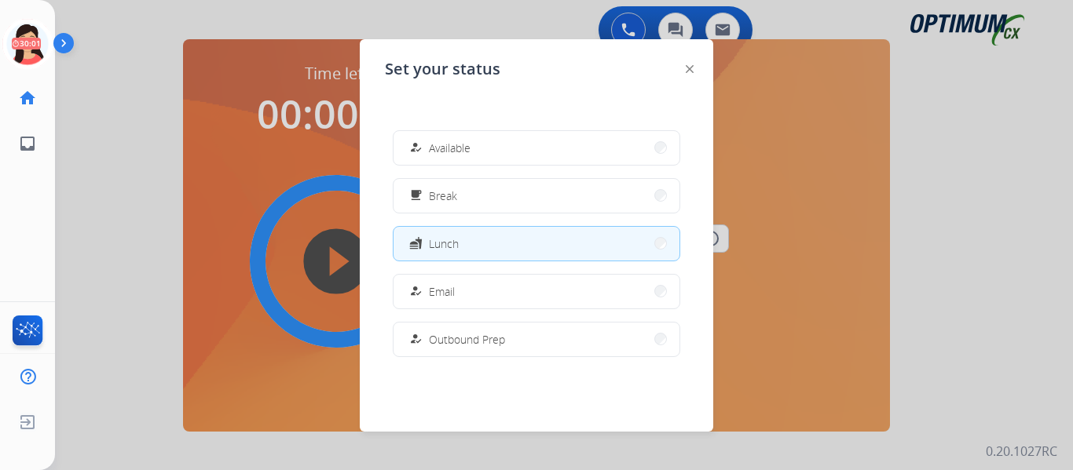
click at [408, 145] on button "how_to_reg Available" at bounding box center [537, 148] width 286 height 34
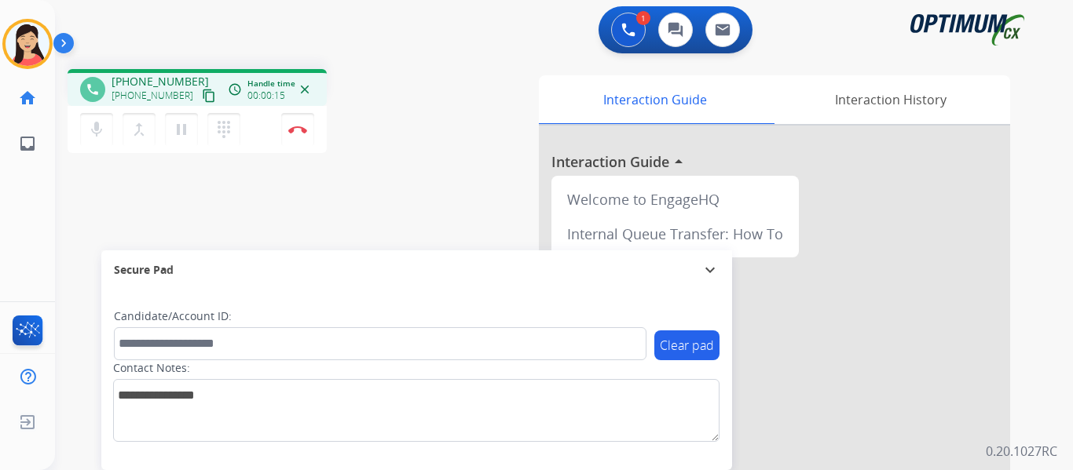
click at [202, 100] on mat-icon "content_copy" at bounding box center [209, 96] width 14 height 14
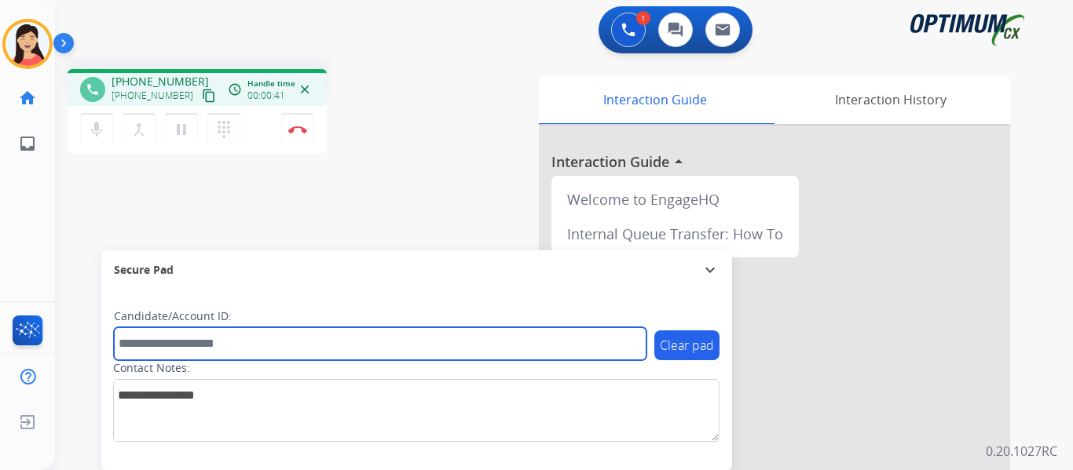
click at [379, 333] on input "text" at bounding box center [380, 344] width 533 height 33
paste input "*******"
type input "*******"
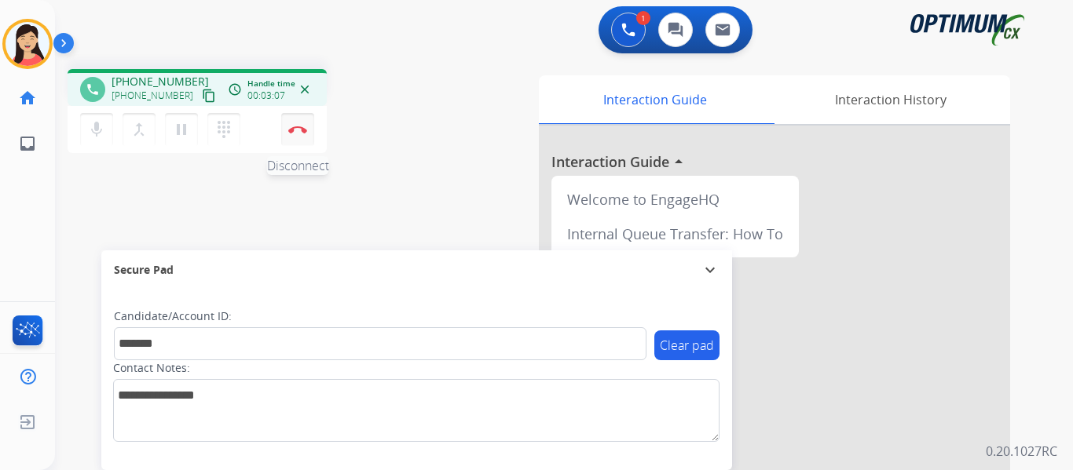
click at [291, 134] on button "Disconnect" at bounding box center [297, 129] width 33 height 33
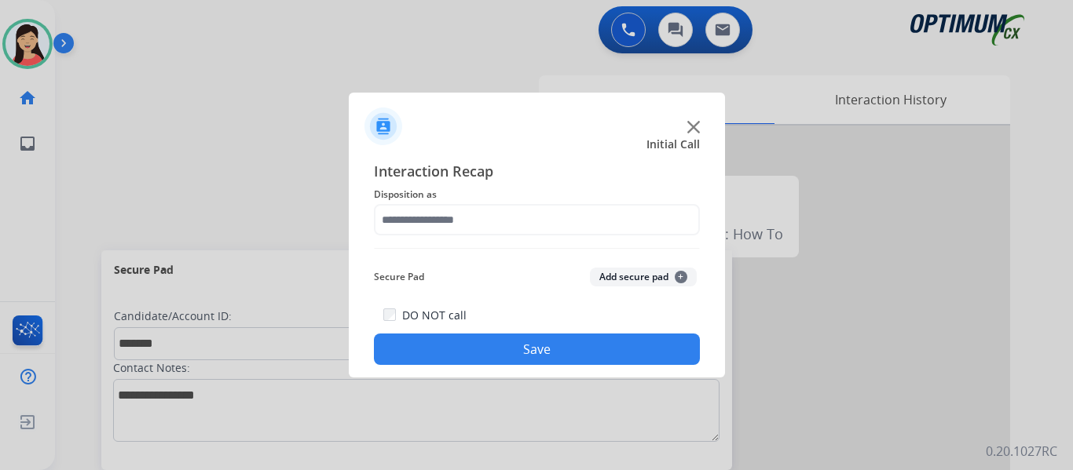
click at [635, 279] on button "Add secure pad +" at bounding box center [643, 277] width 107 height 19
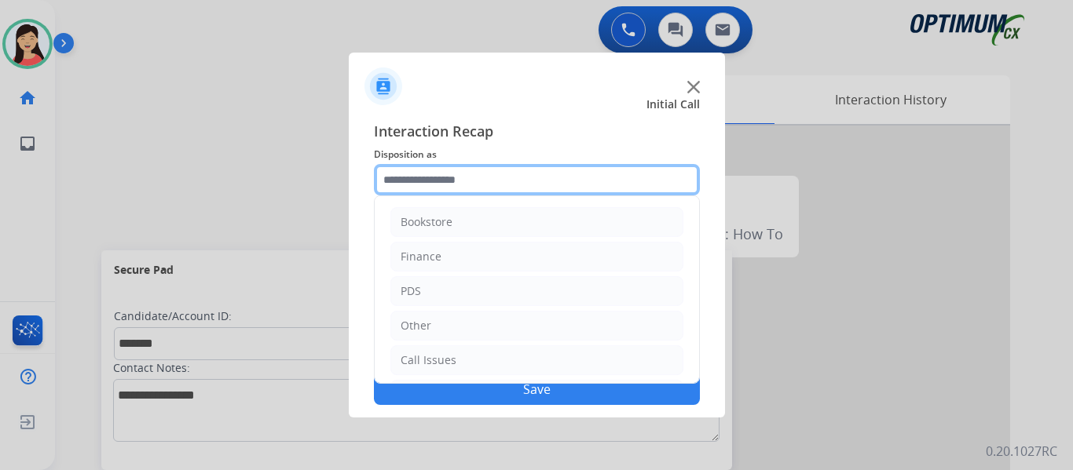
click at [492, 174] on input "text" at bounding box center [537, 179] width 326 height 31
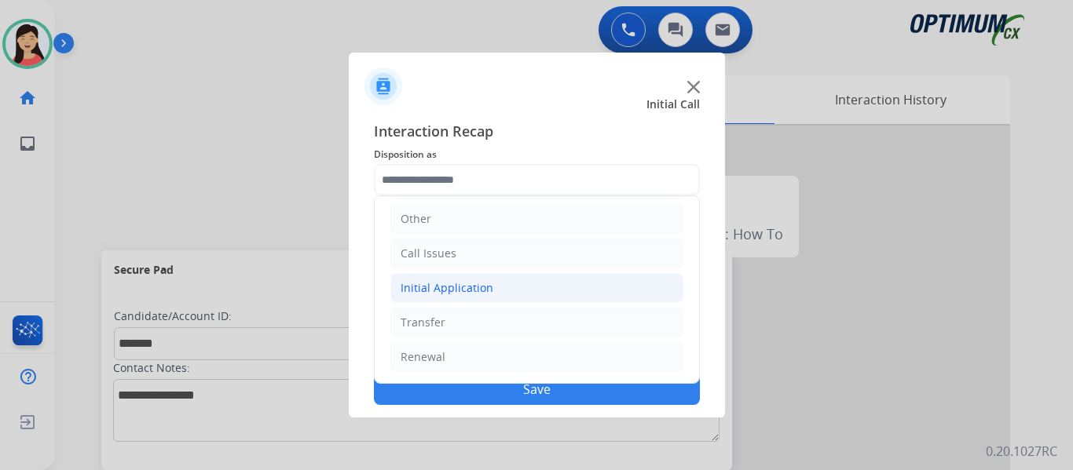
click at [494, 279] on li "Initial Application" at bounding box center [536, 288] width 293 height 30
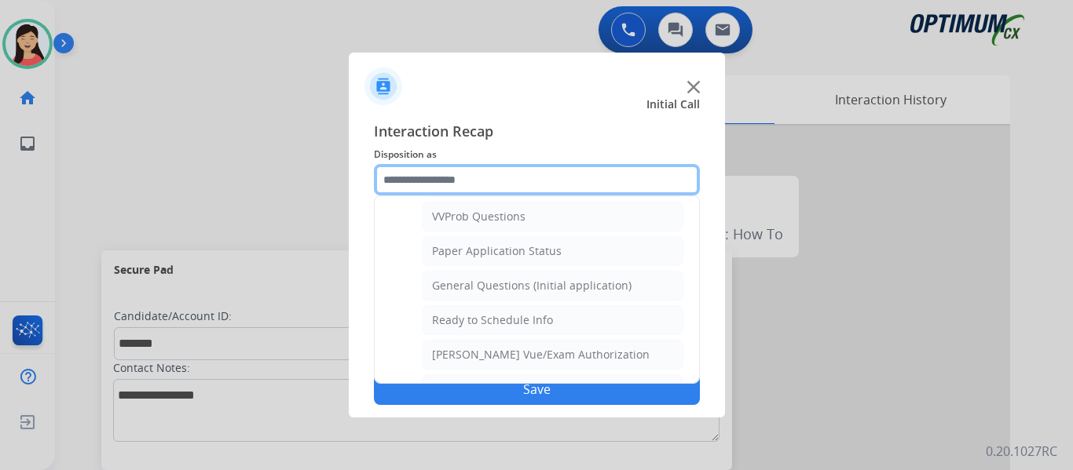
scroll to position [892, 0]
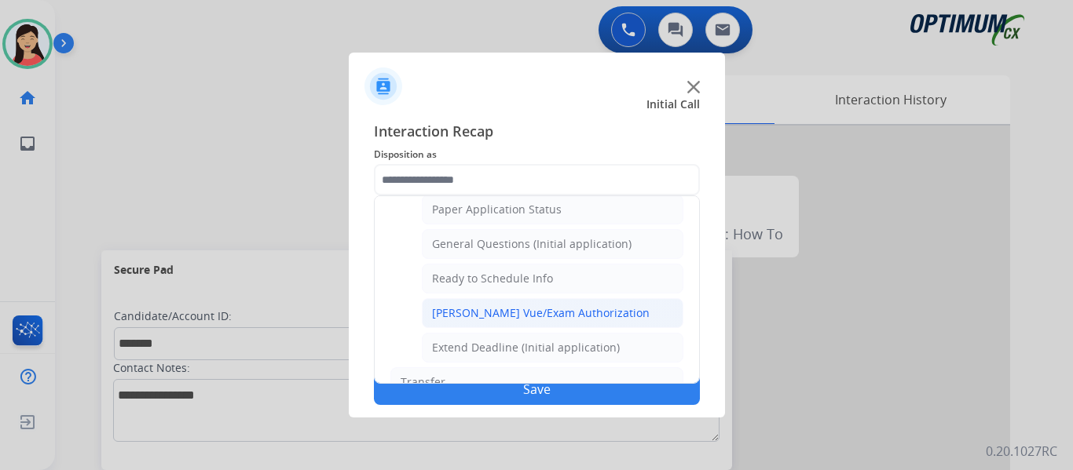
click at [561, 309] on div "[PERSON_NAME] Vue/Exam Authorization" at bounding box center [541, 314] width 218 height 16
type input "**********"
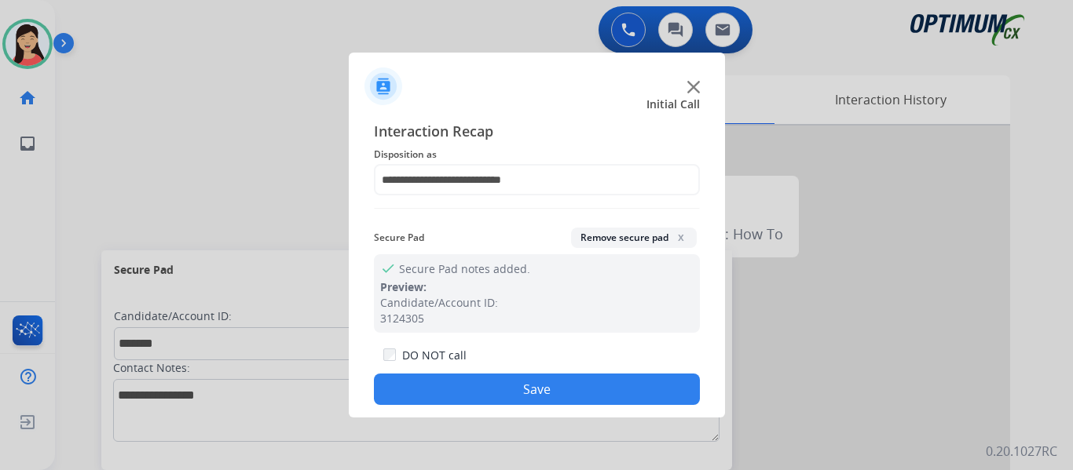
click at [607, 386] on button "Save" at bounding box center [537, 389] width 326 height 31
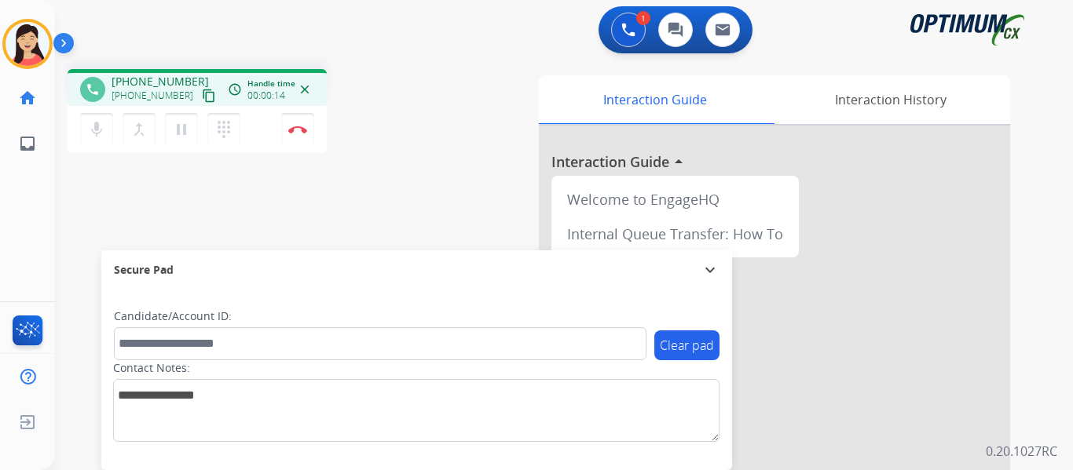
click at [202, 93] on mat-icon "content_copy" at bounding box center [209, 96] width 14 height 14
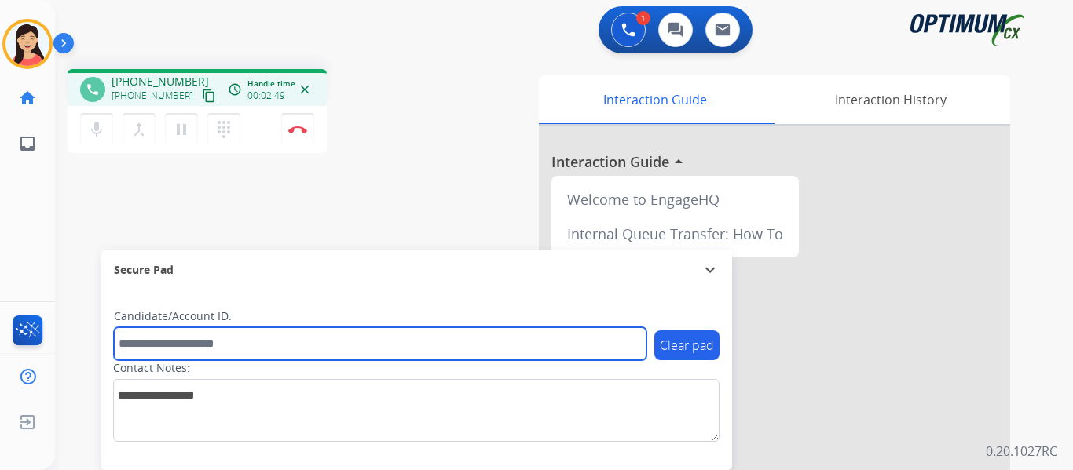
click at [200, 346] on input "text" at bounding box center [380, 344] width 533 height 33
paste input "*******"
type input "*******"
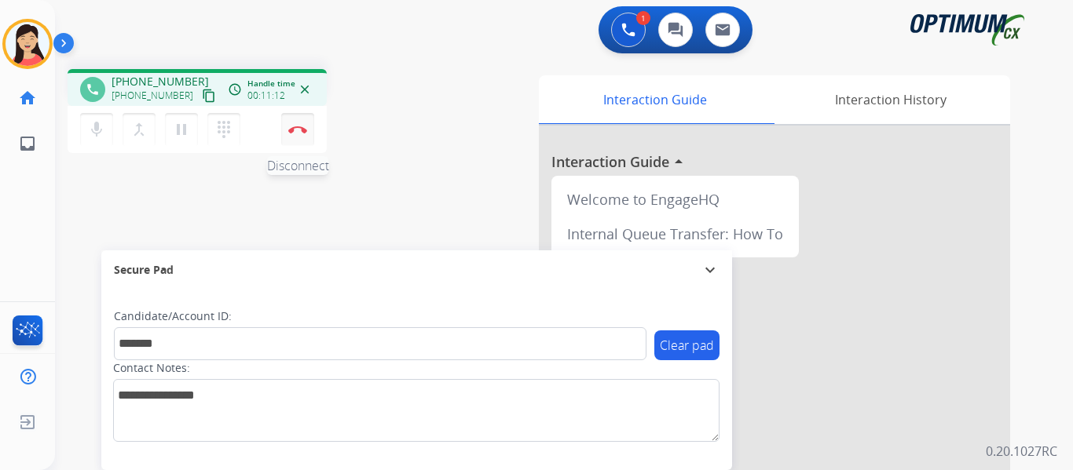
click at [302, 135] on button "Disconnect" at bounding box center [297, 129] width 33 height 33
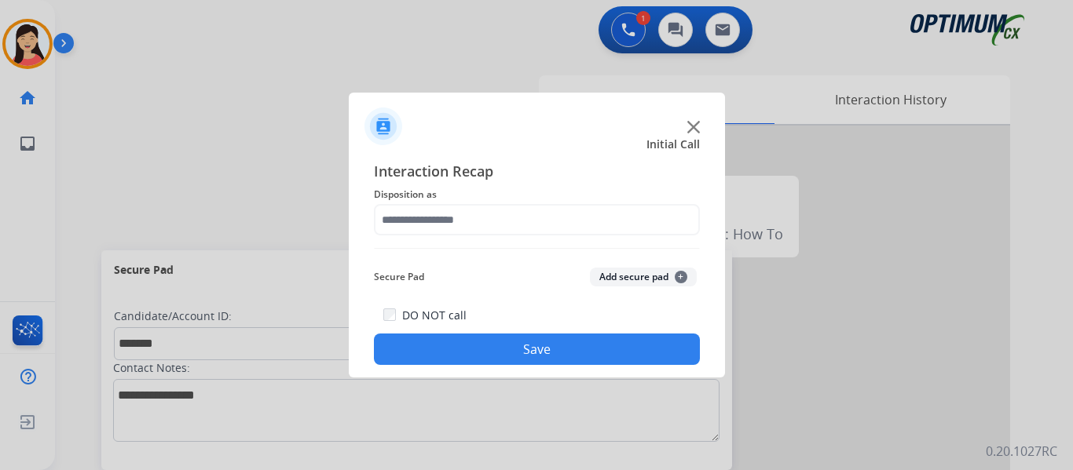
click at [610, 275] on button "Add secure pad +" at bounding box center [643, 277] width 107 height 19
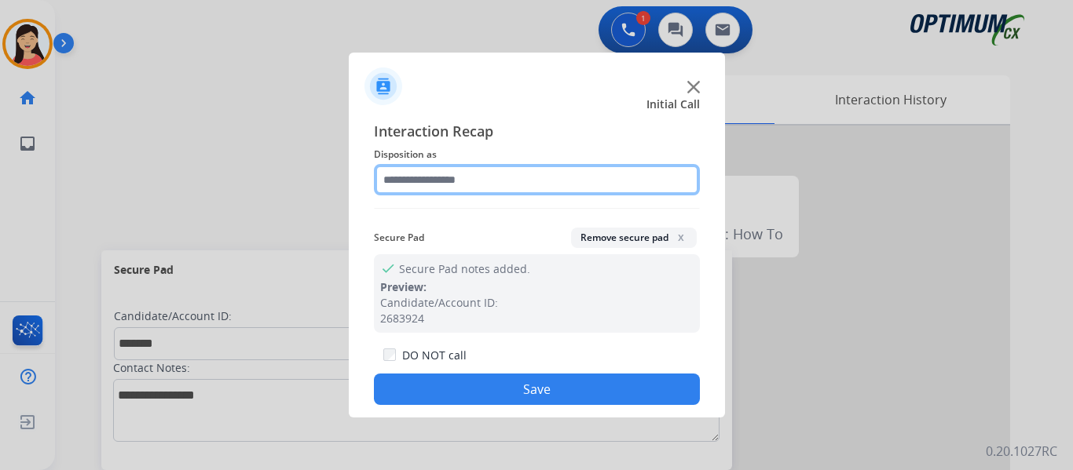
click at [486, 189] on input "text" at bounding box center [537, 179] width 326 height 31
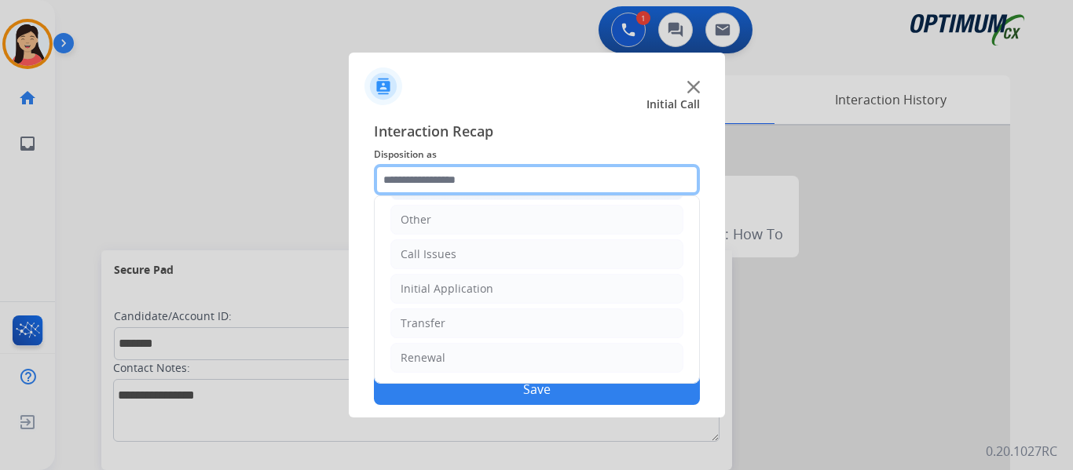
scroll to position [107, 0]
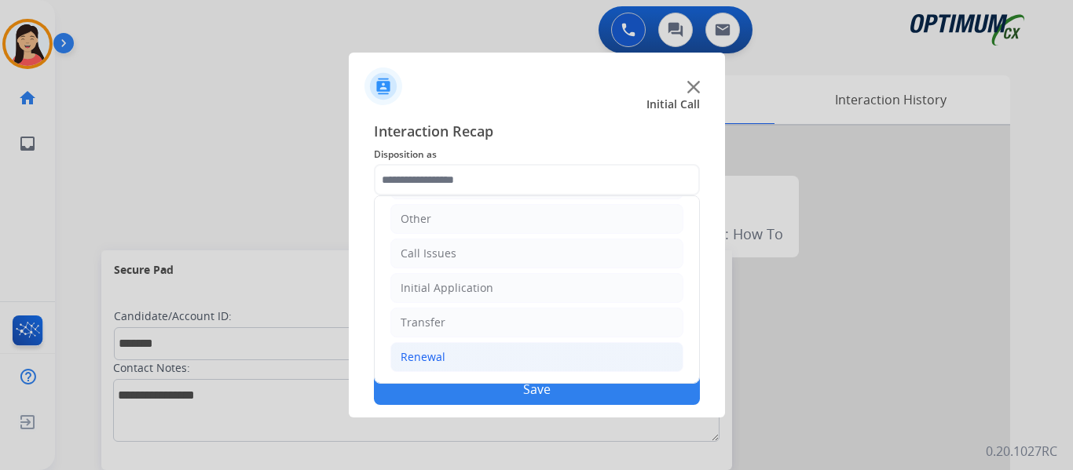
click at [444, 356] on li "Renewal" at bounding box center [536, 357] width 293 height 30
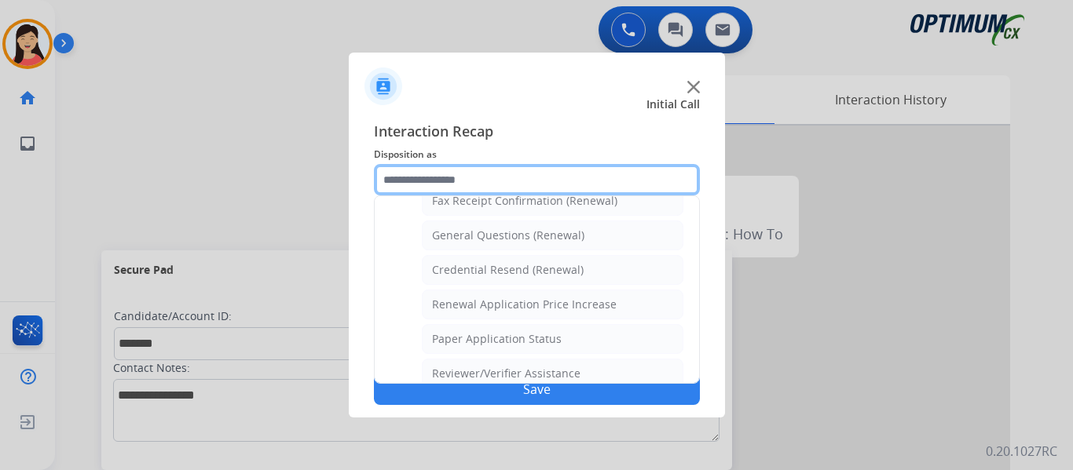
scroll to position [449, 0]
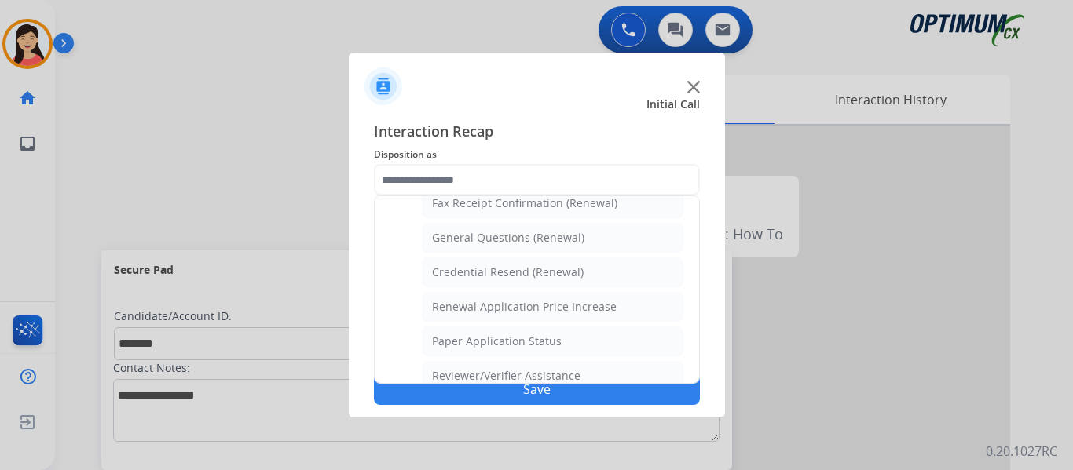
click at [549, 242] on div "General Questions (Renewal)" at bounding box center [508, 238] width 152 height 16
type input "**********"
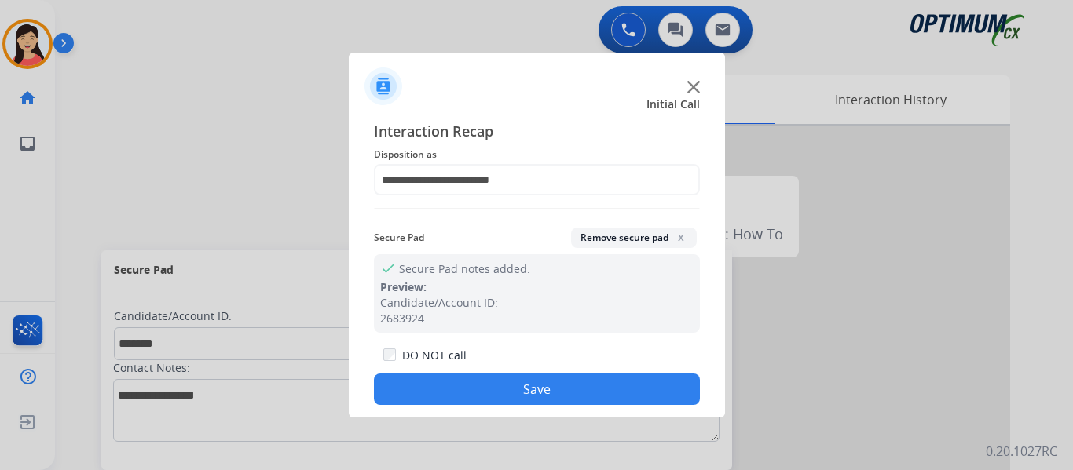
click at [577, 390] on button "Save" at bounding box center [537, 389] width 326 height 31
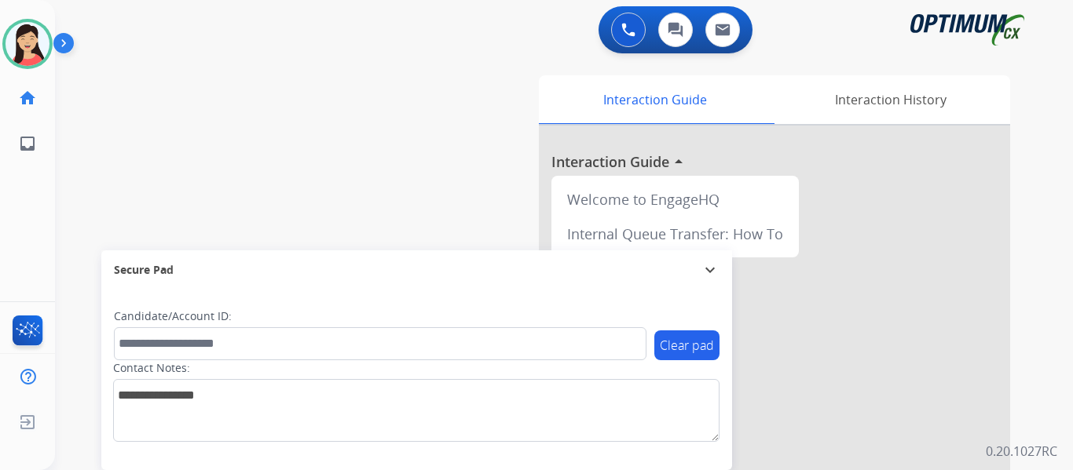
click at [433, 147] on div "swap_horiz Break voice bridge close_fullscreen Connect 3-Way Call merge_type Se…" at bounding box center [545, 384] width 980 height 655
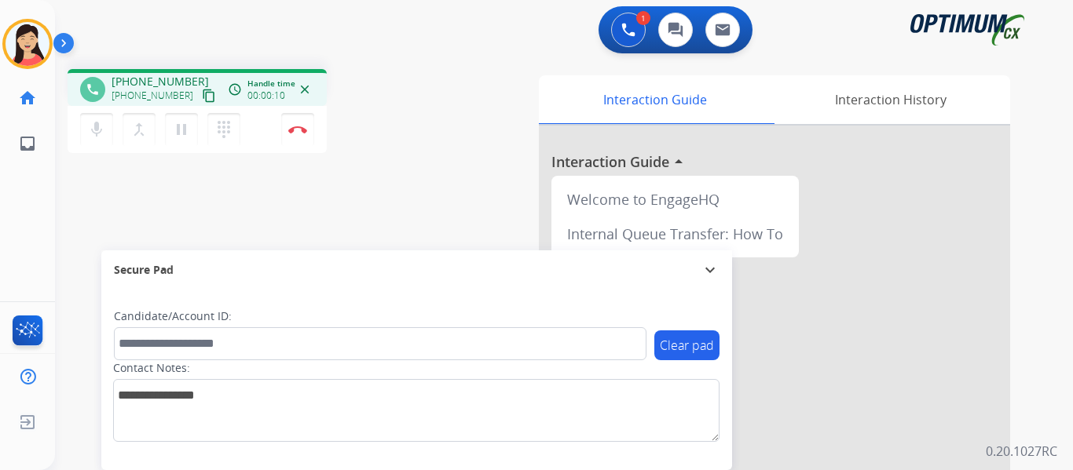
click at [202, 98] on mat-icon "content_copy" at bounding box center [209, 96] width 14 height 14
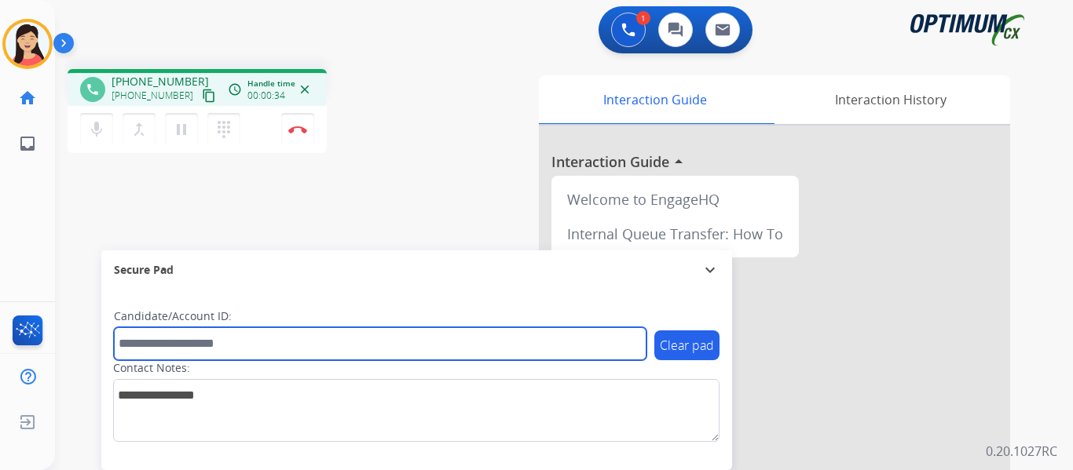
click at [331, 341] on input "text" at bounding box center [380, 344] width 533 height 33
paste input "*******"
type input "*******"
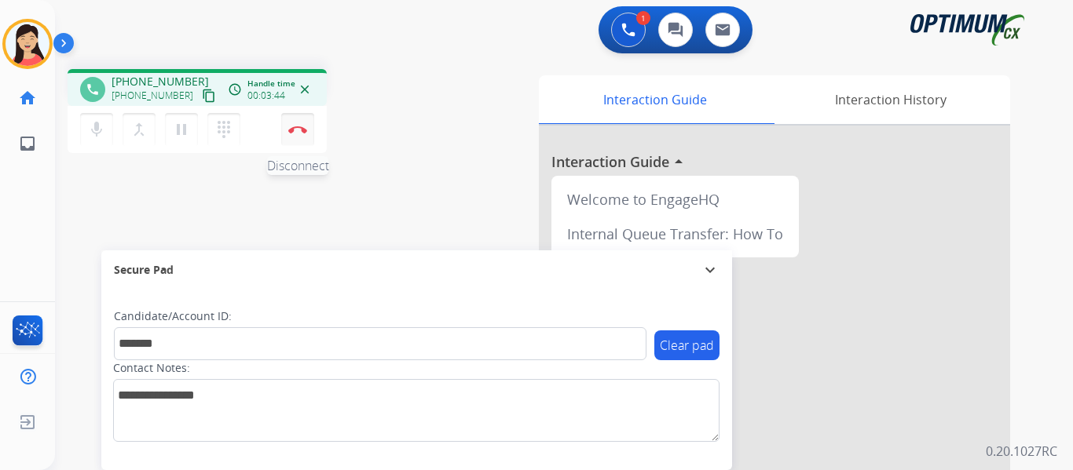
click at [297, 130] on img at bounding box center [297, 130] width 19 height 8
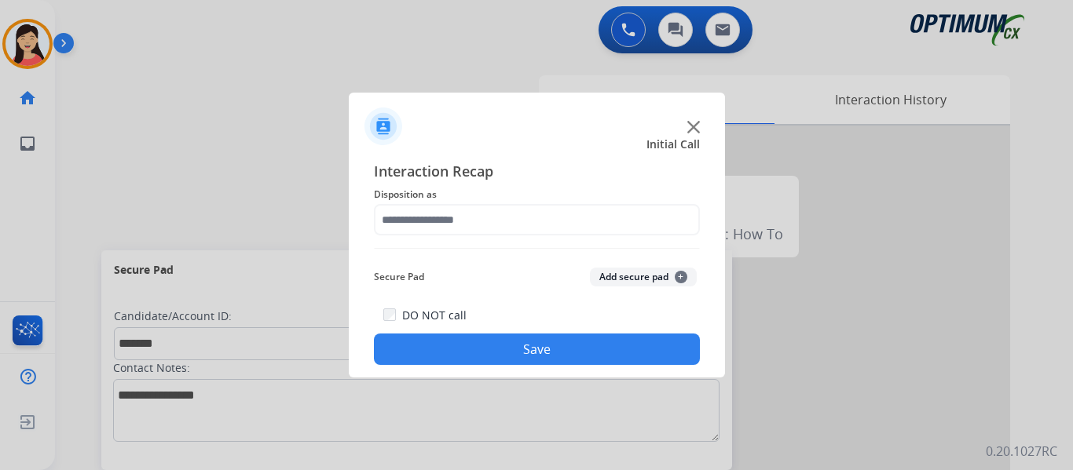
click at [610, 270] on button "Add secure pad +" at bounding box center [643, 277] width 107 height 19
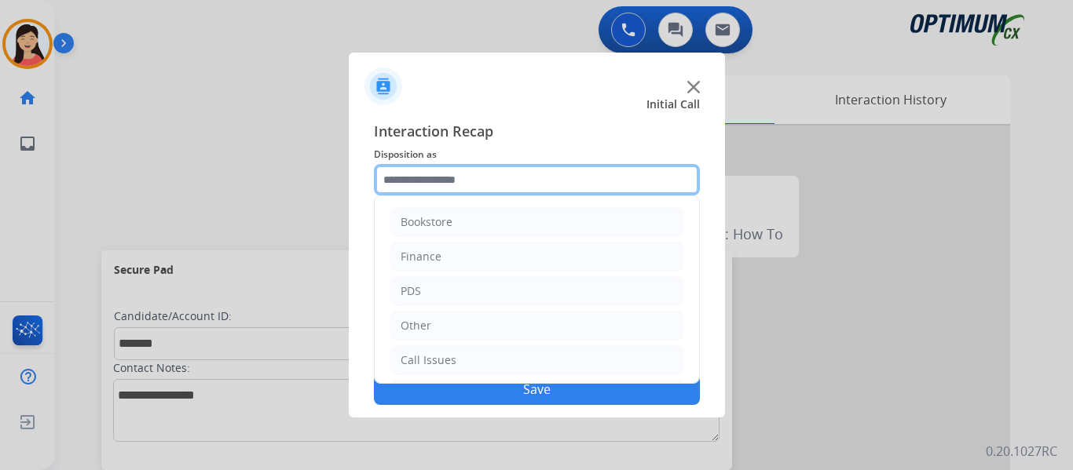
click at [467, 182] on input "text" at bounding box center [537, 179] width 326 height 31
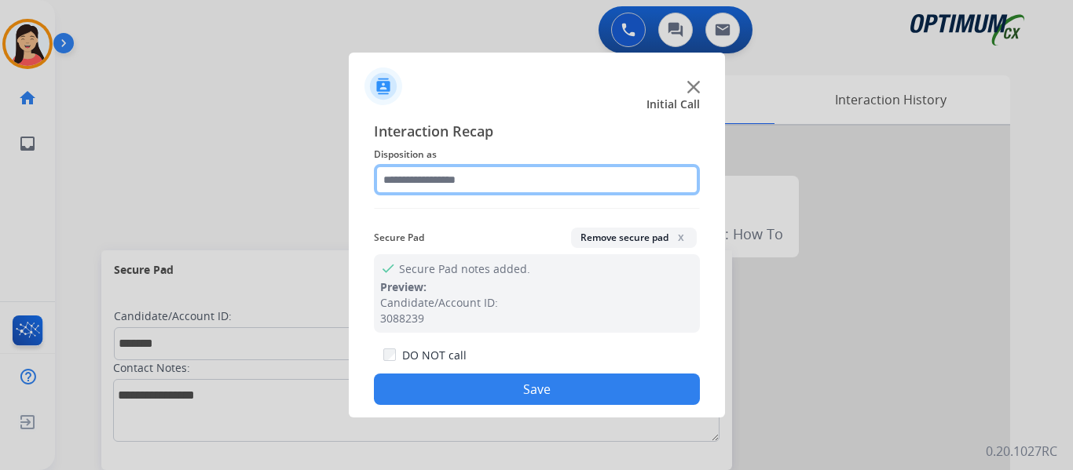
click at [506, 181] on input "text" at bounding box center [537, 179] width 326 height 31
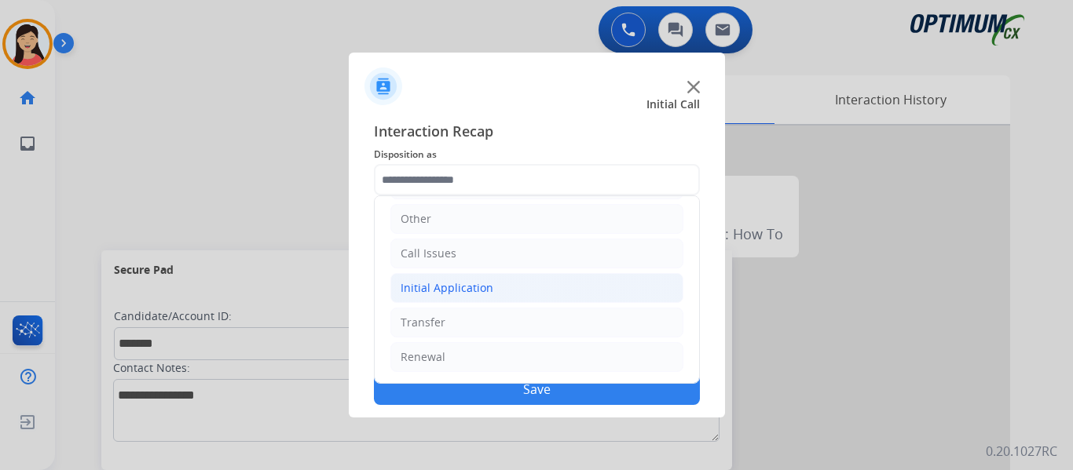
click at [410, 281] on div "Initial Application" at bounding box center [447, 288] width 93 height 16
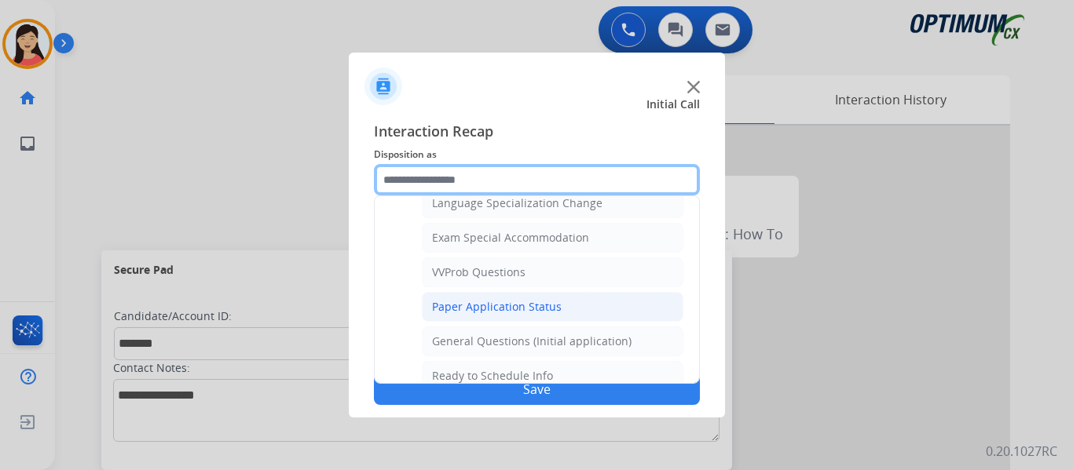
scroll to position [814, 0]
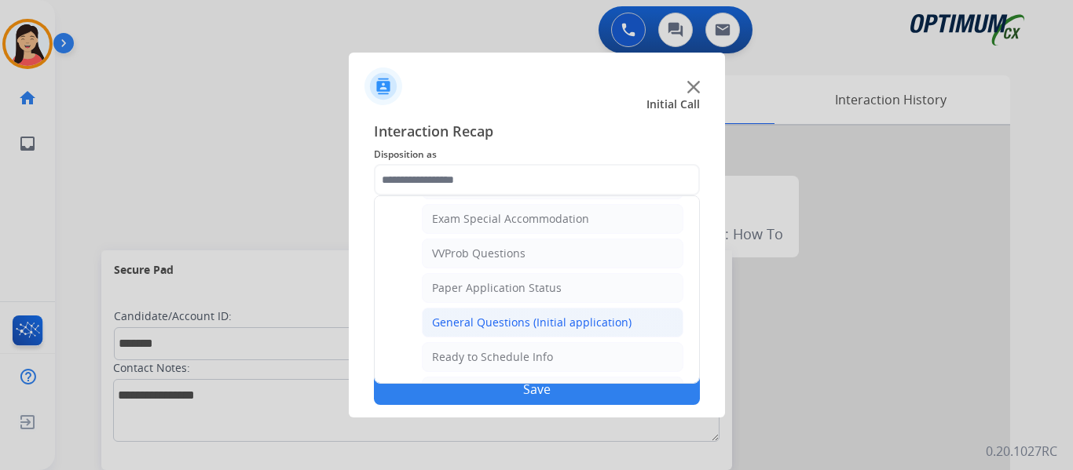
click at [498, 317] on div "General Questions (Initial application)" at bounding box center [532, 323] width 200 height 16
type input "**********"
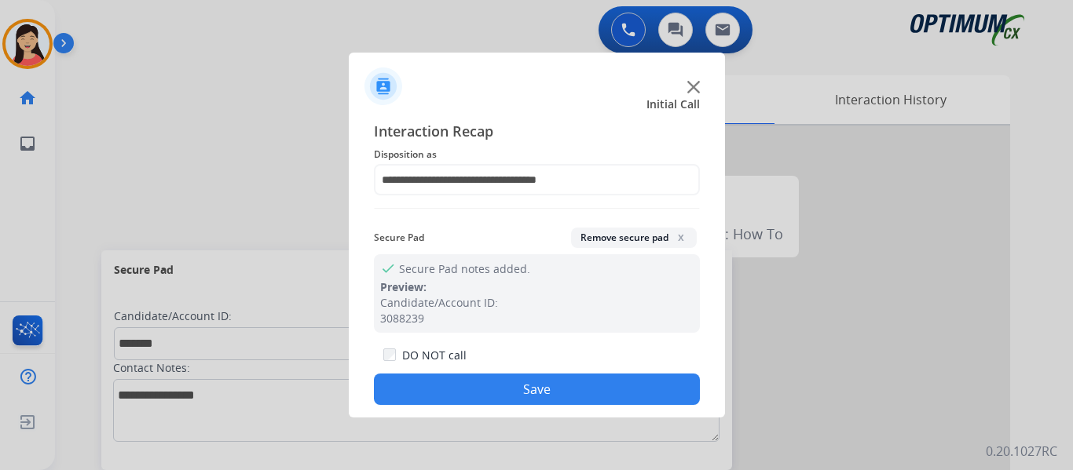
click at [553, 392] on button "Save" at bounding box center [537, 389] width 326 height 31
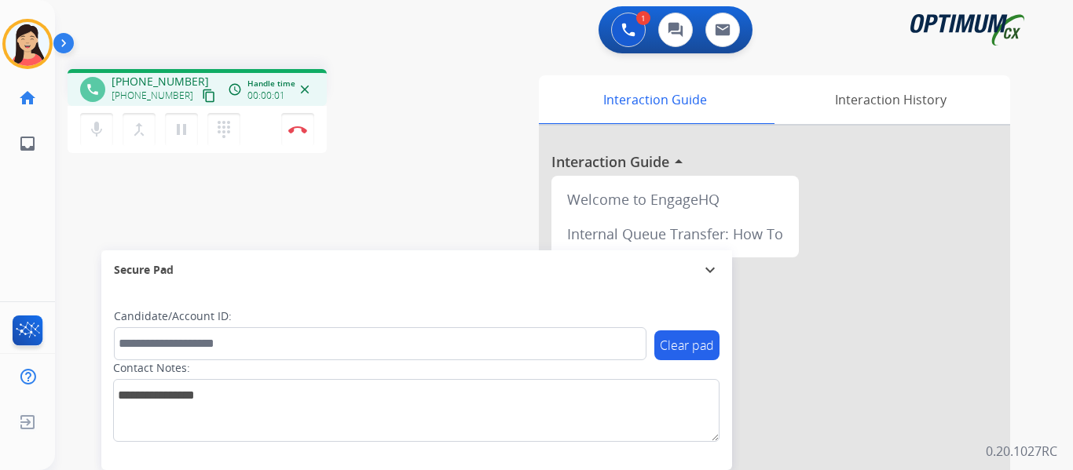
click at [202, 102] on mat-icon "content_copy" at bounding box center [209, 96] width 14 height 14
click at [202, 101] on mat-icon "content_copy" at bounding box center [209, 96] width 14 height 14
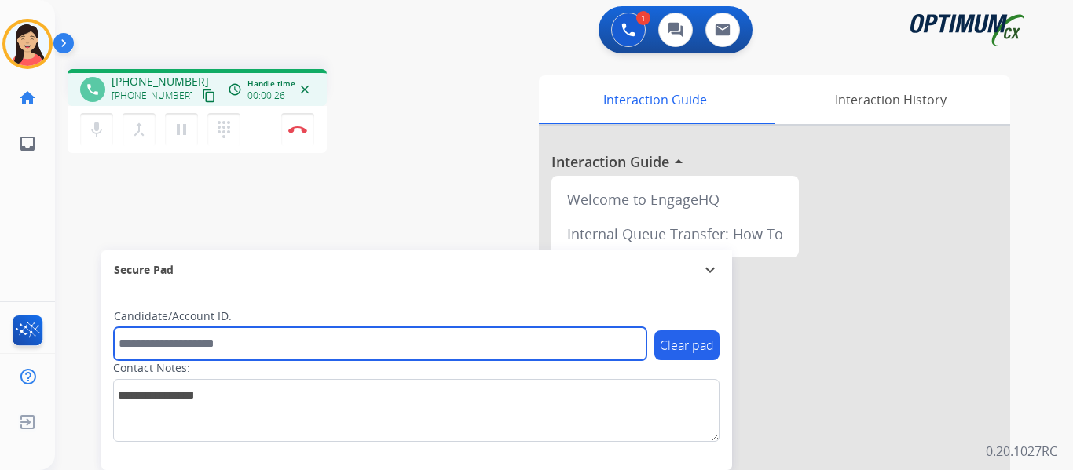
click at [433, 346] on input "text" at bounding box center [380, 344] width 533 height 33
paste input "*******"
type input "*******"
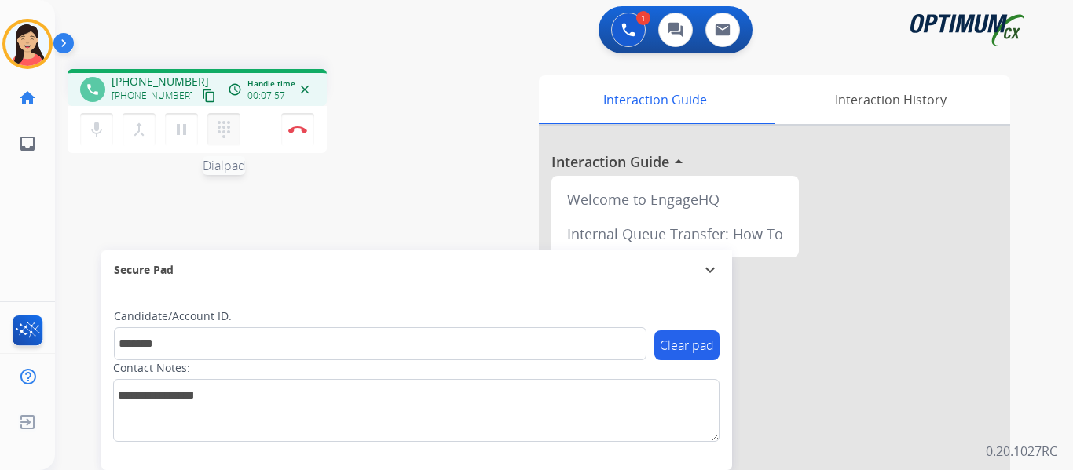
click at [217, 131] on mat-icon "dialpad" at bounding box center [223, 129] width 19 height 19
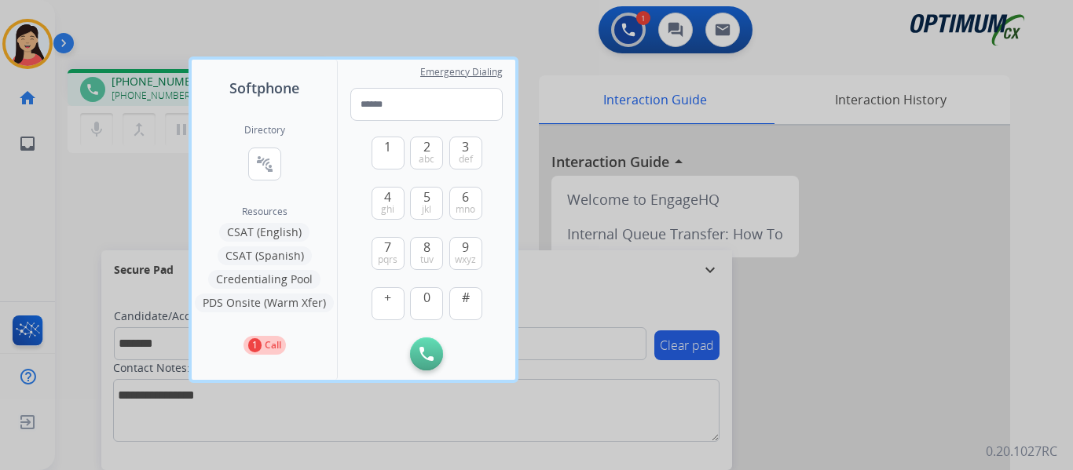
click at [261, 251] on button "CSAT (Spanish)" at bounding box center [265, 256] width 94 height 19
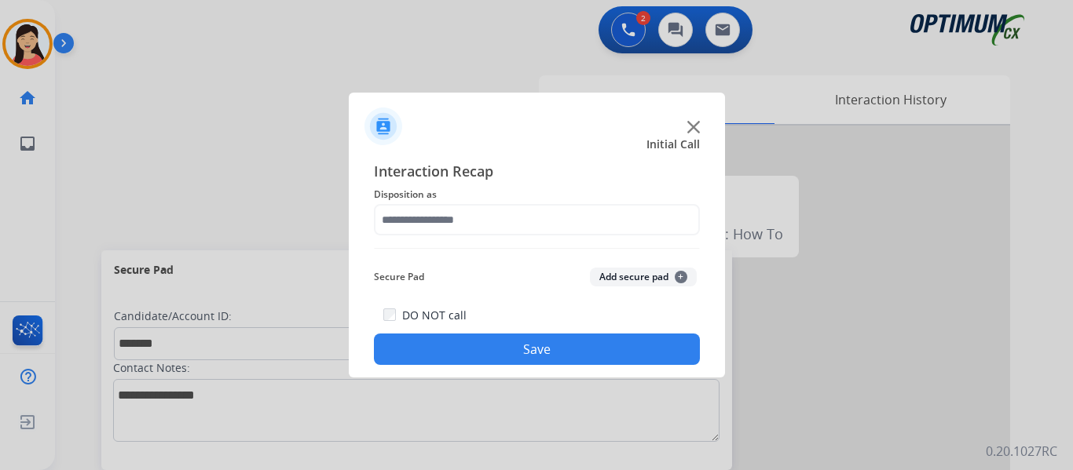
click at [641, 287] on div "Secure Pad Add secure pad +" at bounding box center [537, 277] width 326 height 31
click at [602, 257] on div "Interaction Recap Disposition as Secure Pad Add secure pad + DO NOT call Save" at bounding box center [537, 262] width 326 height 205
click at [624, 271] on button "Add secure pad +" at bounding box center [643, 277] width 107 height 19
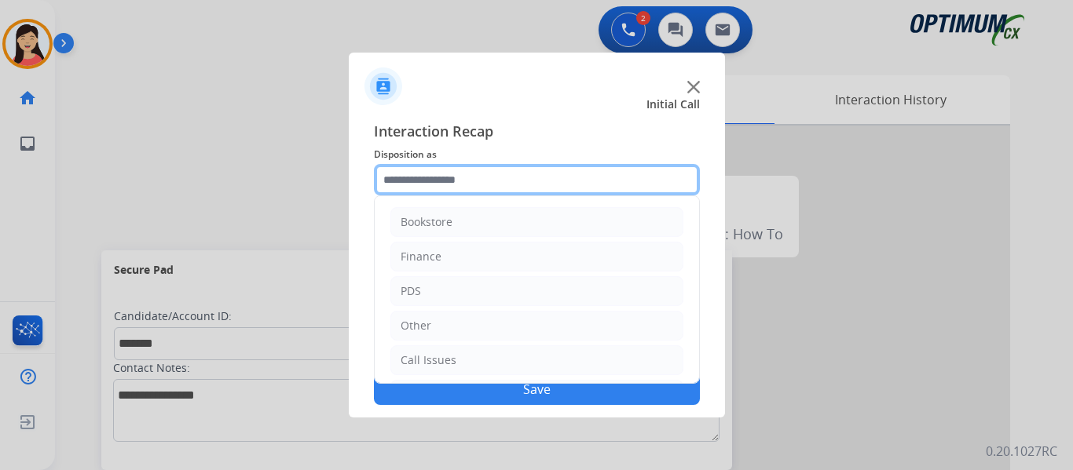
click at [487, 189] on input "text" at bounding box center [537, 179] width 326 height 31
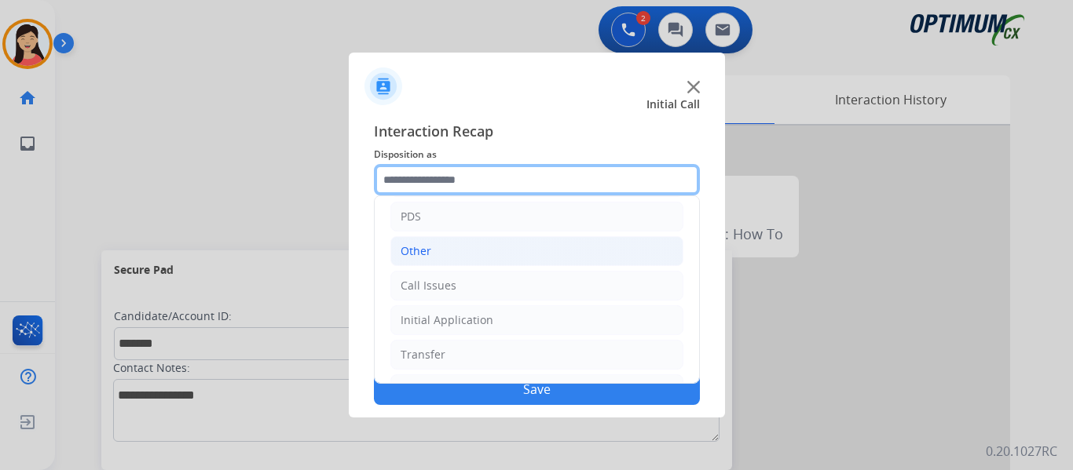
scroll to position [107, 0]
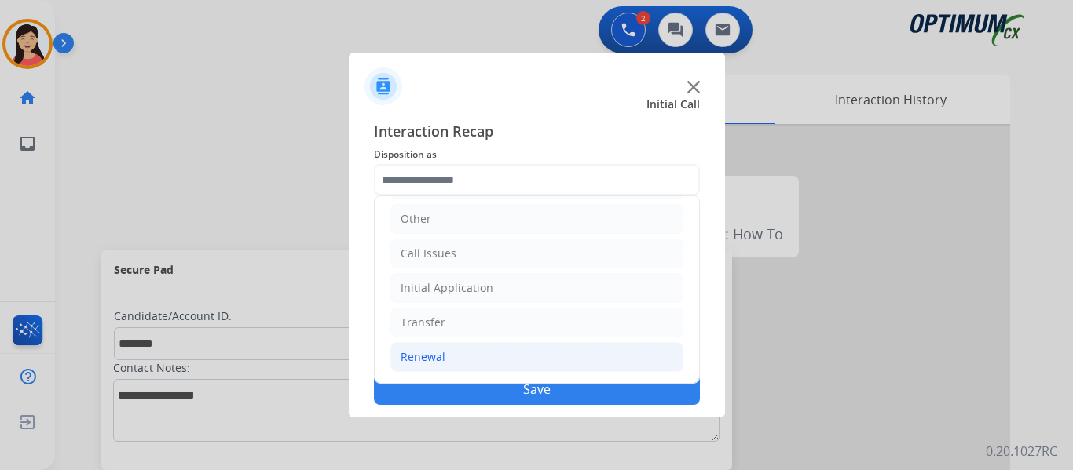
click at [423, 352] on div "Renewal" at bounding box center [423, 358] width 45 height 16
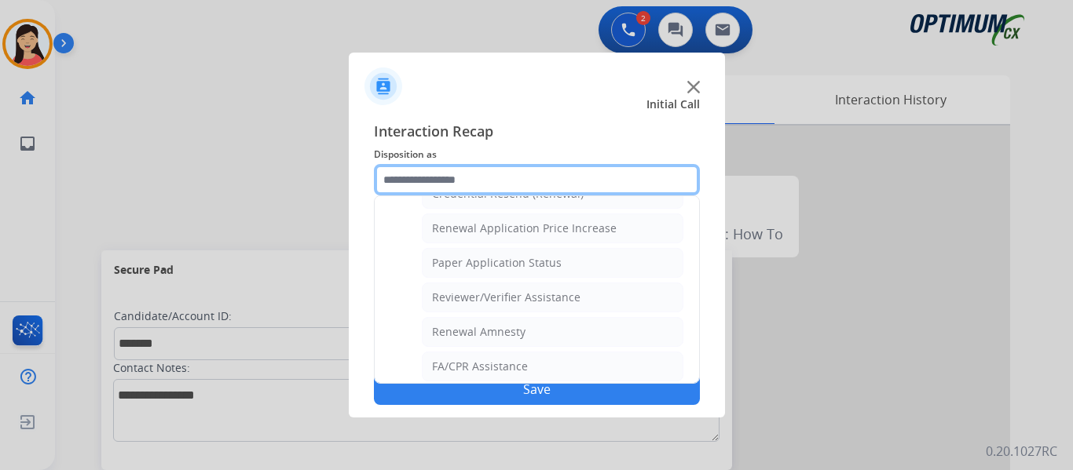
scroll to position [449, 0]
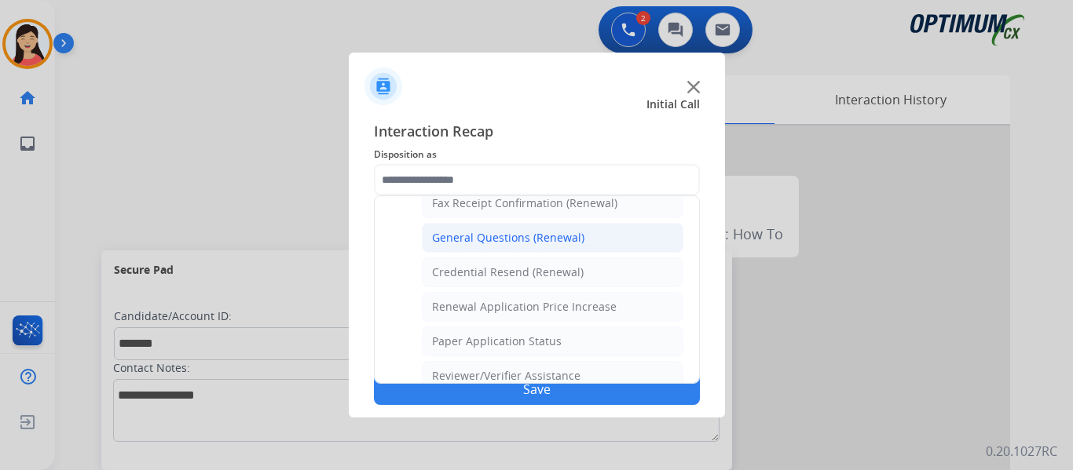
click at [527, 237] on div "General Questions (Renewal)" at bounding box center [508, 238] width 152 height 16
type input "**********"
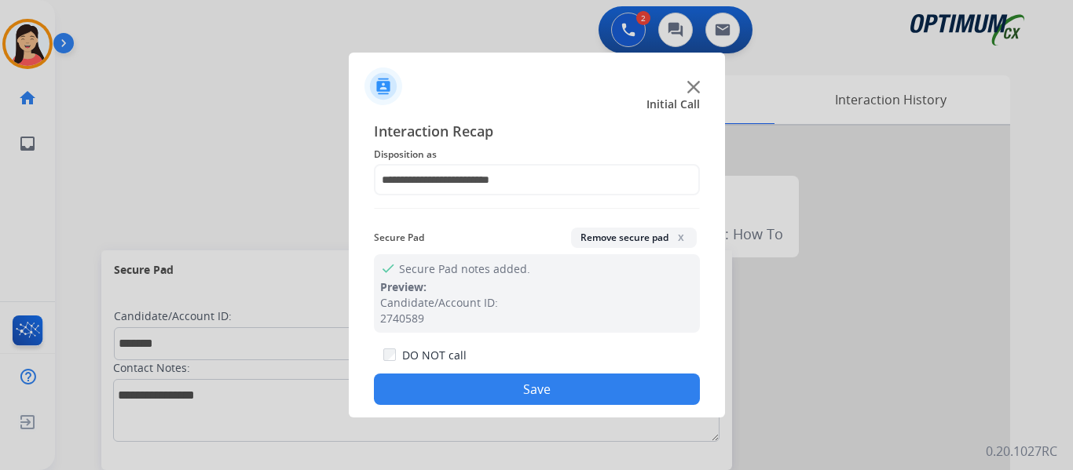
click at [588, 383] on button "Save" at bounding box center [537, 389] width 326 height 31
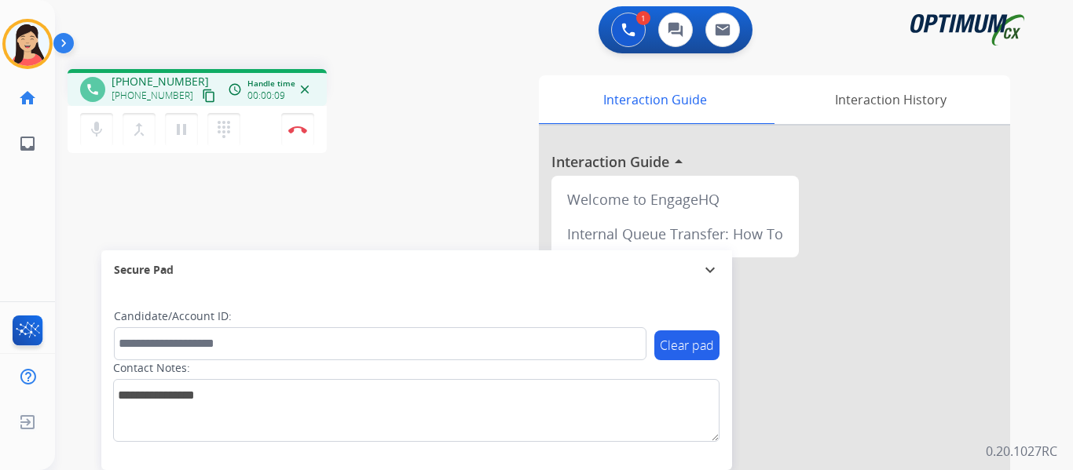
click at [202, 97] on mat-icon "content_copy" at bounding box center [209, 96] width 14 height 14
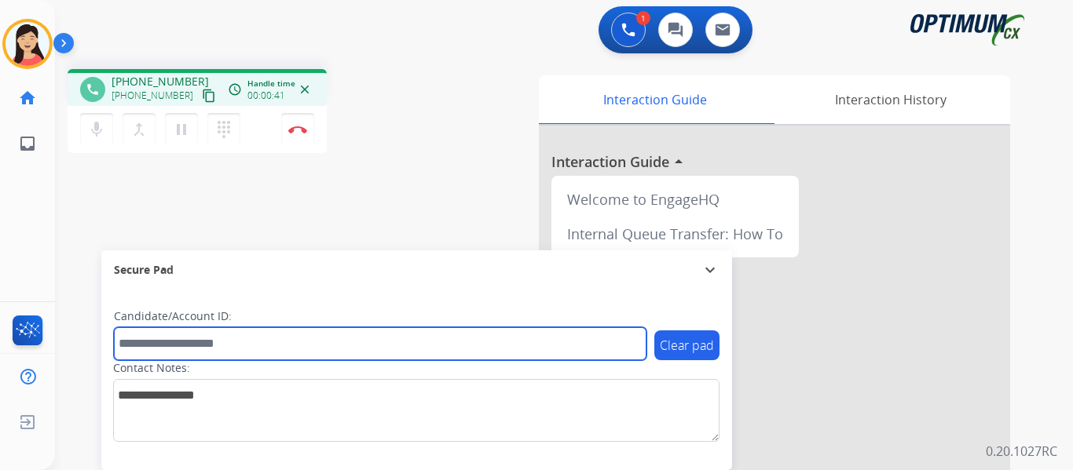
click at [325, 331] on input "text" at bounding box center [380, 344] width 533 height 33
paste input "*******"
type input "*******"
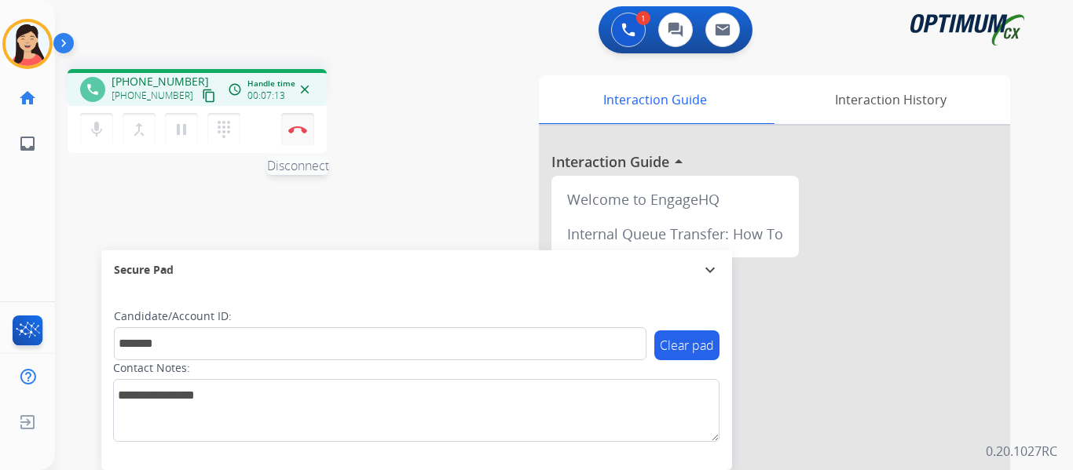
click at [297, 133] on img at bounding box center [297, 130] width 19 height 8
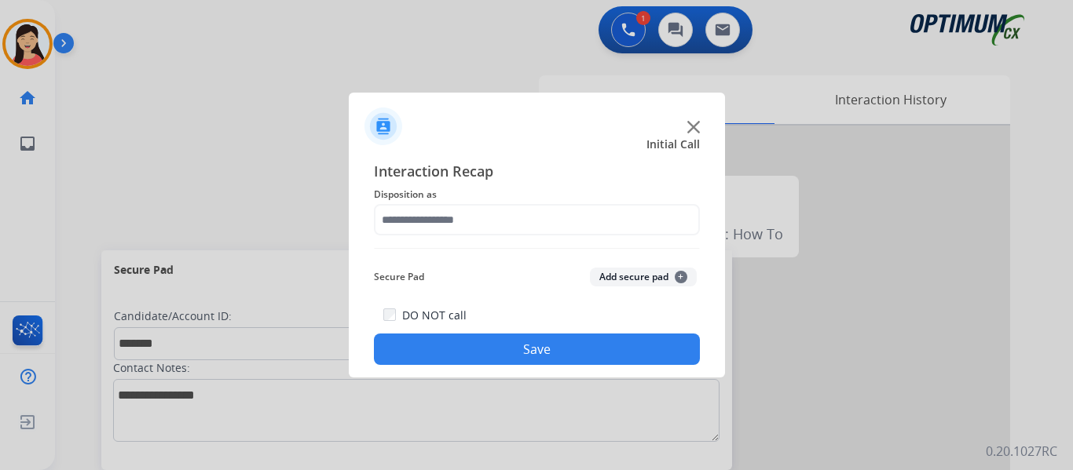
click at [625, 281] on button "Add secure pad +" at bounding box center [643, 277] width 107 height 19
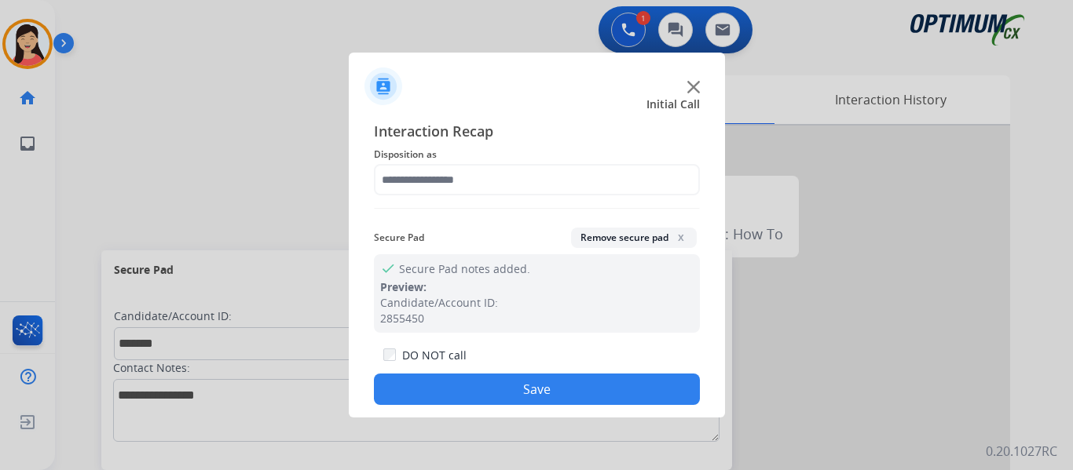
click at [490, 151] on span "Disposition as" at bounding box center [537, 154] width 326 height 19
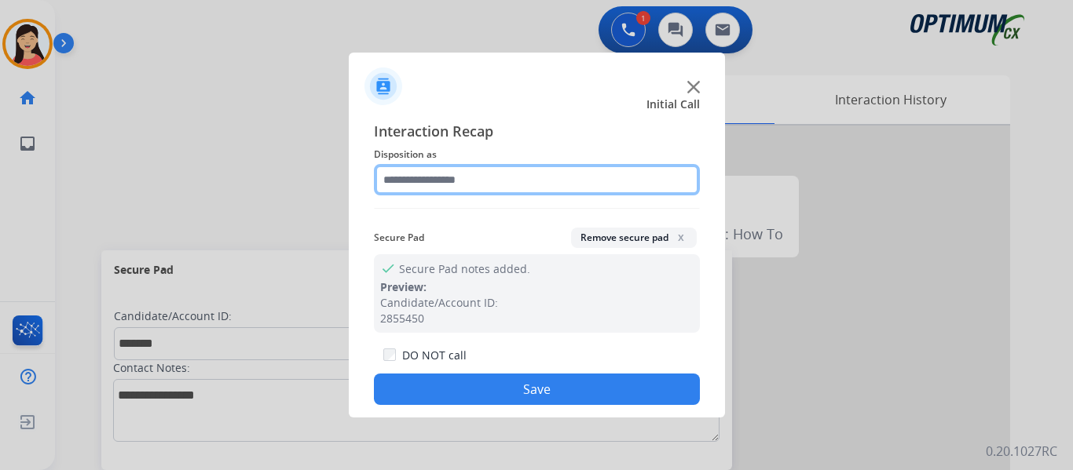
click at [475, 171] on input "text" at bounding box center [537, 179] width 326 height 31
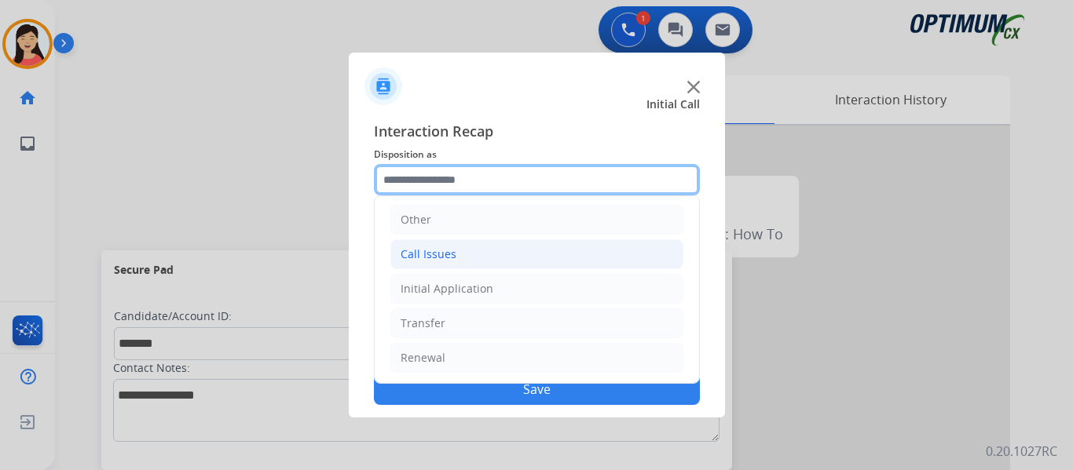
scroll to position [107, 0]
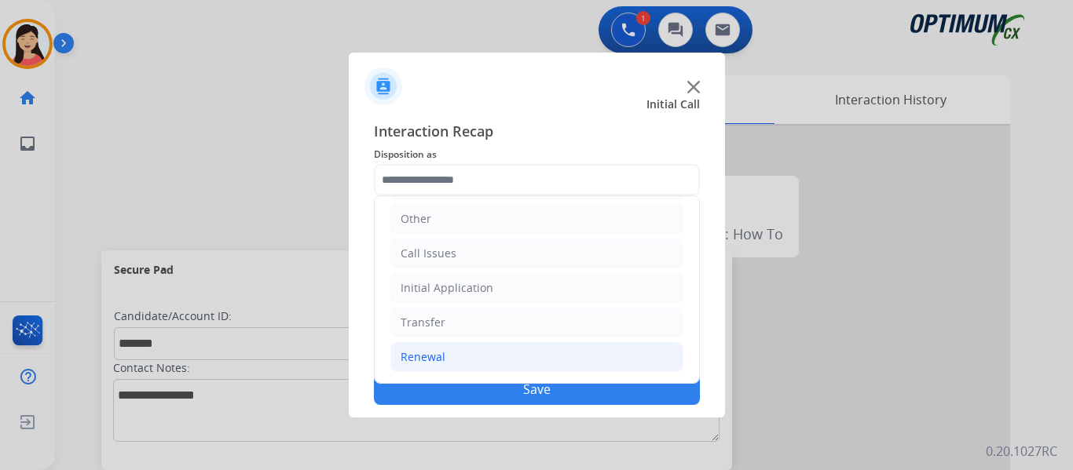
click at [433, 350] on div "Renewal" at bounding box center [423, 358] width 45 height 16
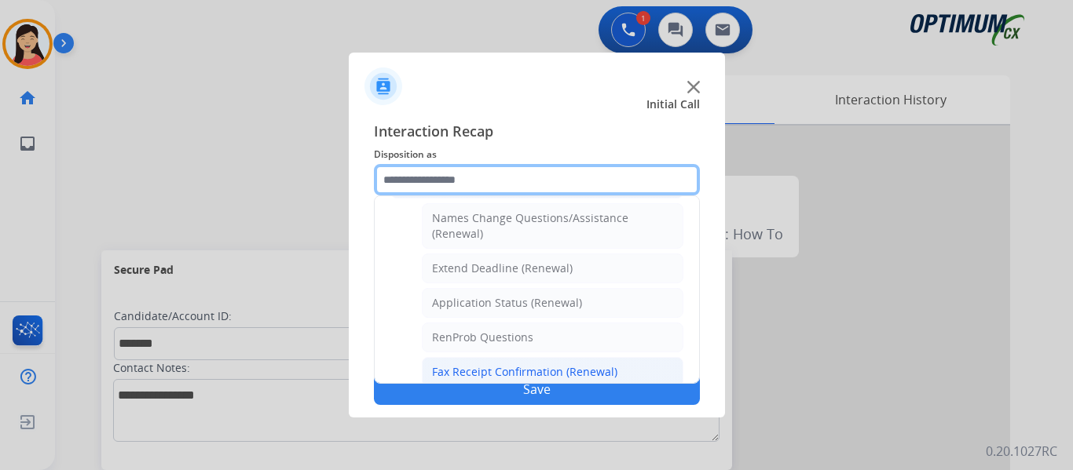
scroll to position [372, 0]
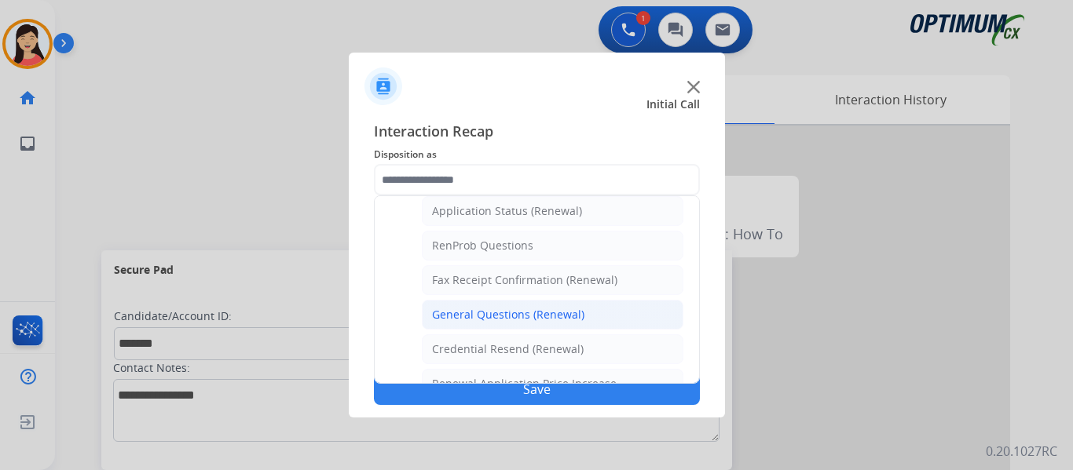
click at [511, 320] on div "General Questions (Renewal)" at bounding box center [508, 315] width 152 height 16
type input "**********"
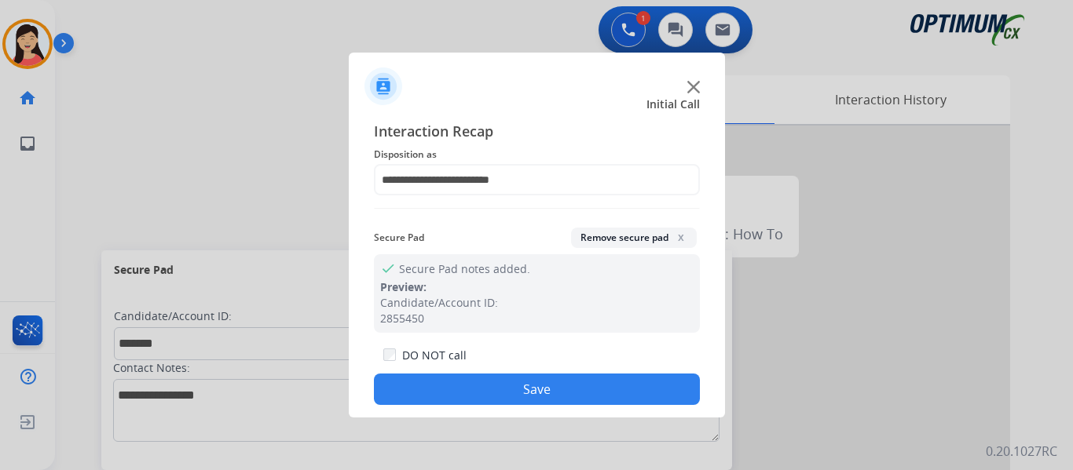
click at [555, 382] on button "Save" at bounding box center [537, 389] width 326 height 31
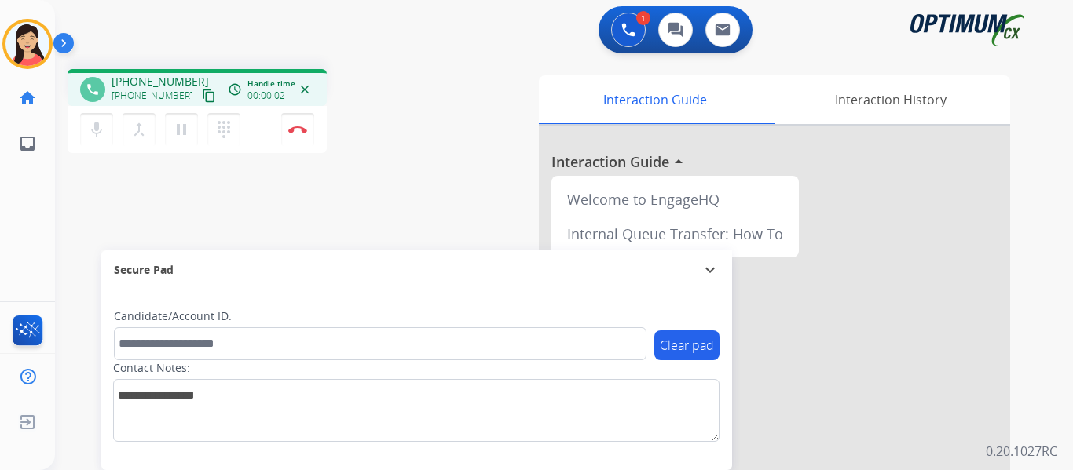
click at [202, 93] on mat-icon "content_copy" at bounding box center [209, 96] width 14 height 14
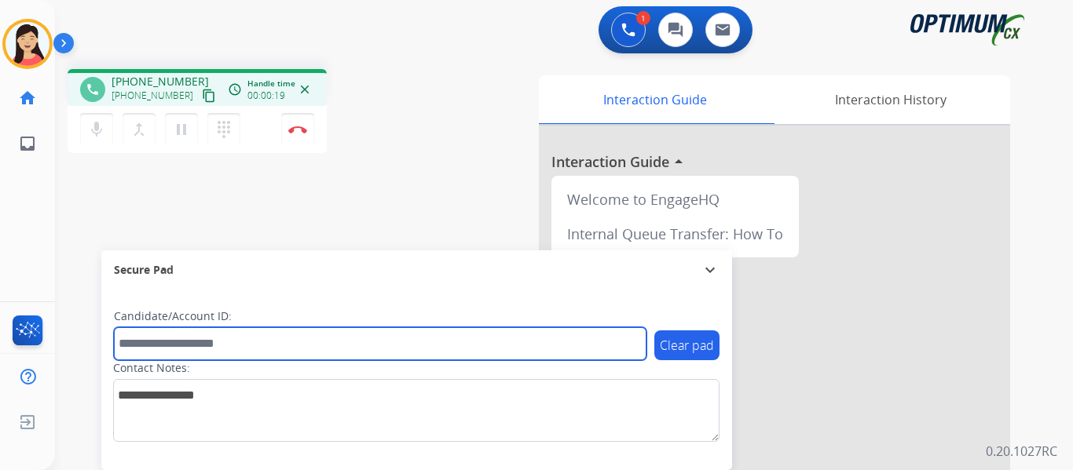
drag, startPoint x: 449, startPoint y: 343, endPoint x: 510, endPoint y: 343, distance: 61.3
click at [449, 343] on input "text" at bounding box center [380, 344] width 533 height 33
click at [342, 332] on input "text" at bounding box center [380, 344] width 533 height 33
paste input "*******"
type input "*******"
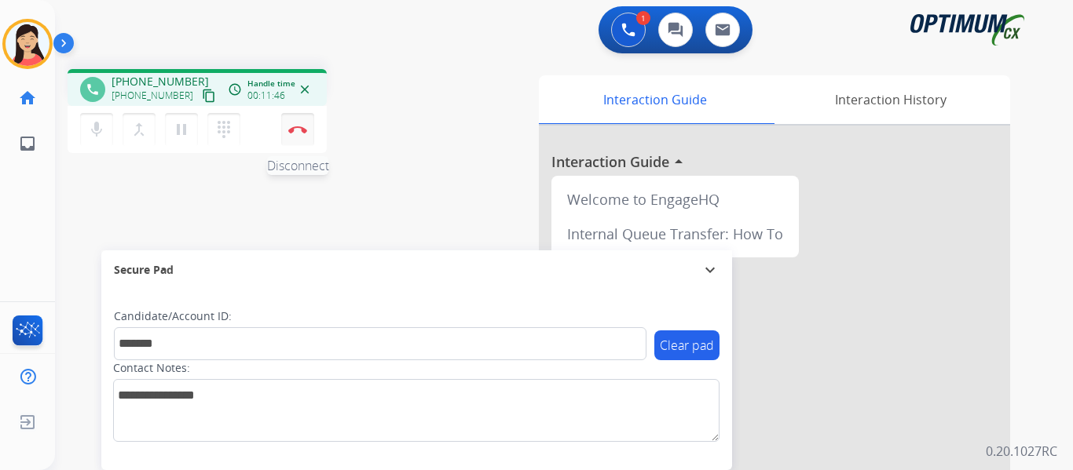
click at [291, 131] on img at bounding box center [297, 130] width 19 height 8
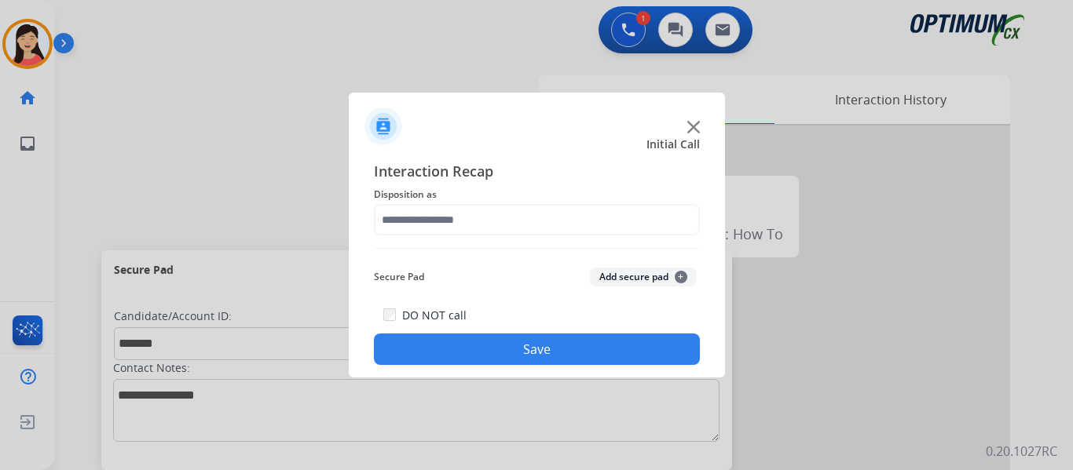
click at [636, 282] on button "Add secure pad +" at bounding box center [643, 277] width 107 height 19
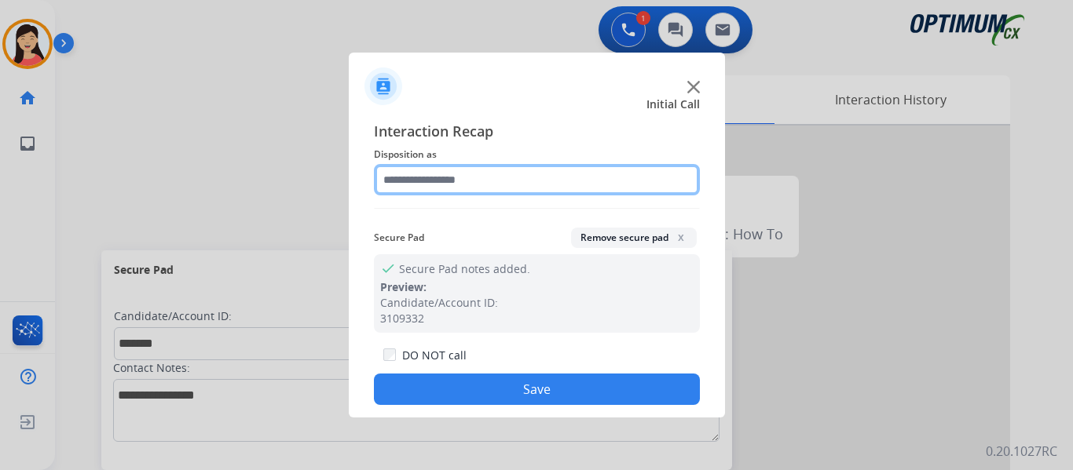
click at [503, 182] on input "text" at bounding box center [537, 179] width 326 height 31
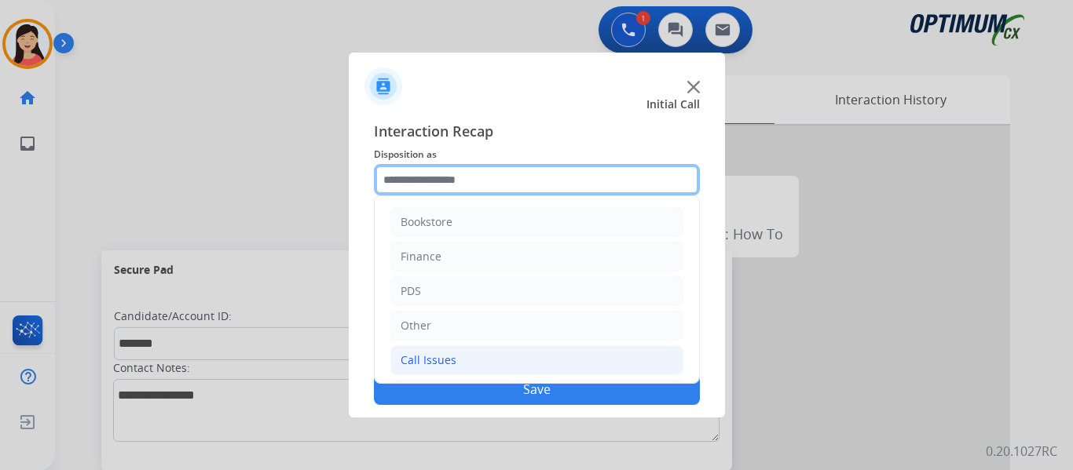
scroll to position [107, 0]
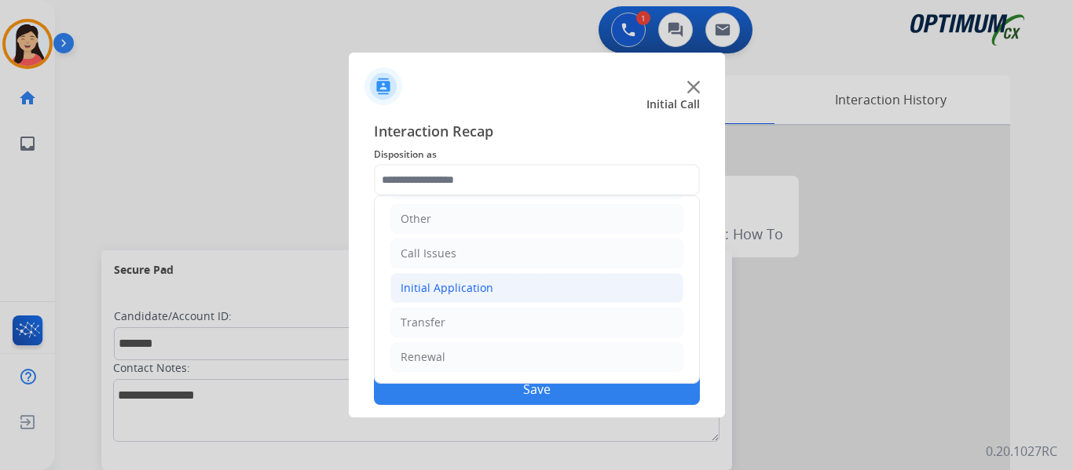
click at [449, 291] on div "Initial Application" at bounding box center [447, 288] width 93 height 16
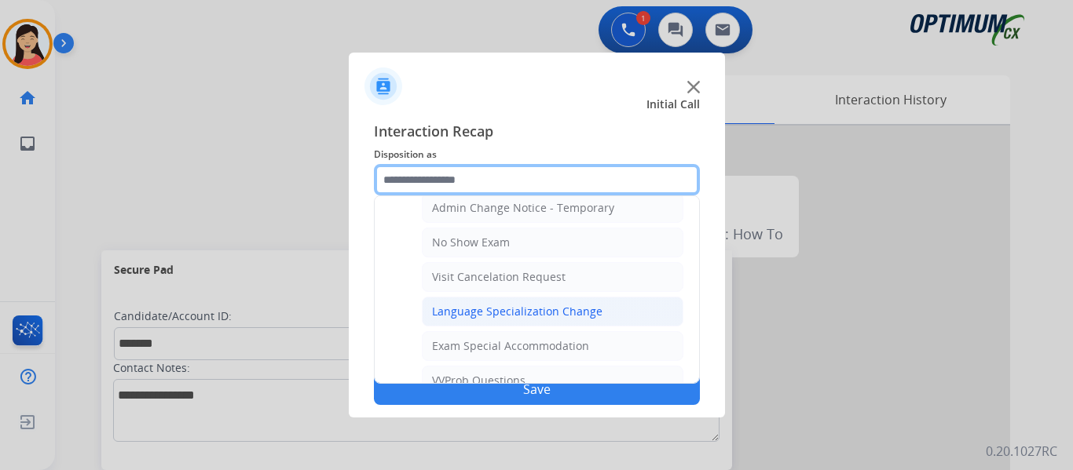
scroll to position [844, 0]
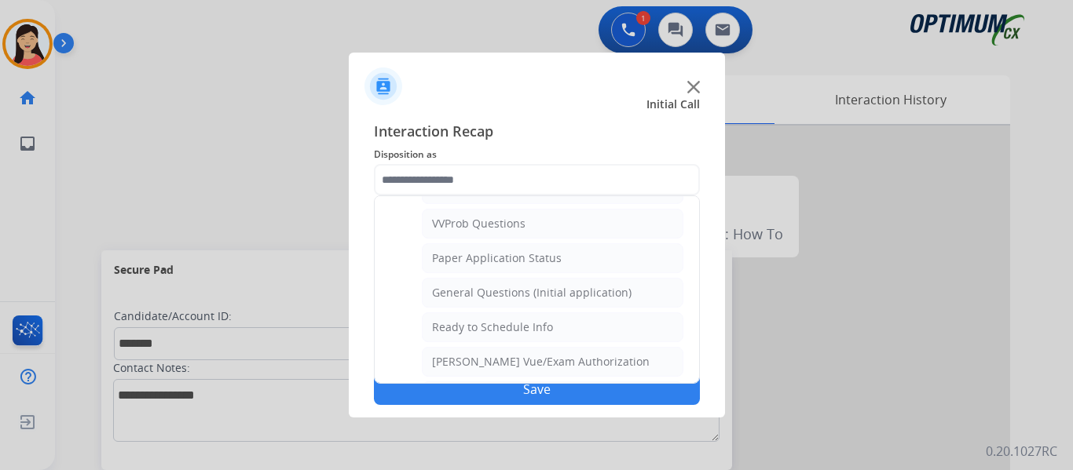
click at [526, 298] on div "General Questions (Initial application)" at bounding box center [532, 293] width 200 height 16
type input "**********"
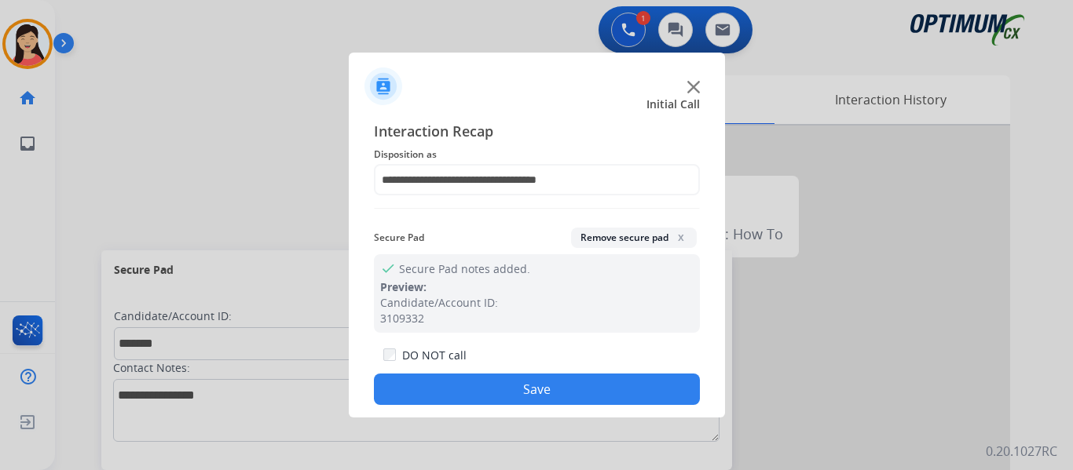
click at [586, 382] on button "Save" at bounding box center [537, 389] width 326 height 31
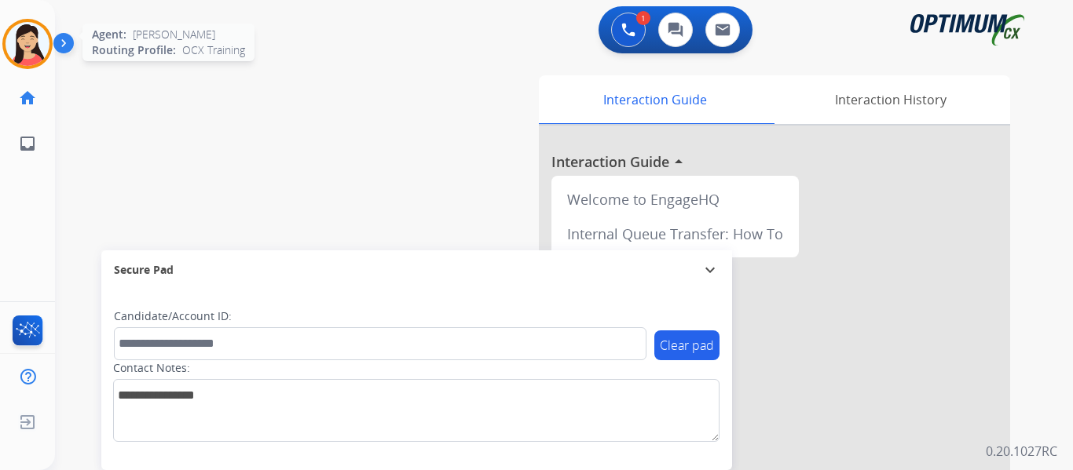
click at [26, 54] on img at bounding box center [27, 44] width 44 height 44
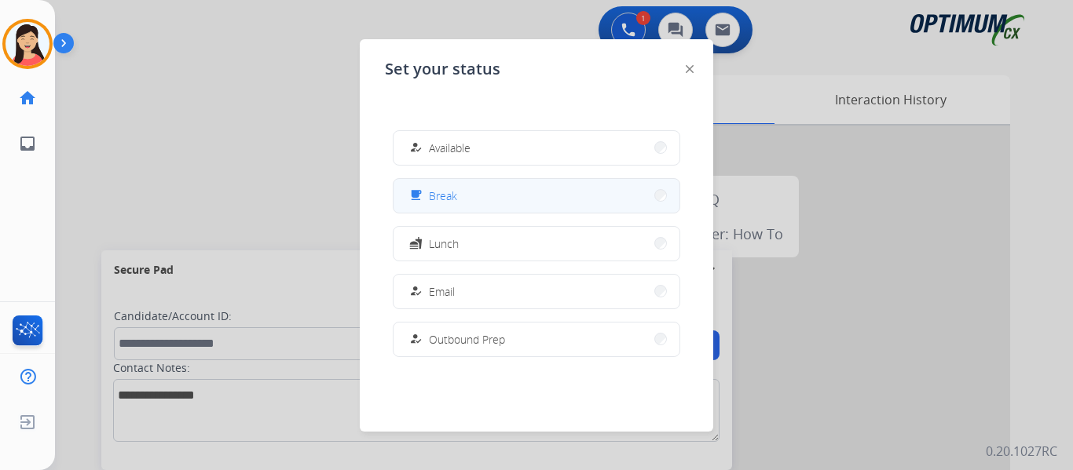
click at [497, 207] on button "free_breakfast Break" at bounding box center [537, 196] width 286 height 34
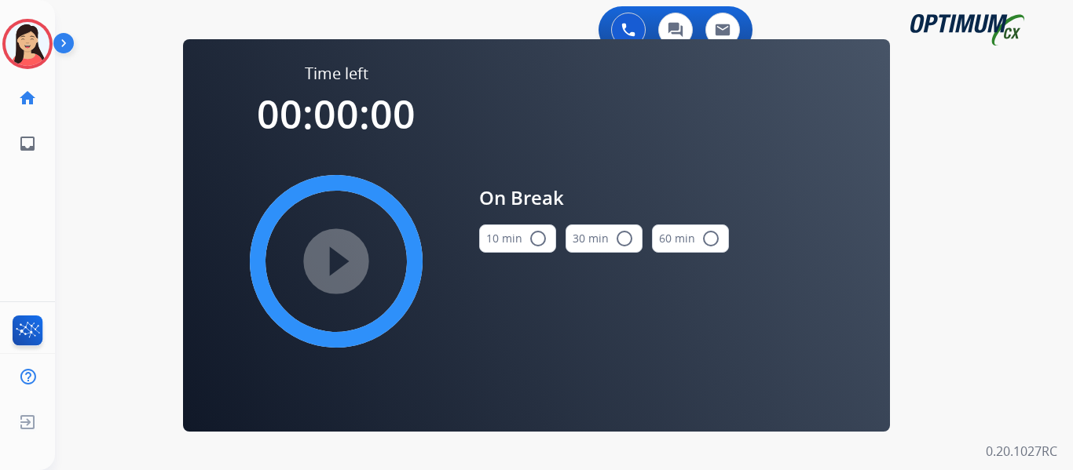
click at [496, 243] on button "10 min radio_button_unchecked" at bounding box center [517, 239] width 77 height 28
click at [338, 266] on mat-icon "play_circle_filled" at bounding box center [336, 261] width 19 height 19
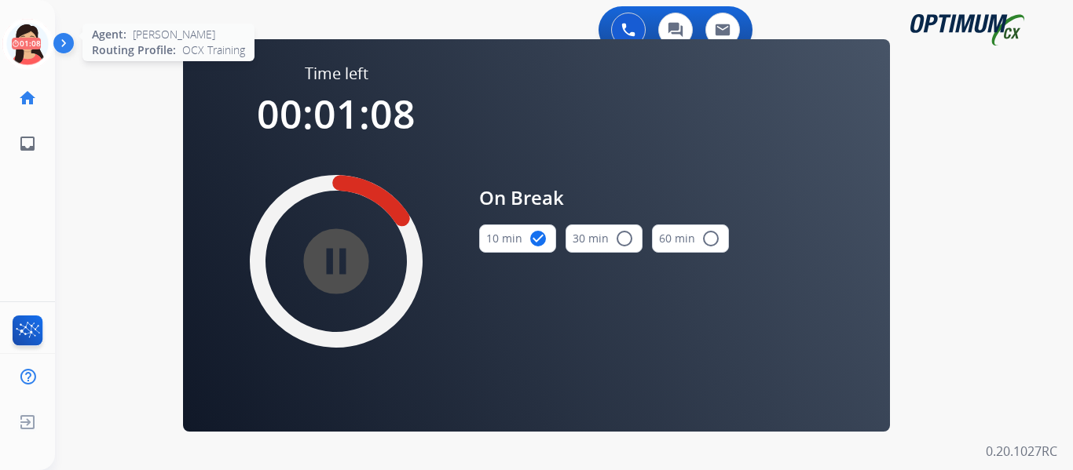
click at [41, 53] on icon at bounding box center [27, 44] width 51 height 51
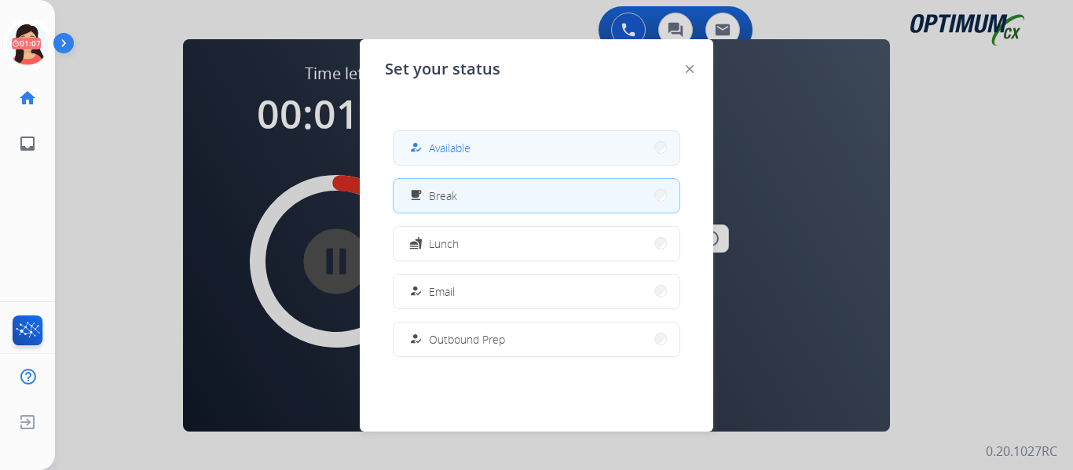
click at [569, 145] on button "how_to_reg Available" at bounding box center [537, 148] width 286 height 34
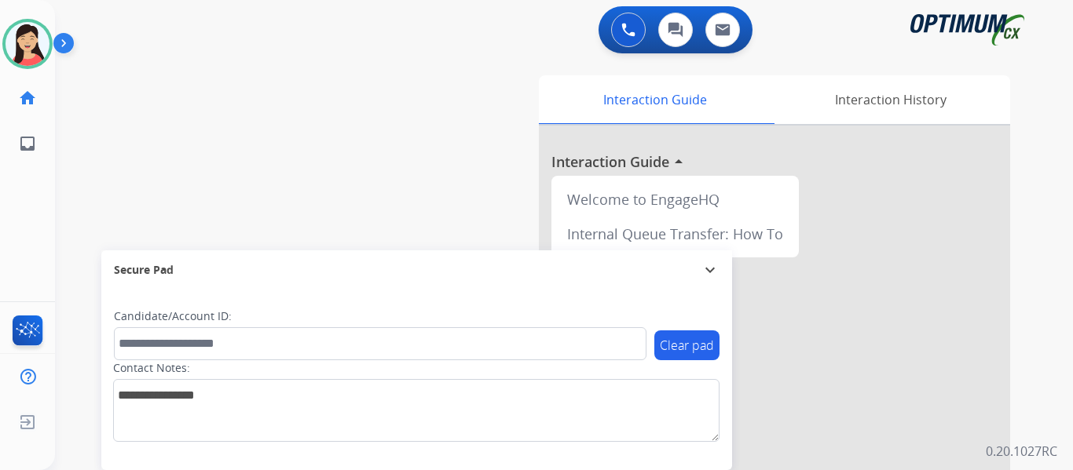
click at [1048, 236] on div "0 Voice Interactions 0 Chat Interactions 0 Email Interactions swap_horiz Break …" at bounding box center [564, 235] width 1018 height 470
click at [35, 52] on img at bounding box center [27, 44] width 44 height 44
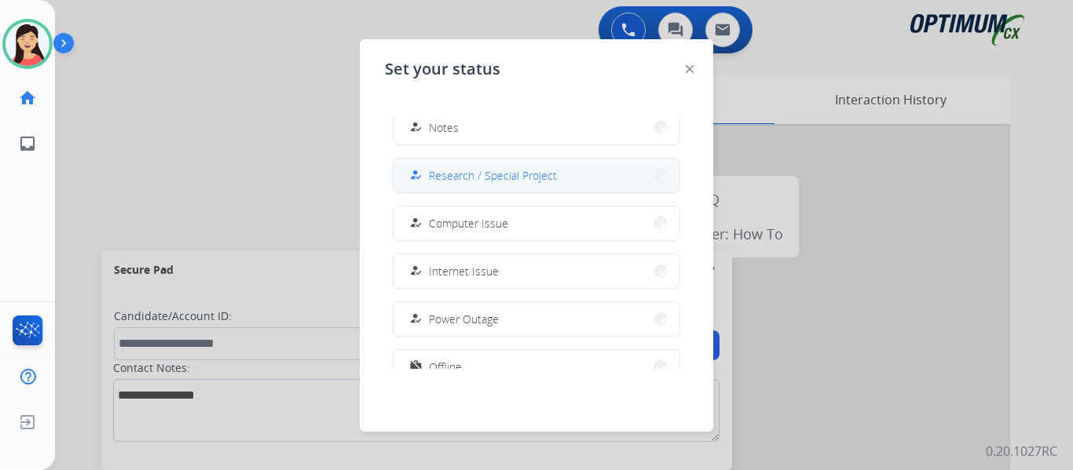
scroll to position [392, 0]
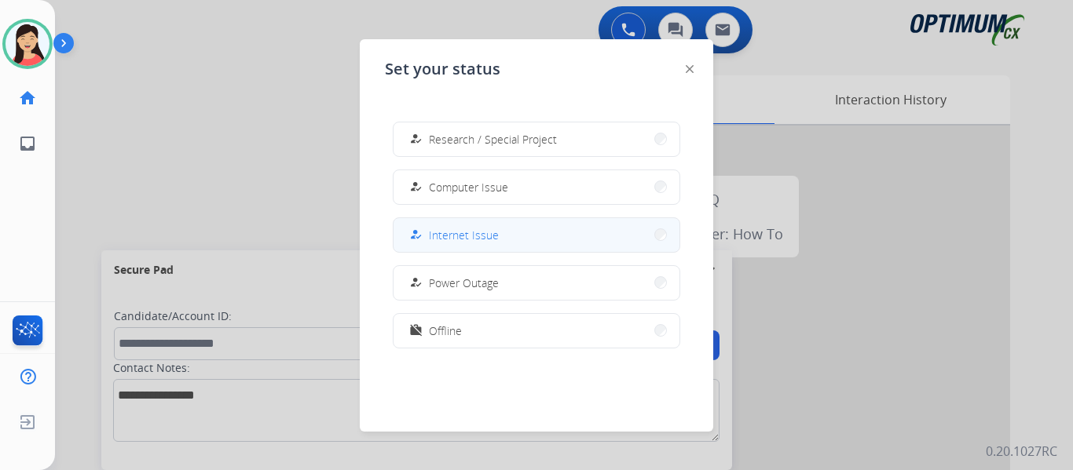
click at [514, 247] on button "how_to_reg Internet Issue" at bounding box center [537, 235] width 286 height 34
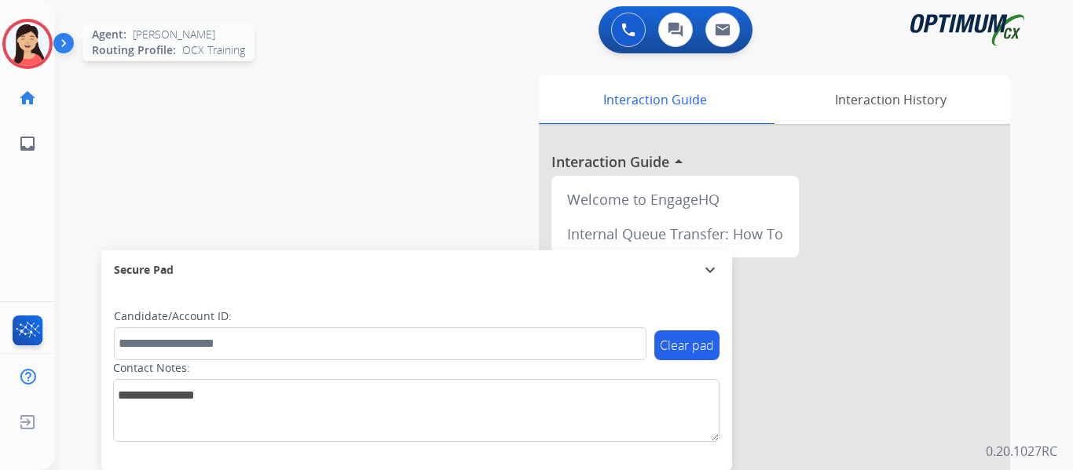
drag, startPoint x: 32, startPoint y: 46, endPoint x: 71, endPoint y: 49, distance: 39.4
click at [32, 46] on img at bounding box center [27, 44] width 44 height 44
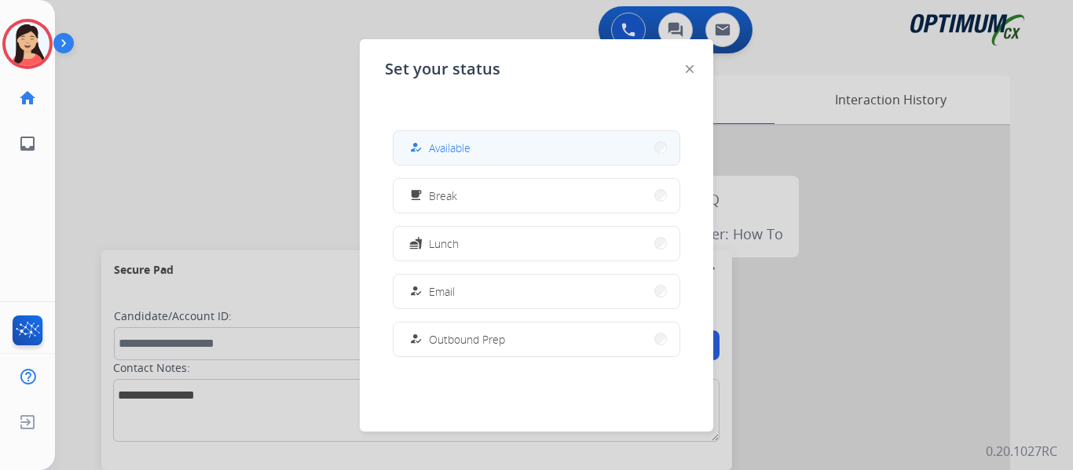
click at [453, 142] on span "Available" at bounding box center [450, 148] width 42 height 16
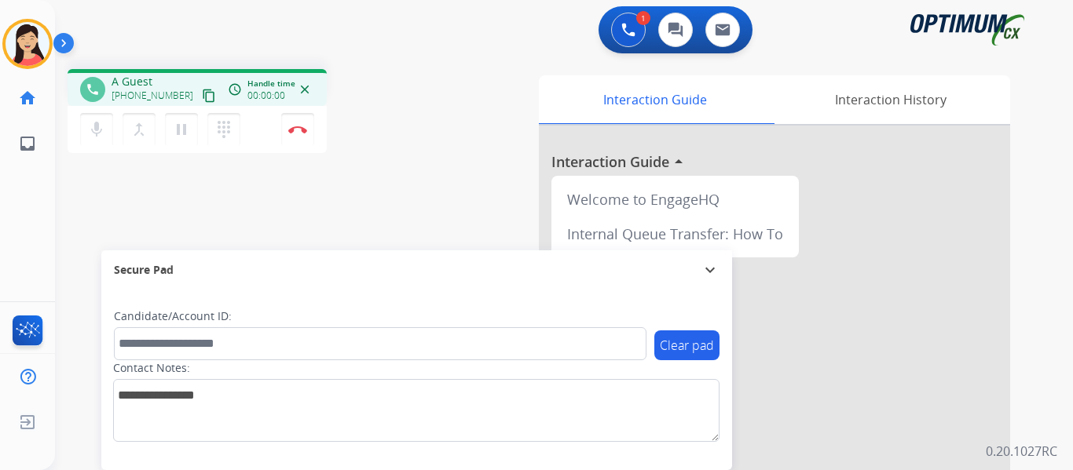
click at [101, 177] on div "phone A Guest [PHONE_NUMBER] content_copy access_time Call metrics Queue 00:08 …" at bounding box center [545, 384] width 980 height 655
click at [202, 93] on mat-icon "content_copy" at bounding box center [209, 96] width 14 height 14
click at [285, 331] on div "Candidate/Account ID:" at bounding box center [380, 335] width 533 height 52
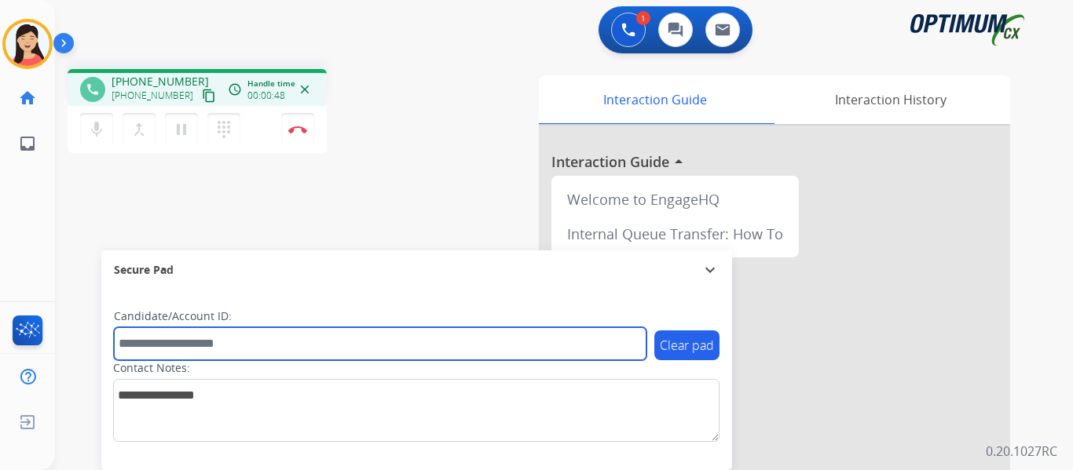
click at [284, 332] on input "text" at bounding box center [380, 344] width 533 height 33
paste input "*******"
type input "*******"
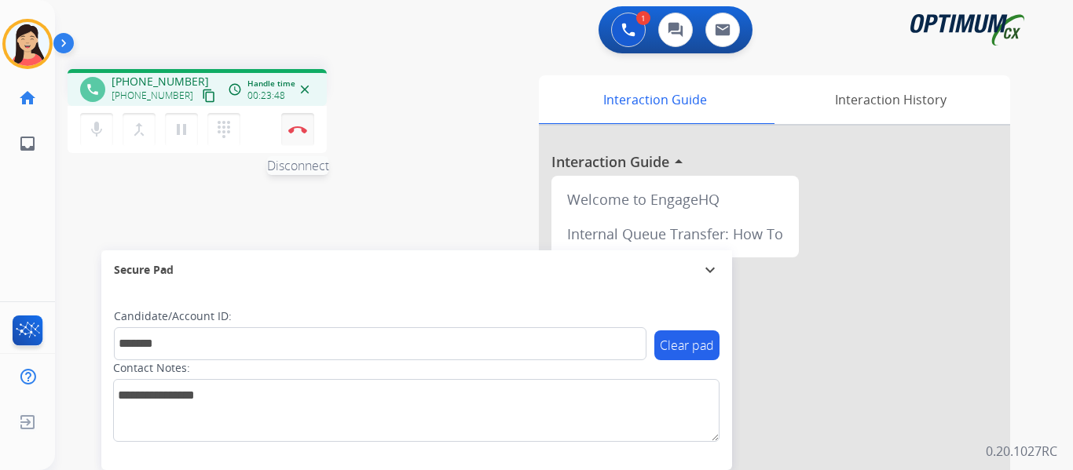
click at [298, 130] on img at bounding box center [297, 130] width 19 height 8
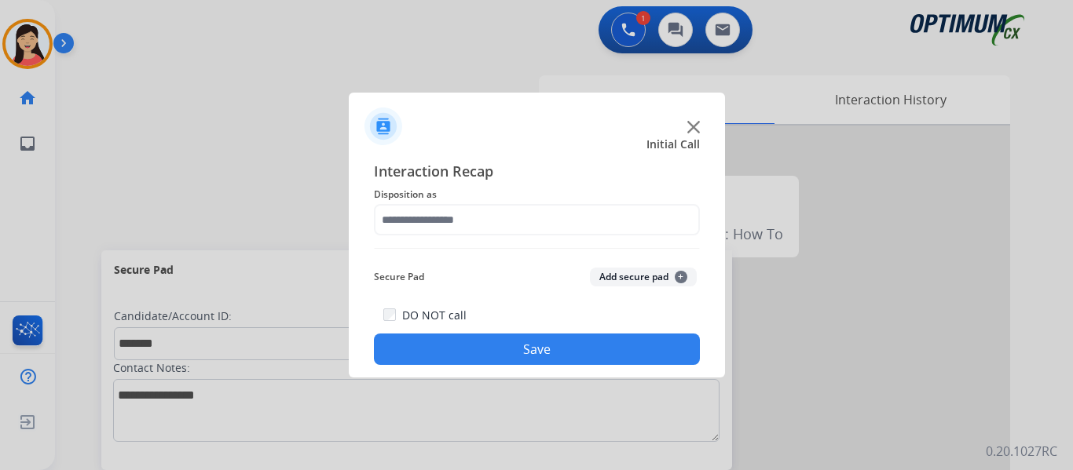
click at [626, 274] on button "Add secure pad +" at bounding box center [643, 277] width 107 height 19
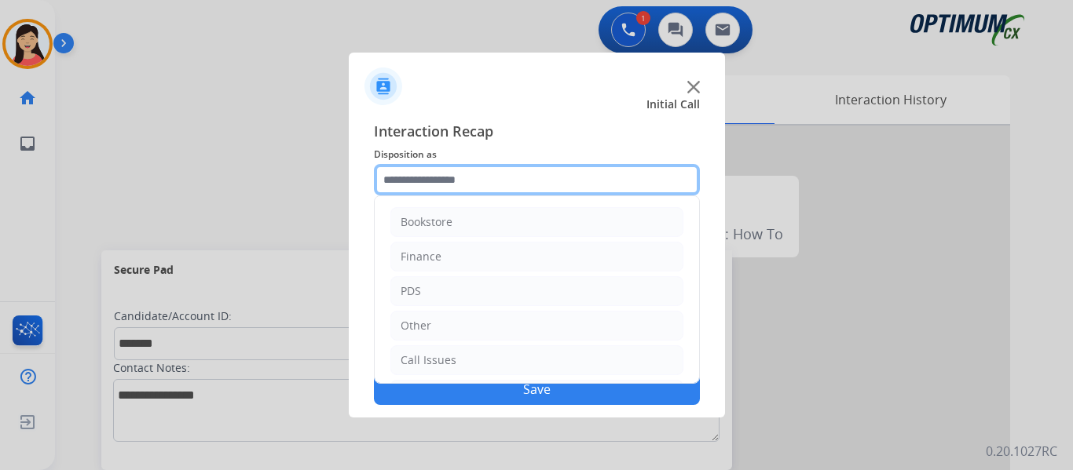
click at [484, 176] on input "text" at bounding box center [537, 179] width 326 height 31
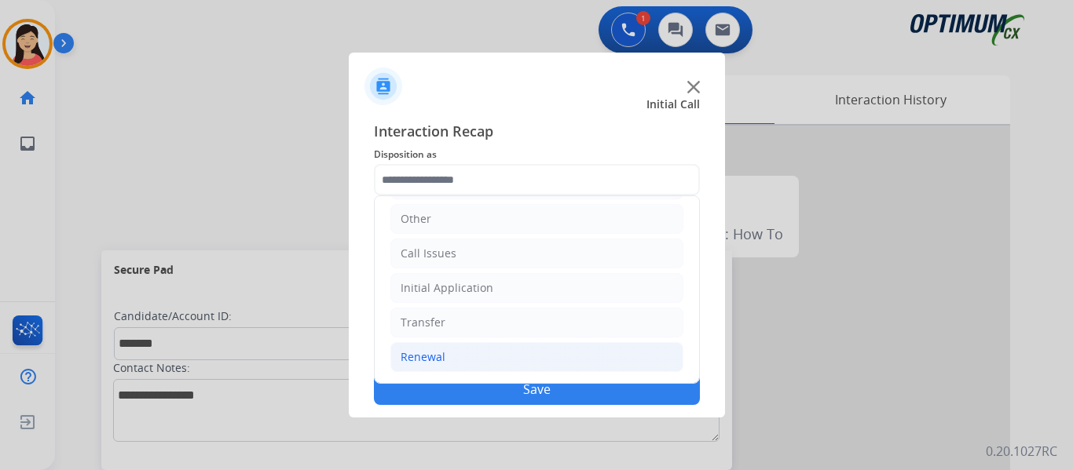
click at [443, 361] on div "Renewal" at bounding box center [423, 358] width 45 height 16
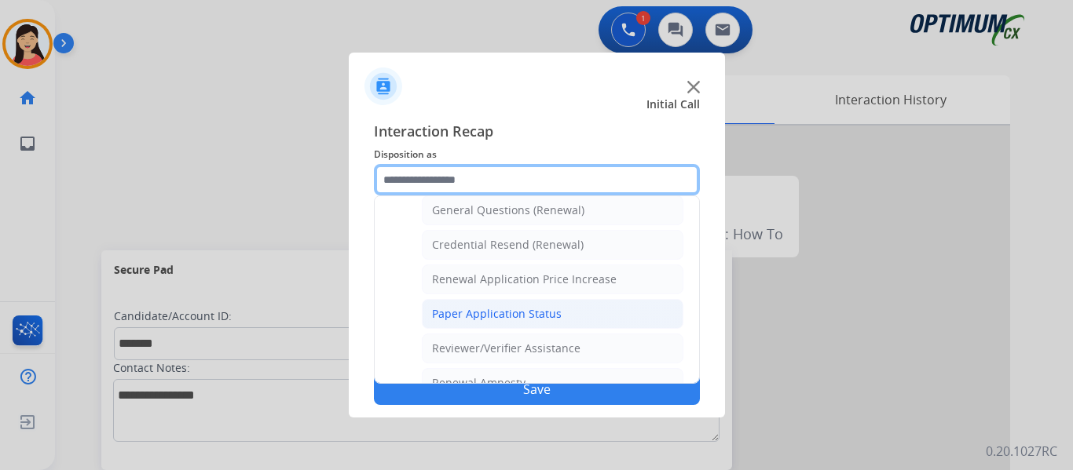
scroll to position [449, 0]
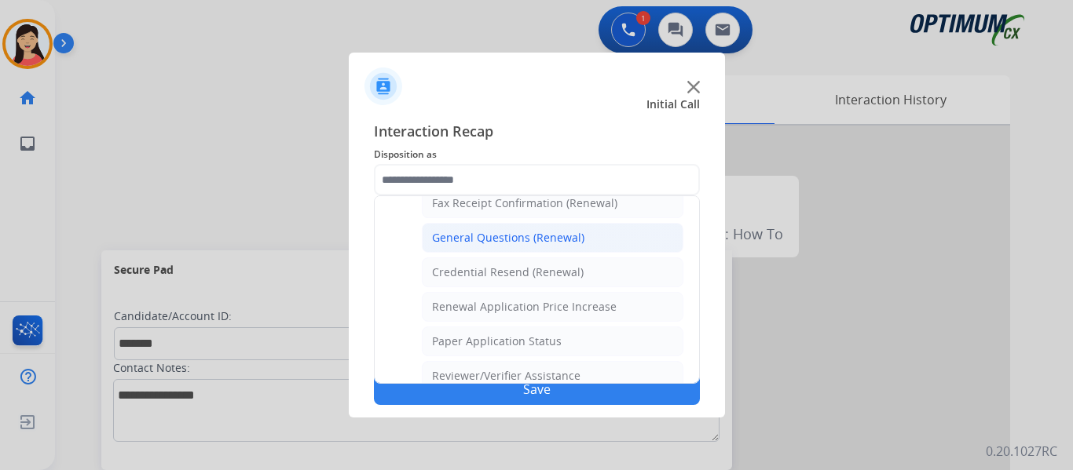
click at [522, 244] on div "General Questions (Renewal)" at bounding box center [508, 238] width 152 height 16
type input "**********"
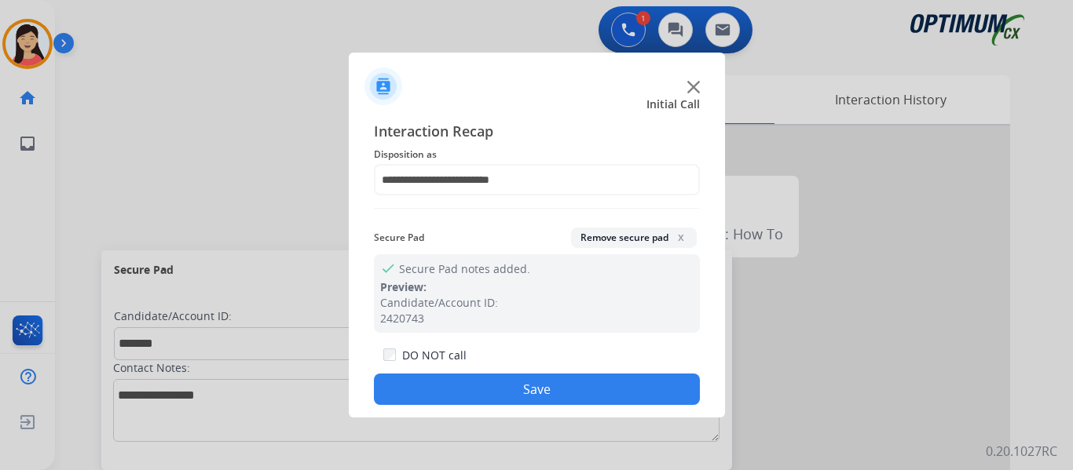
click at [595, 397] on button "Save" at bounding box center [537, 389] width 326 height 31
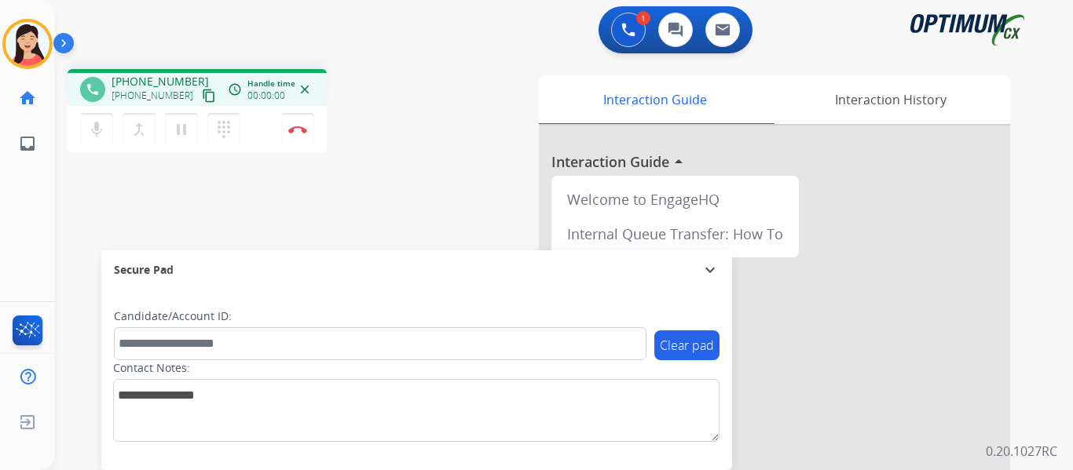
click at [202, 95] on mat-icon "content_copy" at bounding box center [209, 96] width 14 height 14
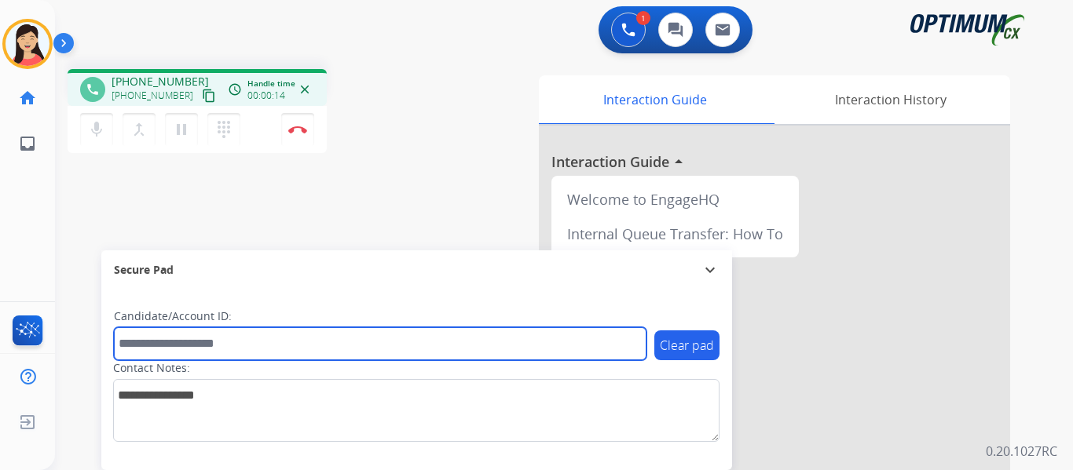
click at [397, 346] on input "text" at bounding box center [380, 344] width 533 height 33
paste input "*******"
type input "*******"
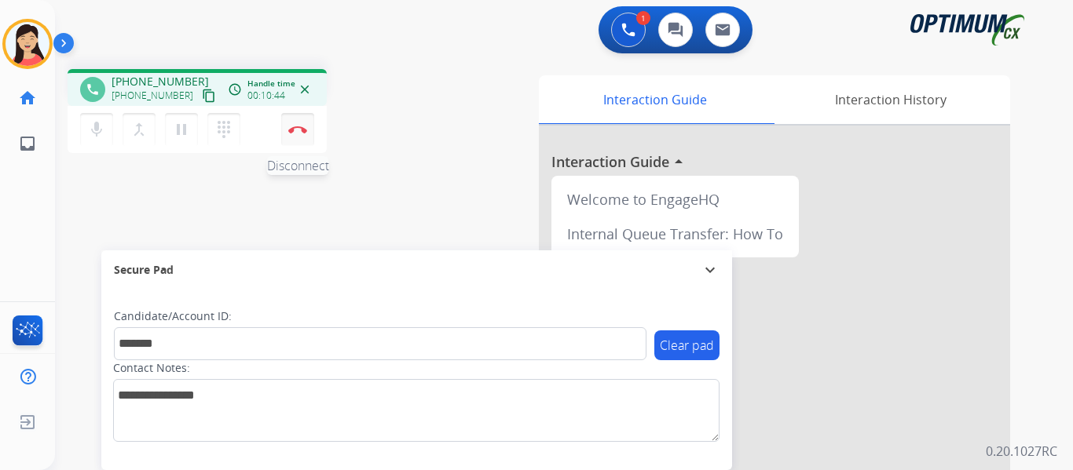
click at [302, 134] on button "Disconnect" at bounding box center [297, 129] width 33 height 33
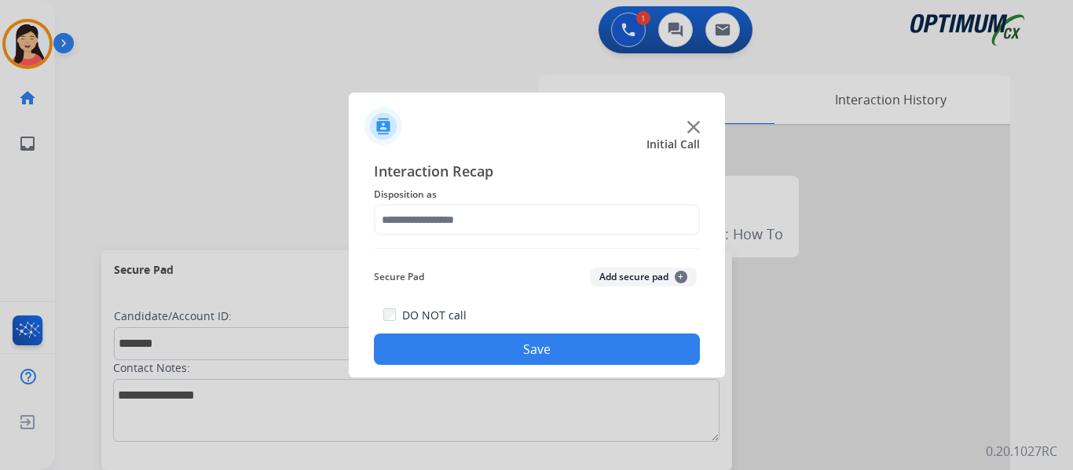
click at [602, 280] on button "Add secure pad +" at bounding box center [643, 277] width 107 height 19
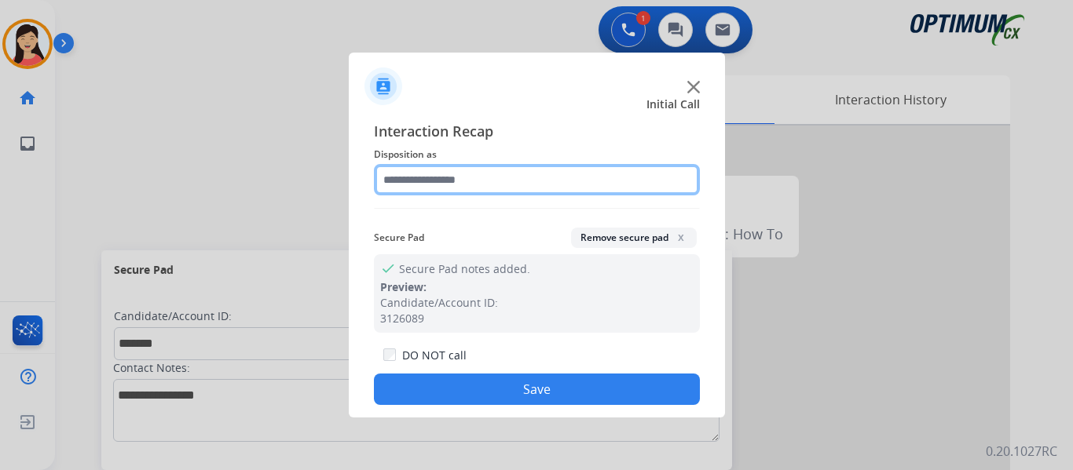
click at [513, 191] on input "text" at bounding box center [537, 179] width 326 height 31
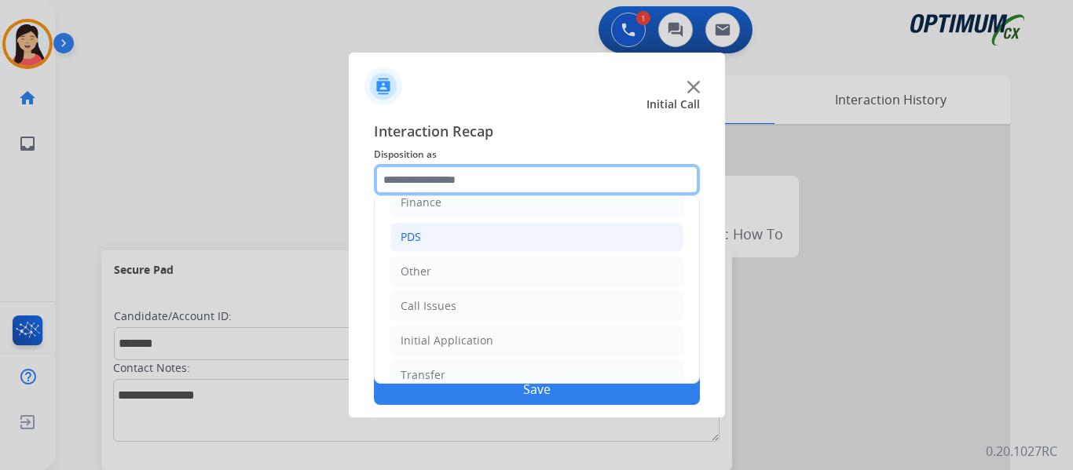
scroll to position [107, 0]
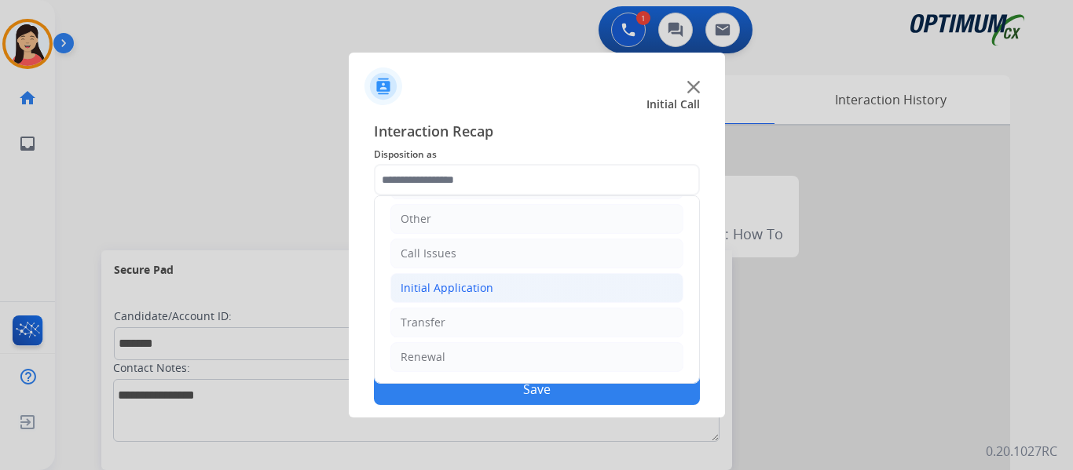
click at [447, 283] on div "Initial Application" at bounding box center [447, 288] width 93 height 16
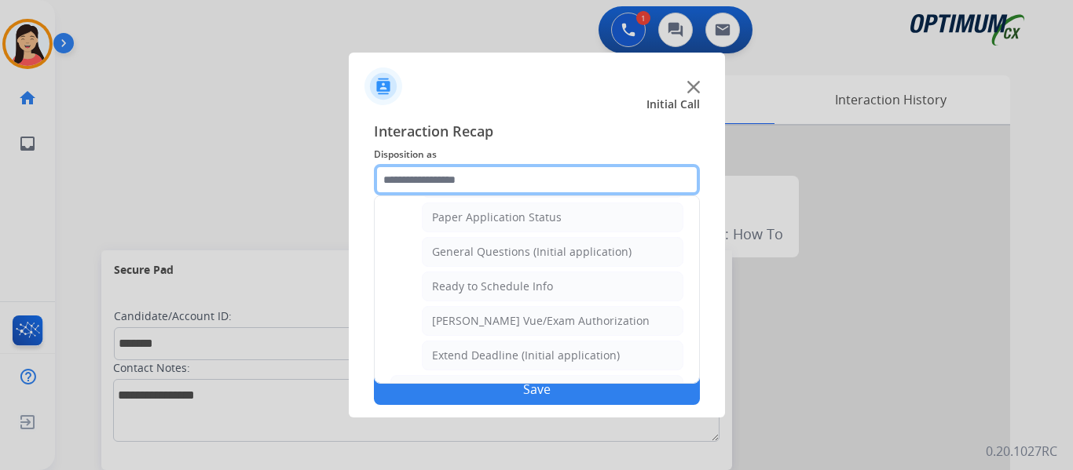
scroll to position [922, 0]
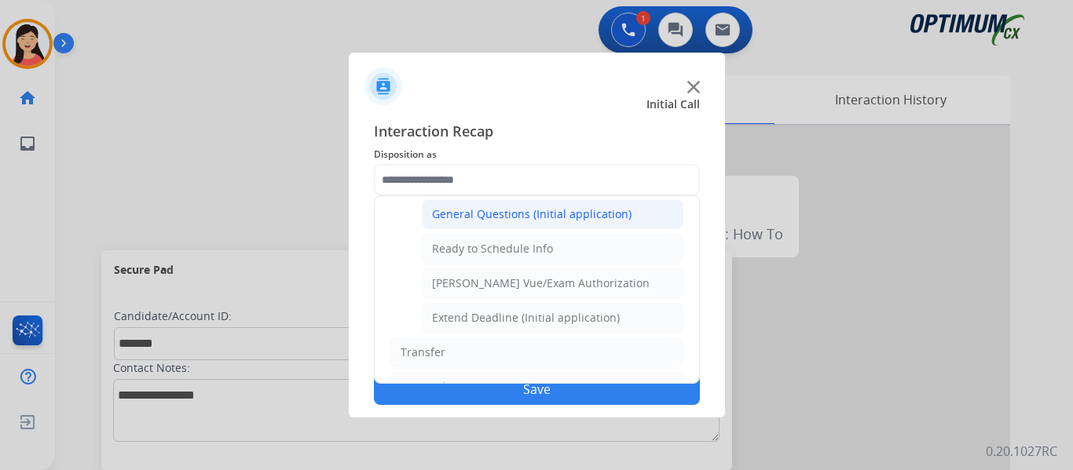
click at [547, 225] on li "General Questions (Initial application)" at bounding box center [553, 215] width 262 height 30
type input "**********"
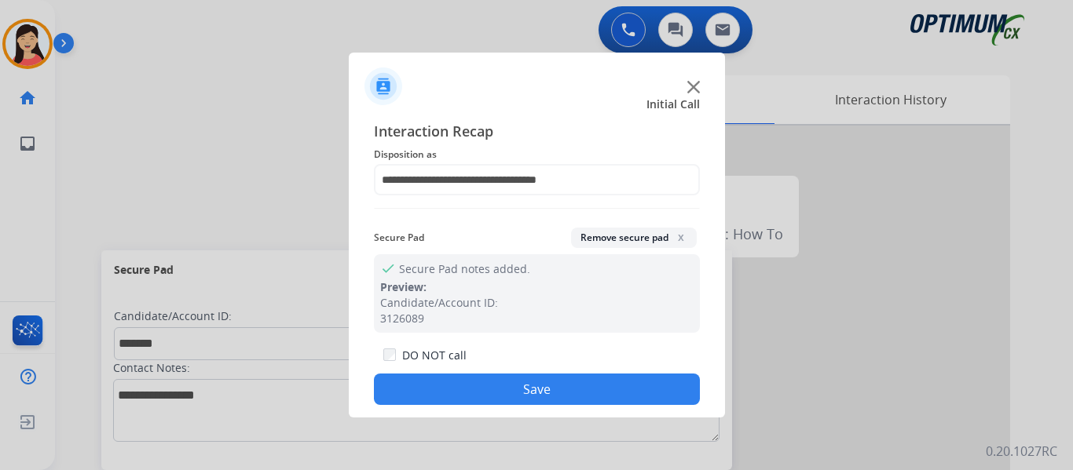
click at [561, 379] on button "Save" at bounding box center [537, 389] width 326 height 31
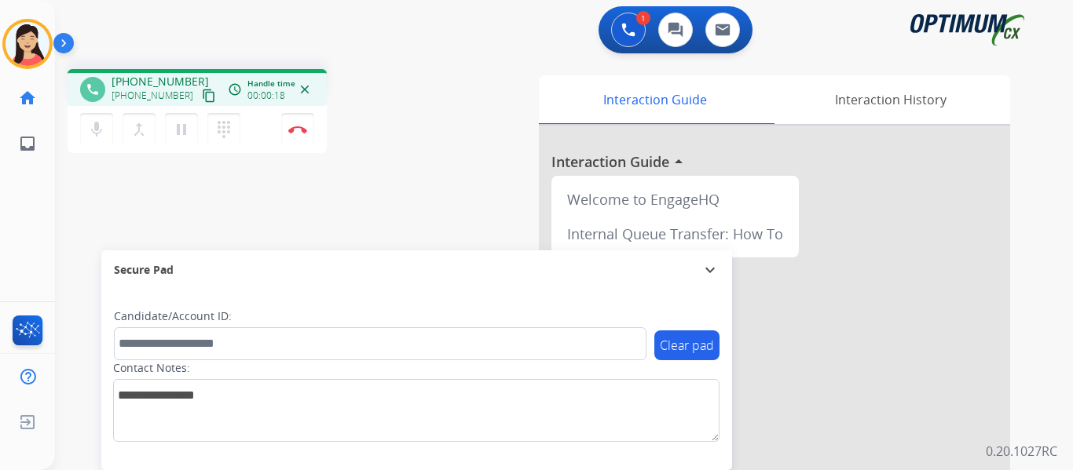
click at [202, 96] on mat-icon "content_copy" at bounding box center [209, 96] width 14 height 14
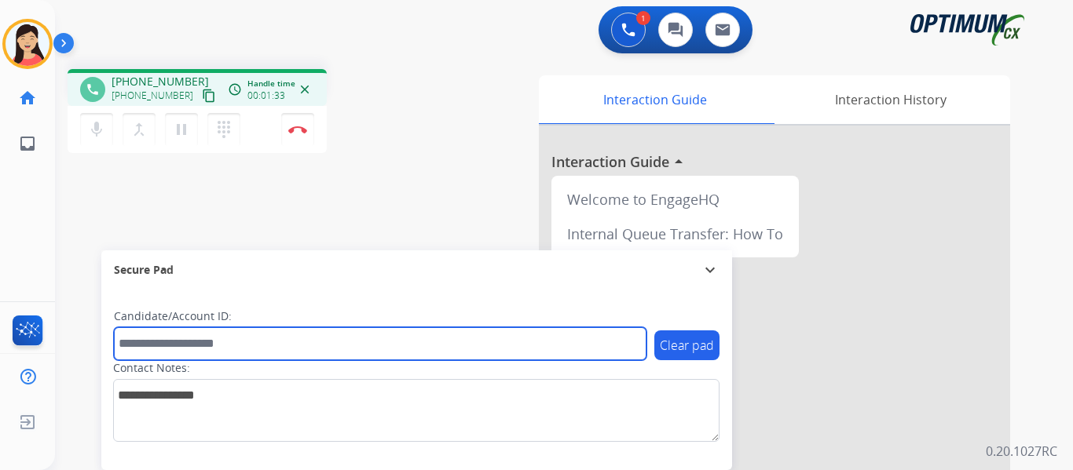
click at [348, 334] on input "text" at bounding box center [380, 344] width 533 height 33
paste input "*******"
type input "*******"
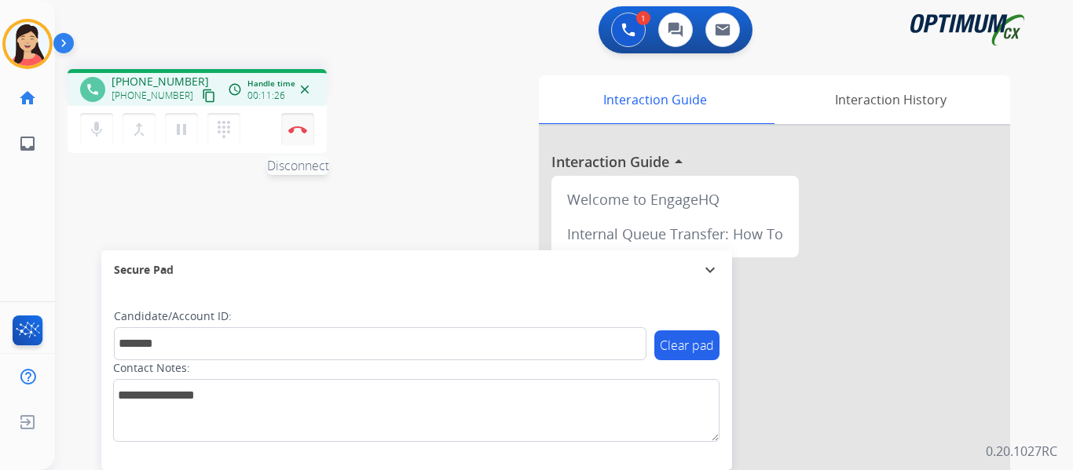
click at [296, 134] on button "Disconnect" at bounding box center [297, 129] width 33 height 33
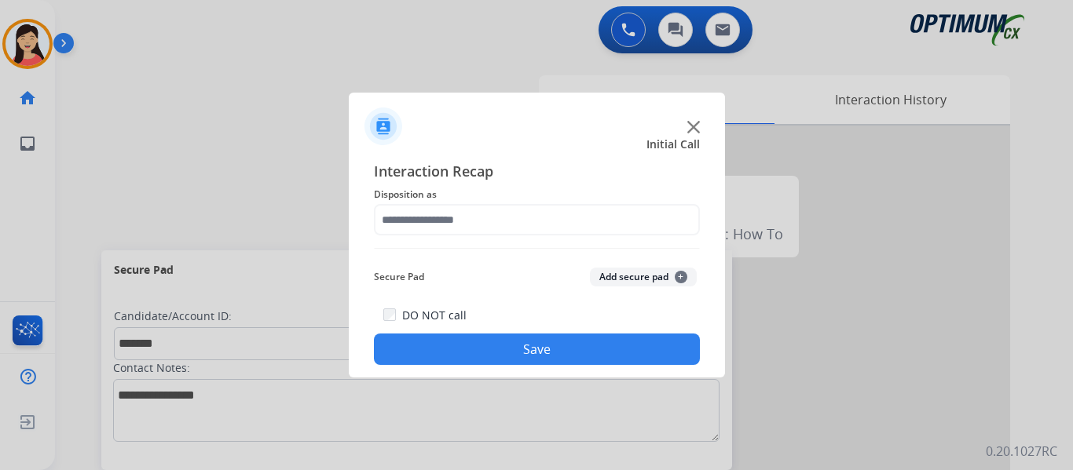
click at [643, 276] on button "Add secure pad +" at bounding box center [643, 277] width 107 height 19
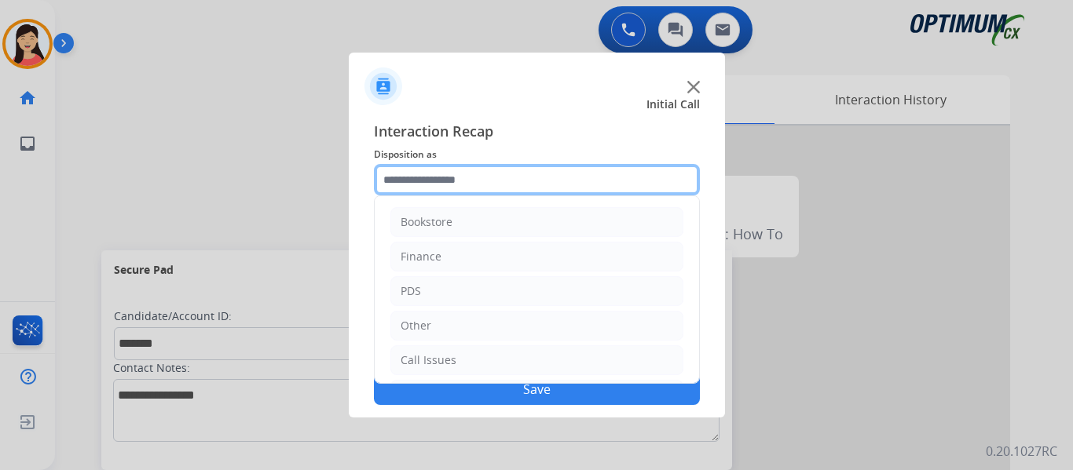
click at [518, 179] on input "text" at bounding box center [537, 179] width 326 height 31
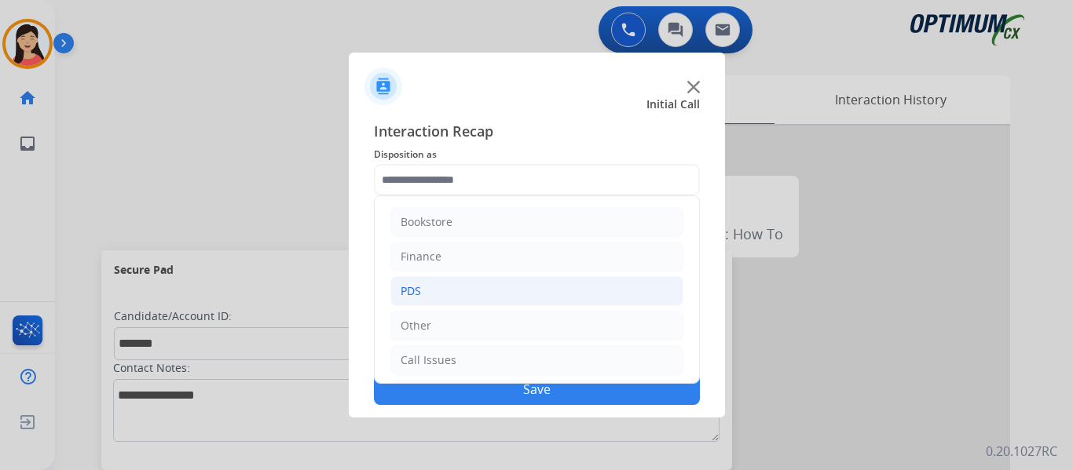
click at [441, 284] on li "PDS" at bounding box center [536, 291] width 293 height 30
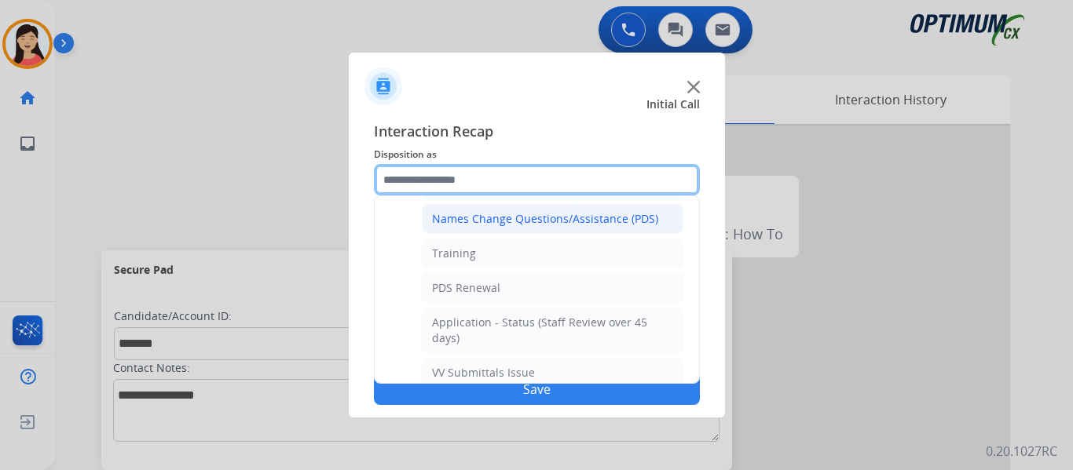
scroll to position [236, 0]
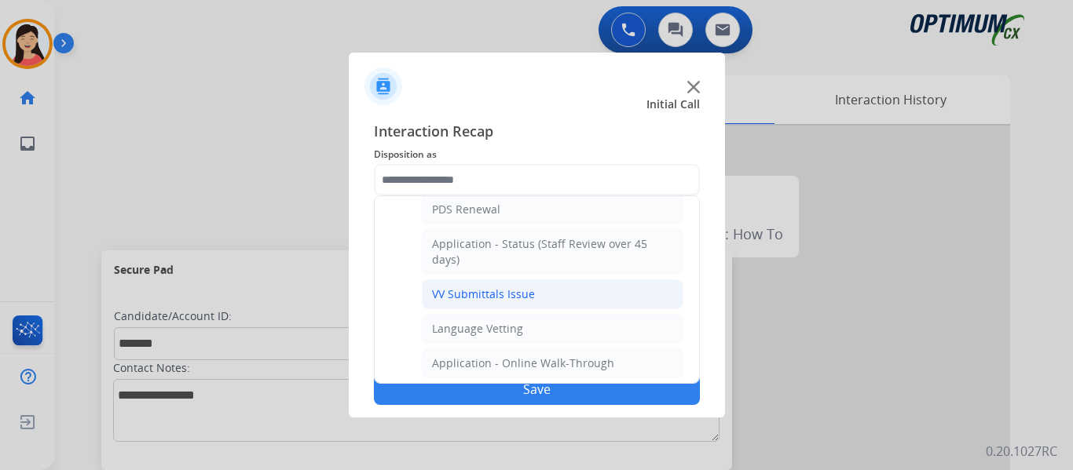
click at [529, 294] on div "VV Submittals Issue" at bounding box center [483, 295] width 103 height 16
type input "**********"
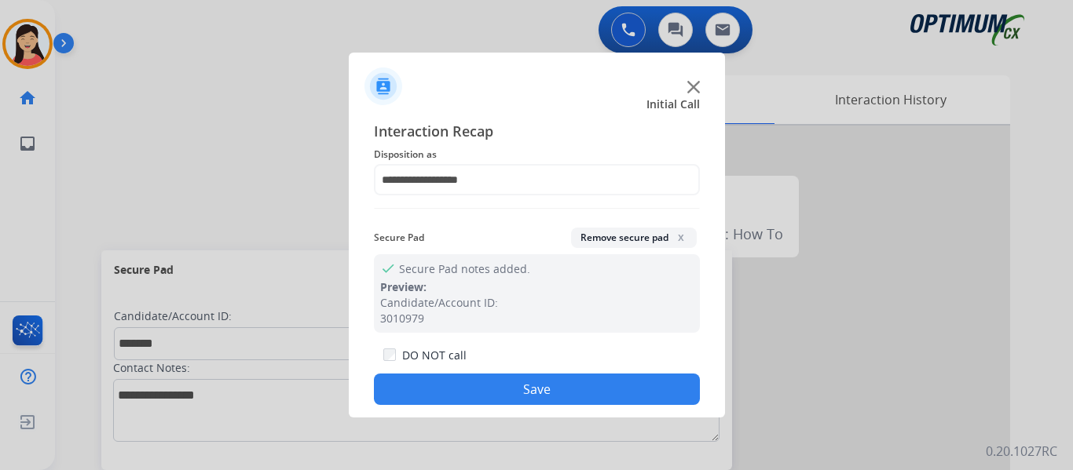
click at [579, 394] on button "Save" at bounding box center [537, 389] width 326 height 31
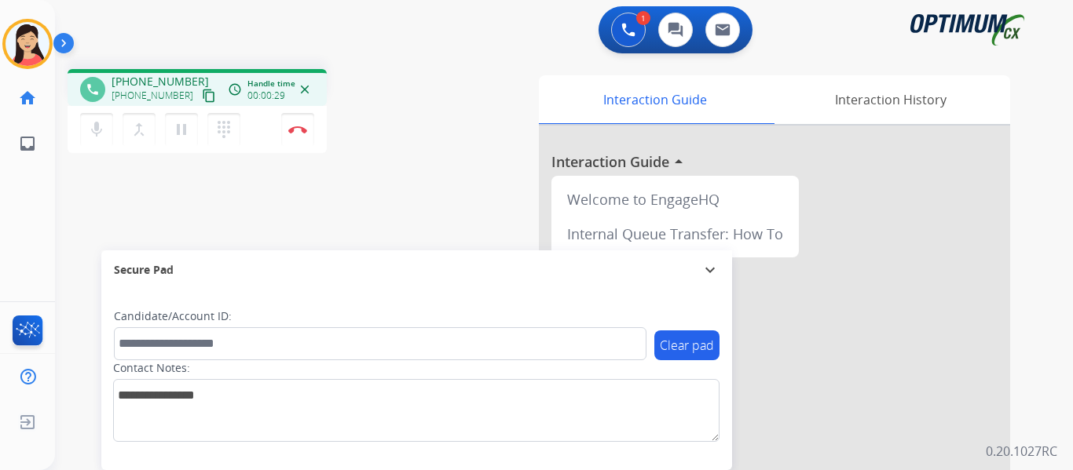
click at [202, 98] on mat-icon "content_copy" at bounding box center [209, 96] width 14 height 14
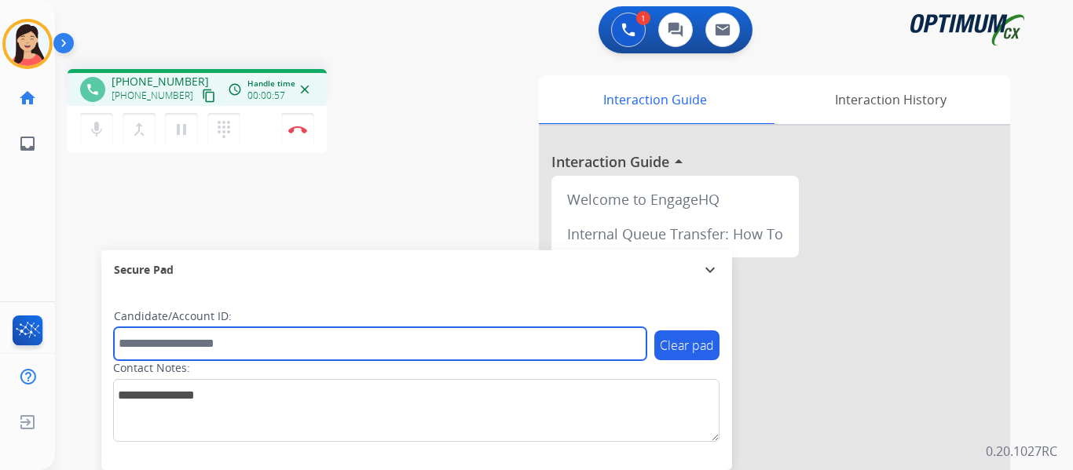
click at [367, 345] on input "text" at bounding box center [380, 344] width 533 height 33
paste input "*******"
type input "*******"
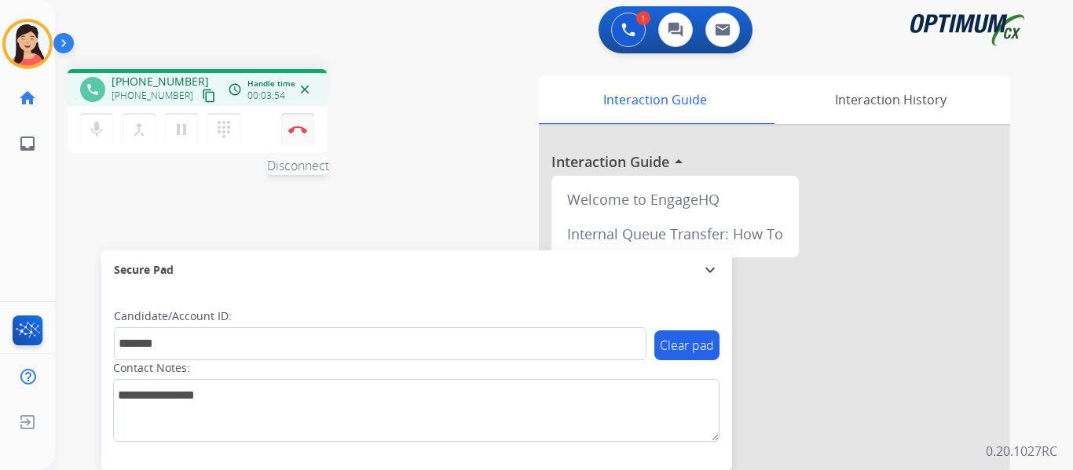
click at [301, 128] on img at bounding box center [297, 130] width 19 height 8
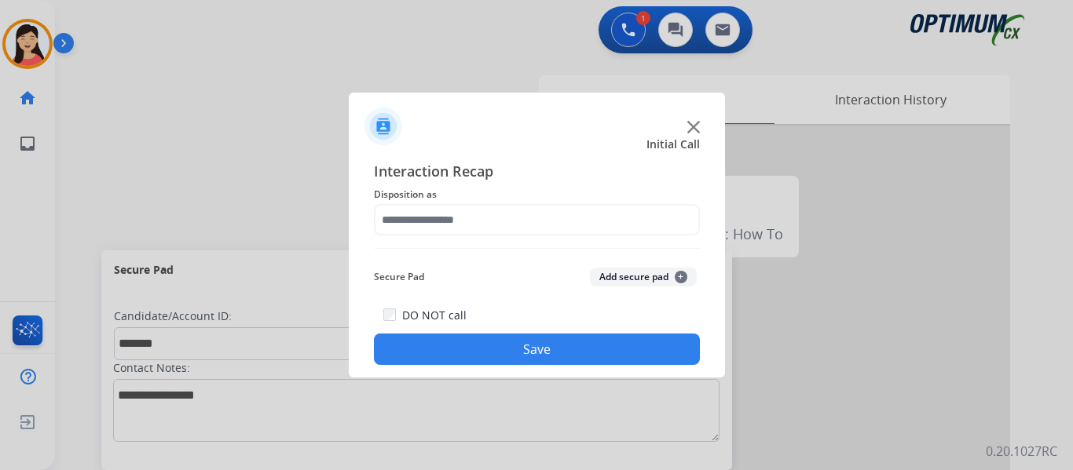
click at [632, 279] on button "Add secure pad +" at bounding box center [643, 277] width 107 height 19
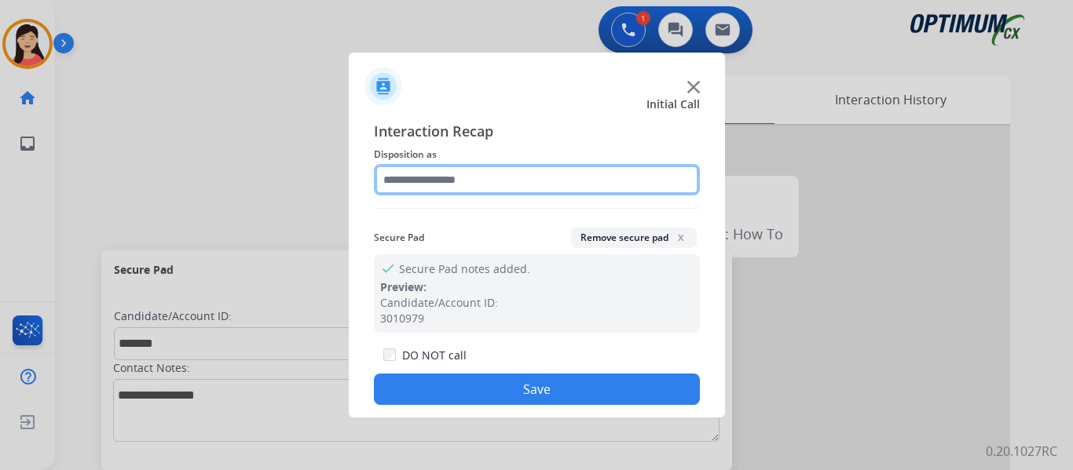
click at [455, 165] on input "text" at bounding box center [537, 179] width 326 height 31
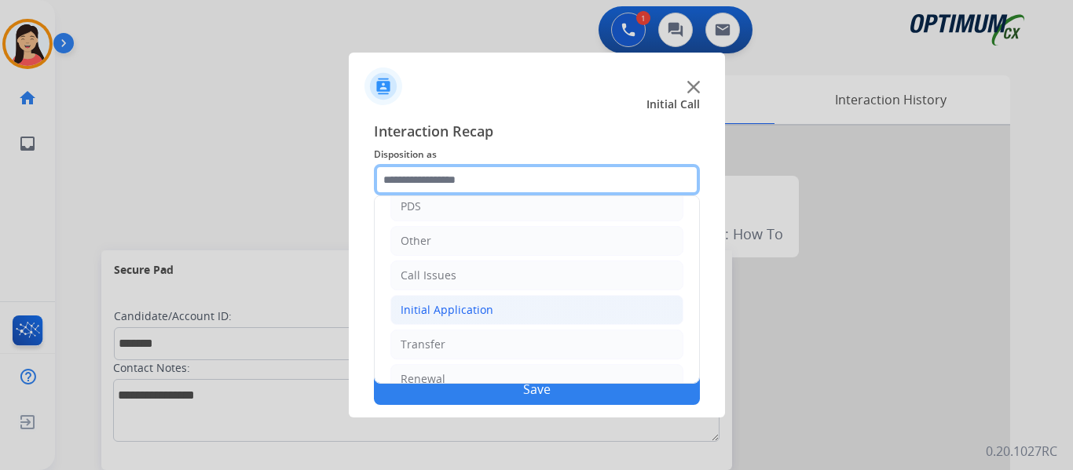
scroll to position [107, 0]
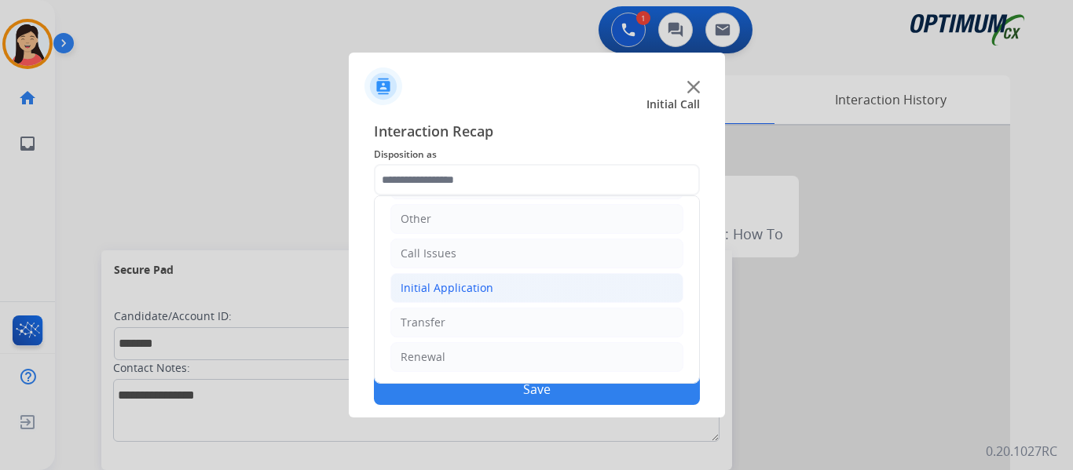
click at [412, 282] on div "Initial Application" at bounding box center [447, 288] width 93 height 16
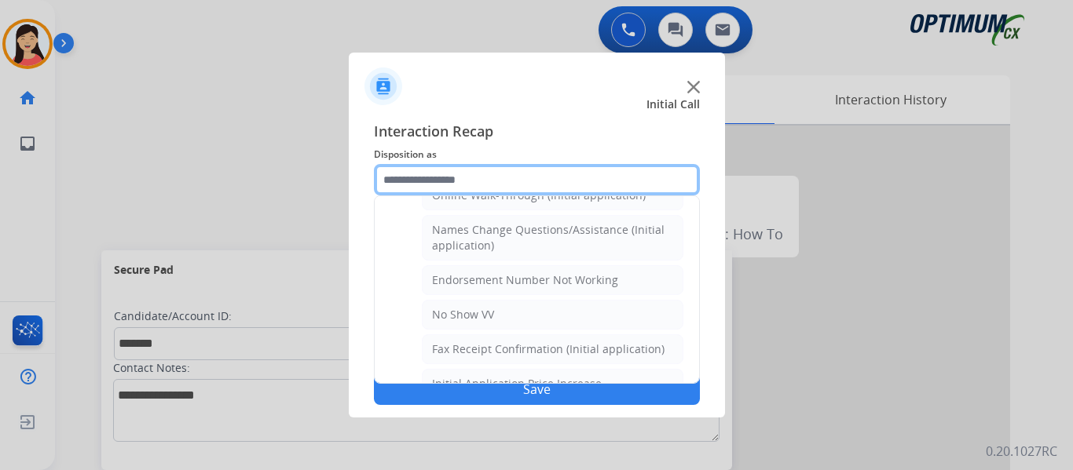
scroll to position [687, 0]
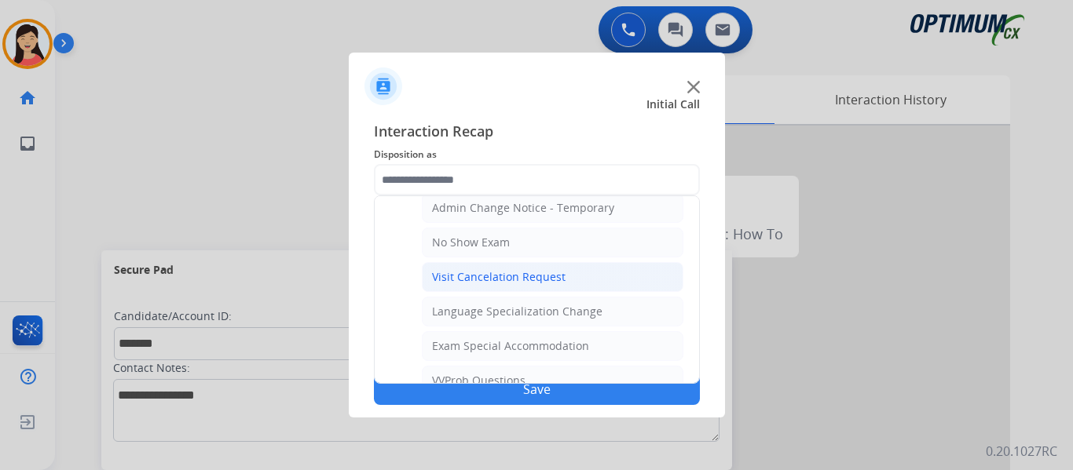
click at [518, 283] on div "Visit Cancelation Request" at bounding box center [499, 277] width 134 height 16
type input "**********"
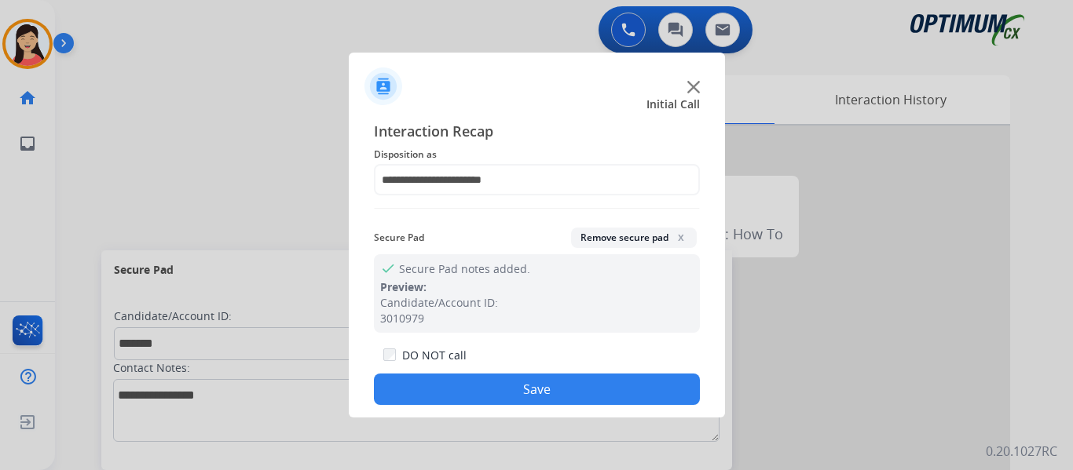
click at [520, 388] on button "Save" at bounding box center [537, 389] width 326 height 31
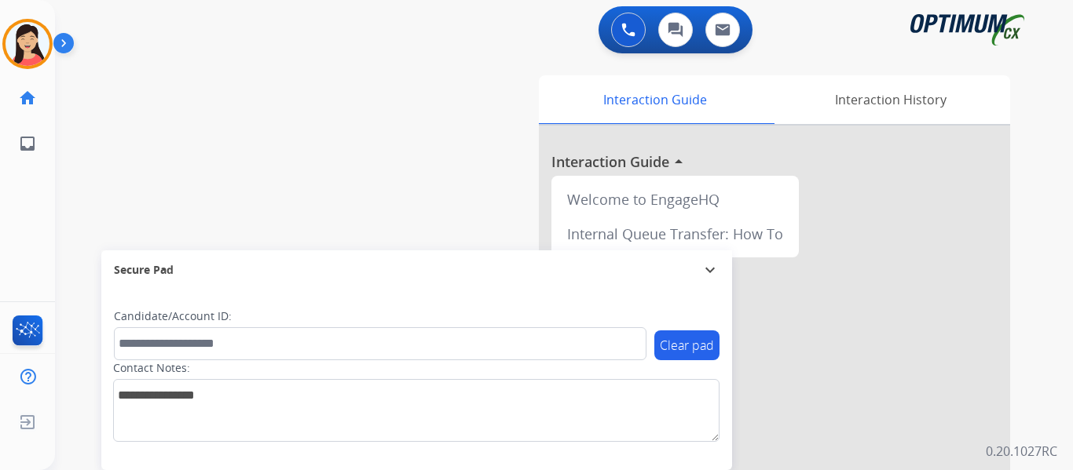
drag, startPoint x: 38, startPoint y: 35, endPoint x: 71, endPoint y: 52, distance: 36.9
click at [38, 35] on img at bounding box center [27, 44] width 44 height 44
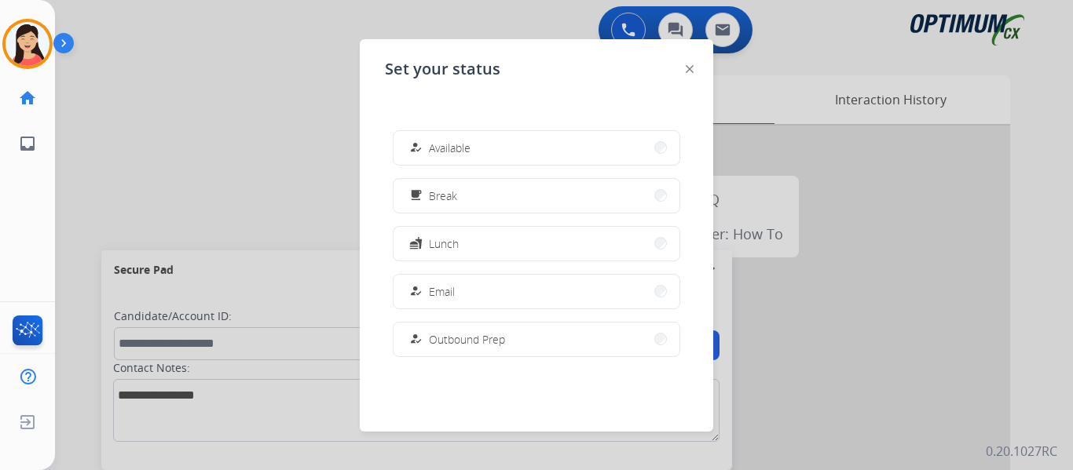
scroll to position [392, 0]
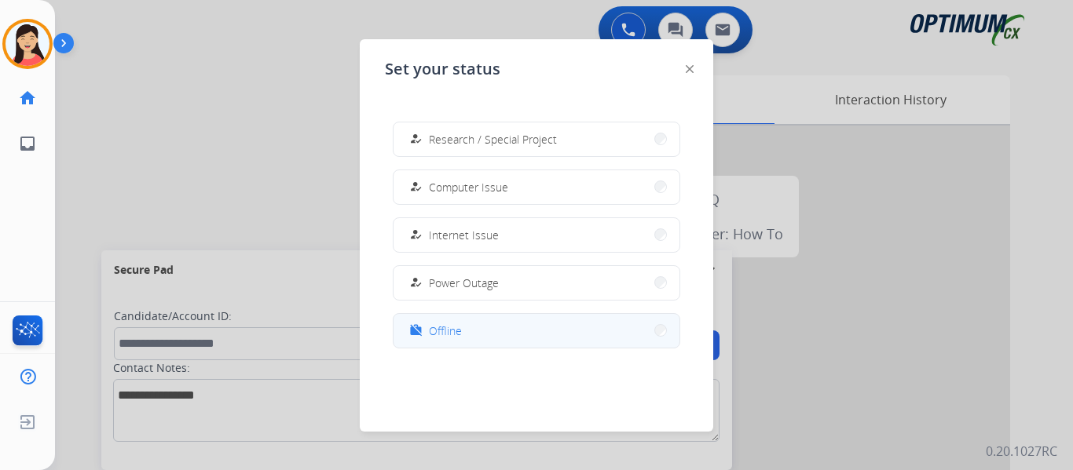
click at [523, 329] on button "work_off Offline" at bounding box center [537, 331] width 286 height 34
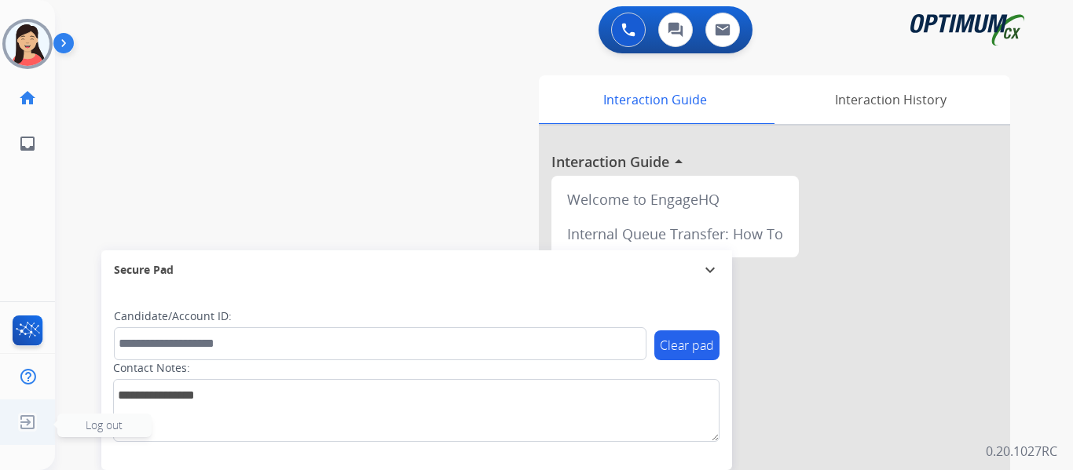
click at [35, 424] on img at bounding box center [27, 423] width 28 height 30
